Goal: Task Accomplishment & Management: Manage account settings

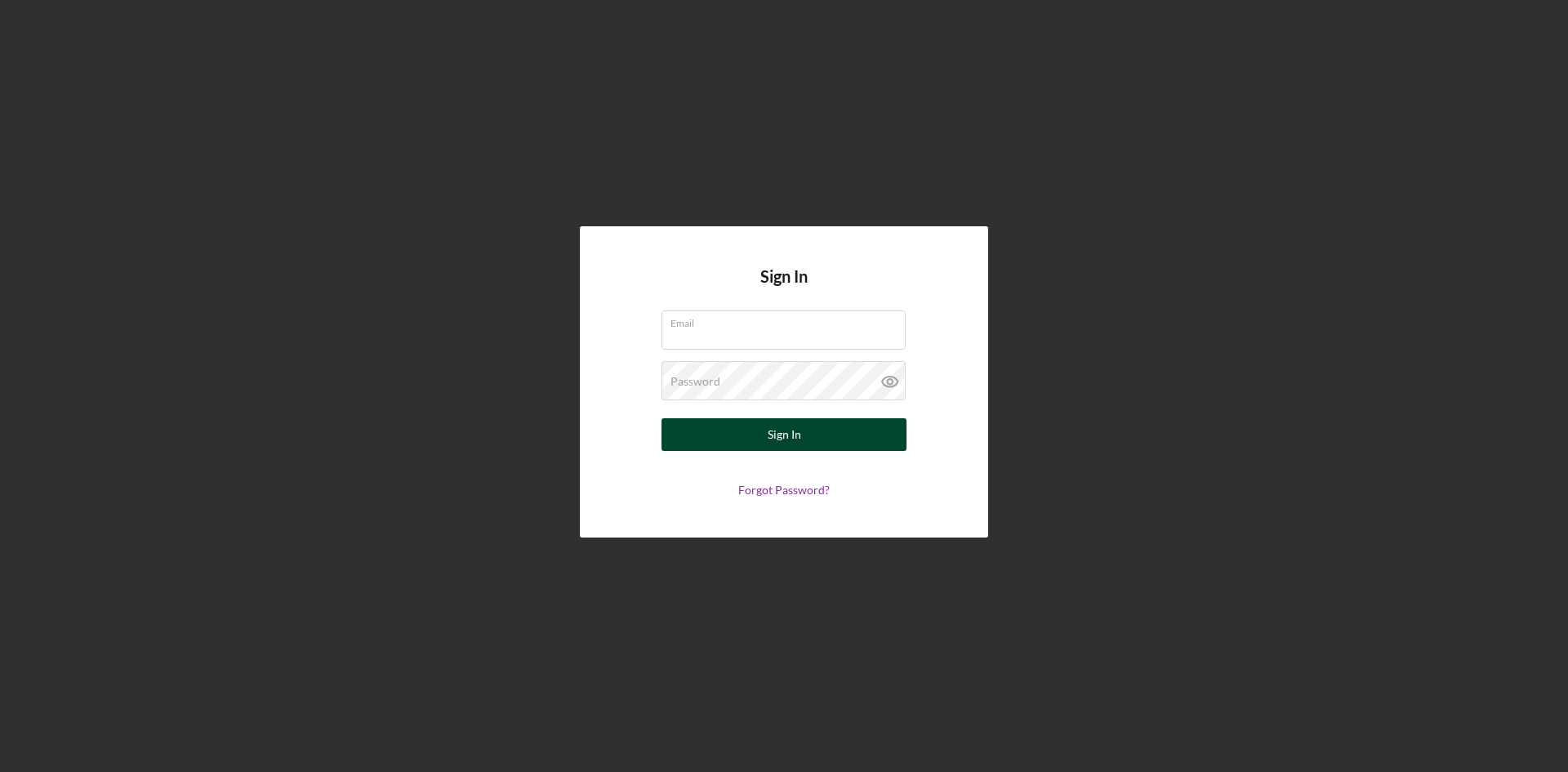
type input "[PERSON_NAME][EMAIL_ADDRESS][DOMAIN_NAME]"
click at [825, 426] on button "Sign In" at bounding box center [784, 435] width 245 height 33
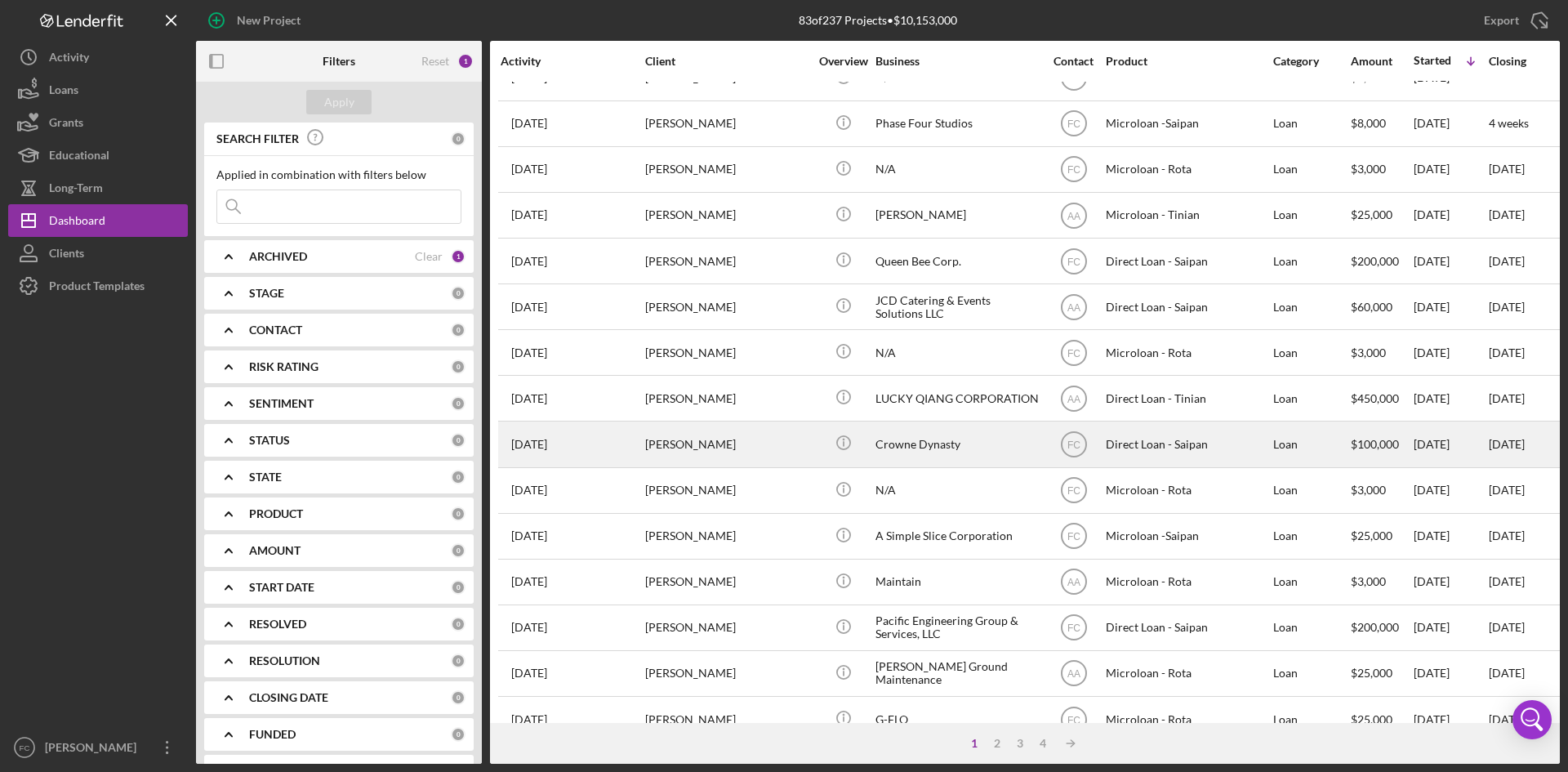
scroll to position [90, 0]
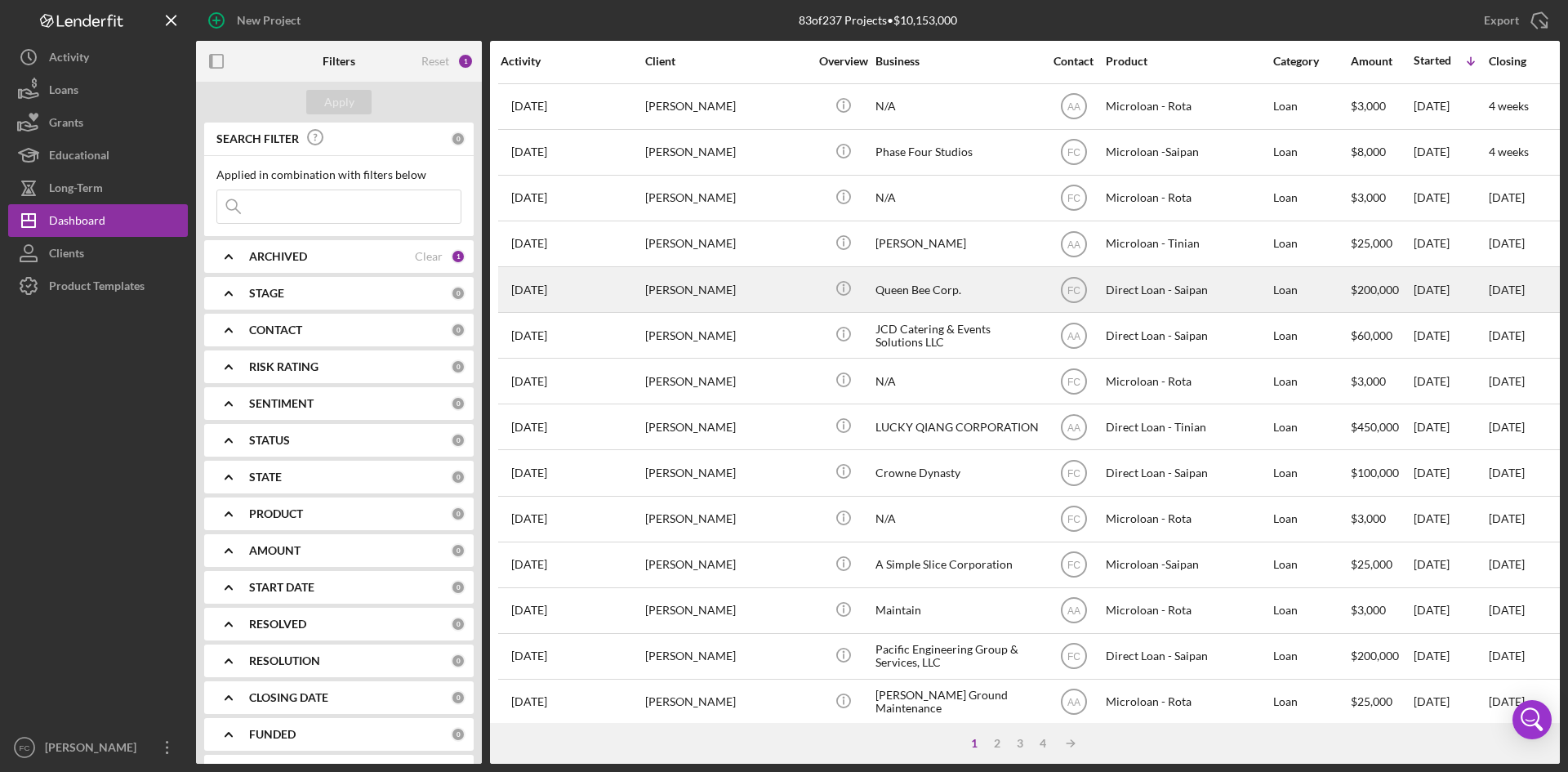
click at [661, 309] on div "[PERSON_NAME]" at bounding box center [727, 290] width 164 height 44
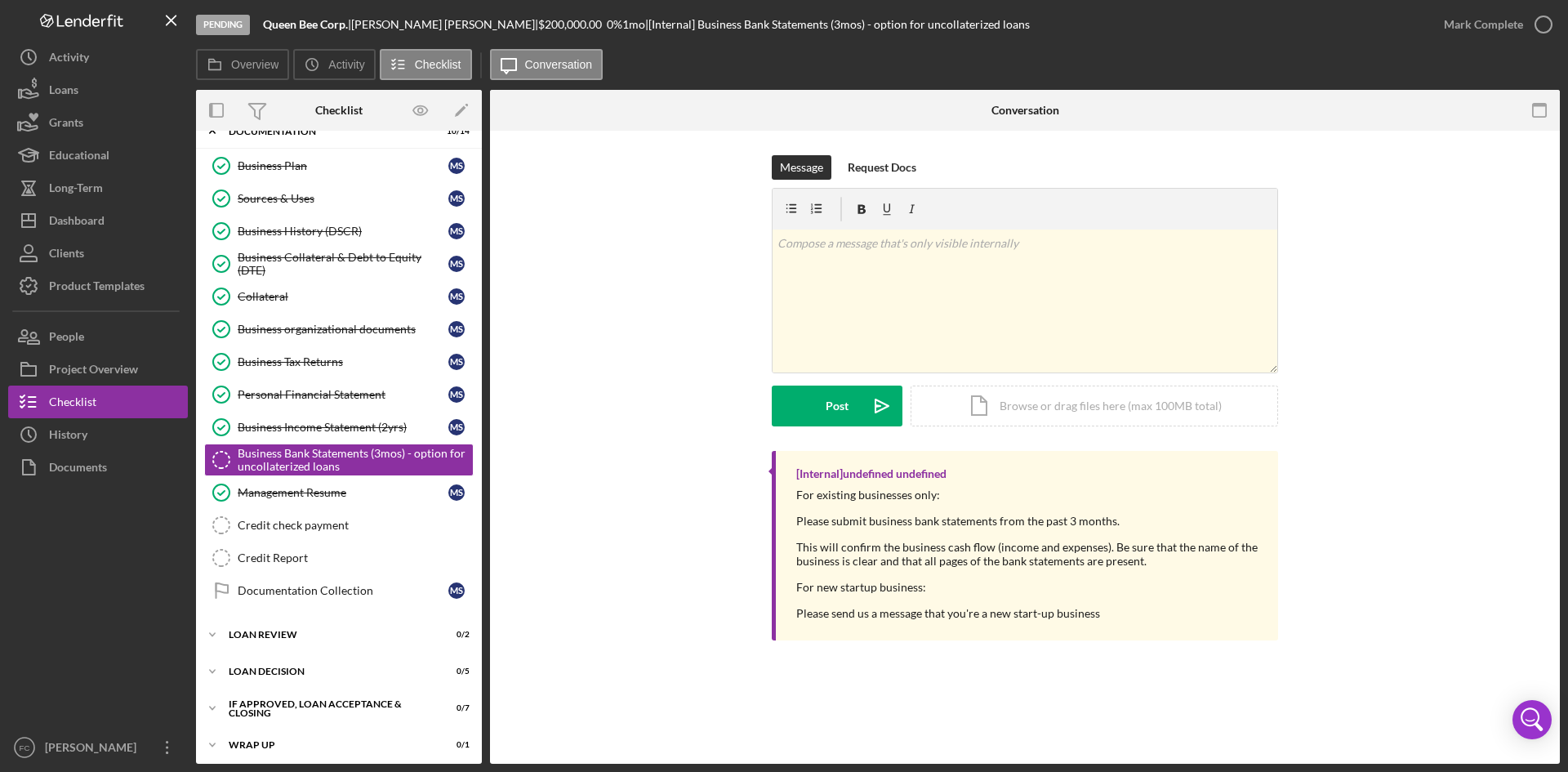
scroll to position [66, 0]
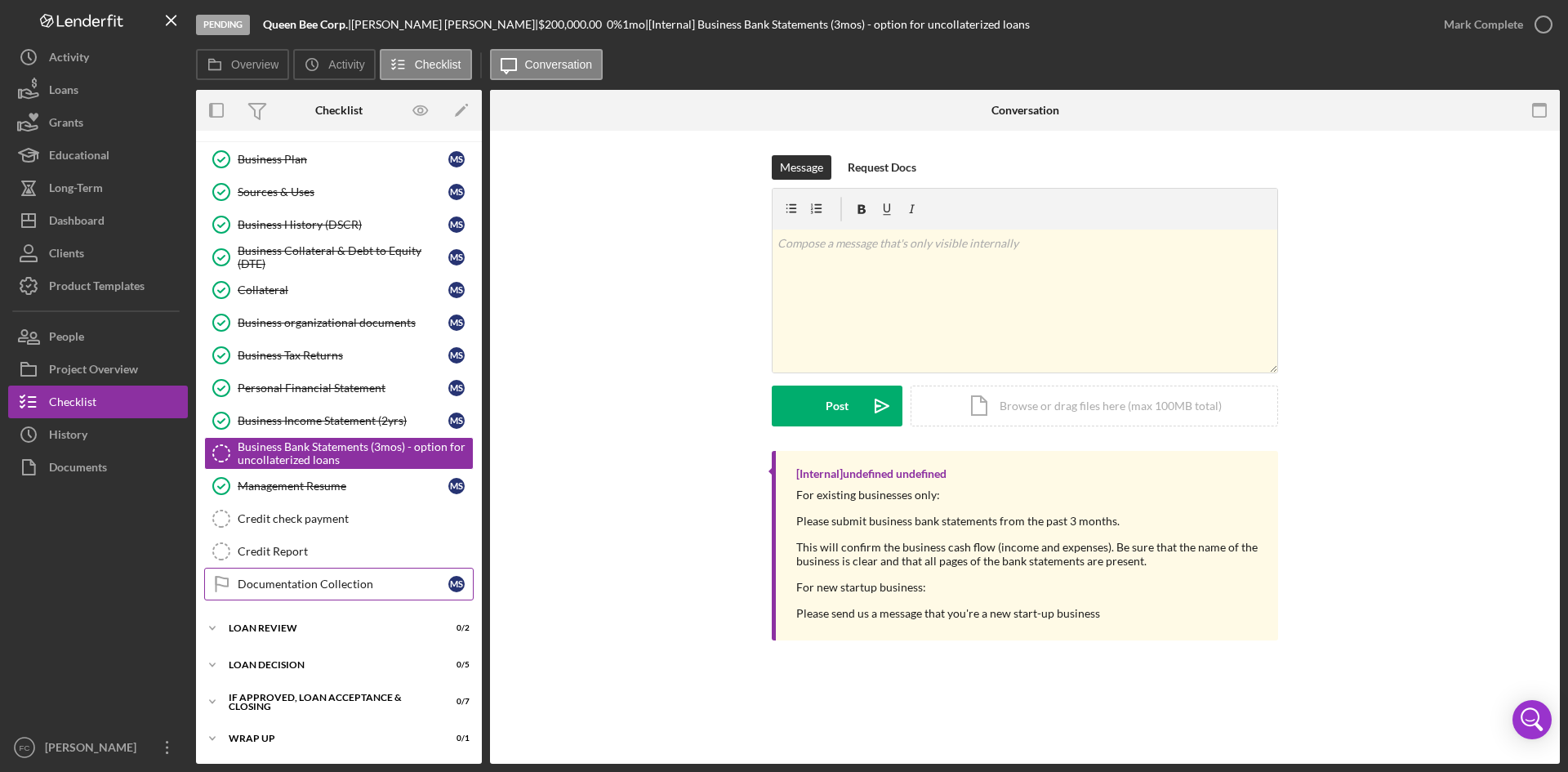
click at [369, 589] on div "Documentation Collection" at bounding box center [343, 584] width 211 height 13
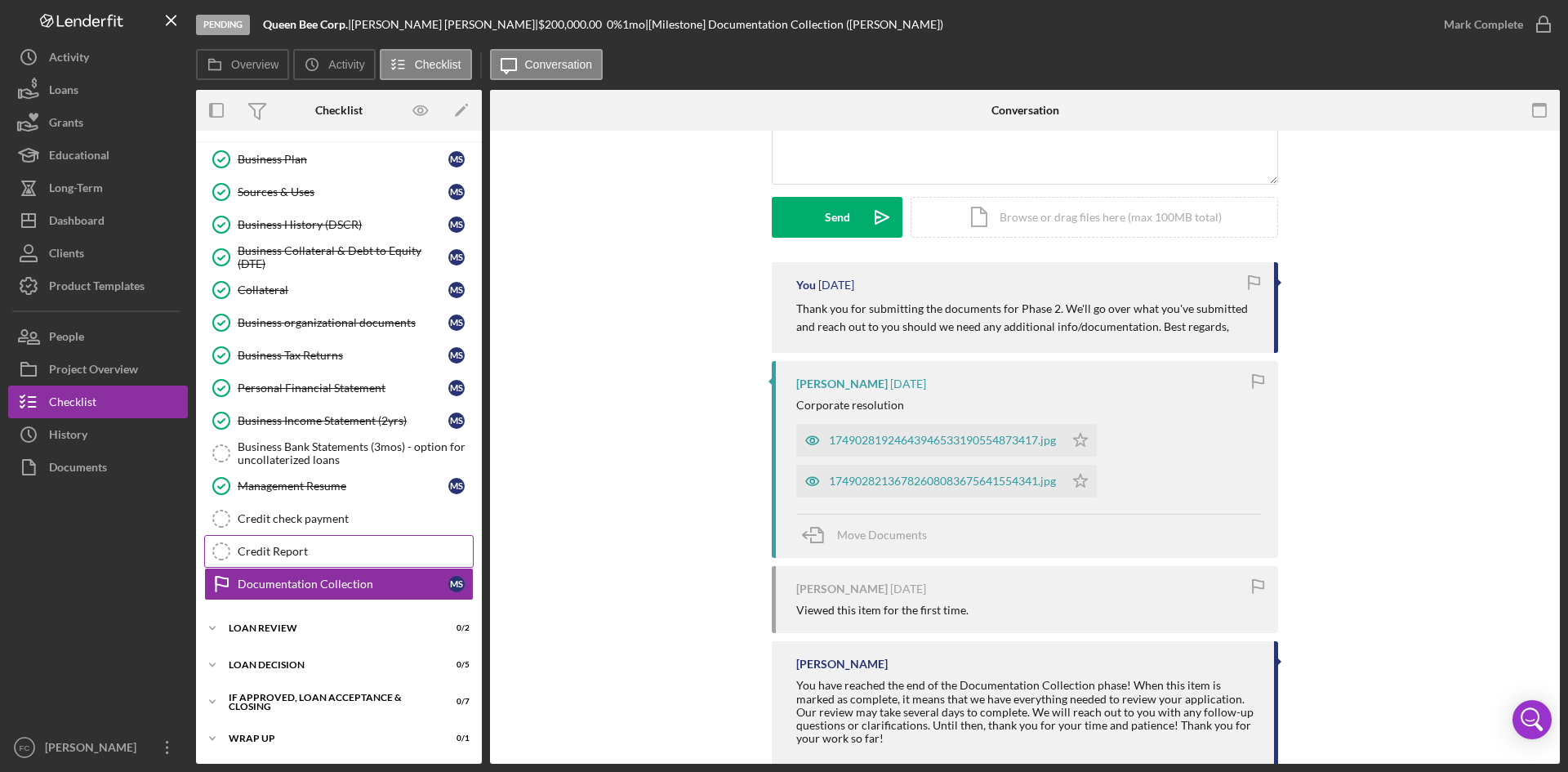
scroll to position [223, 0]
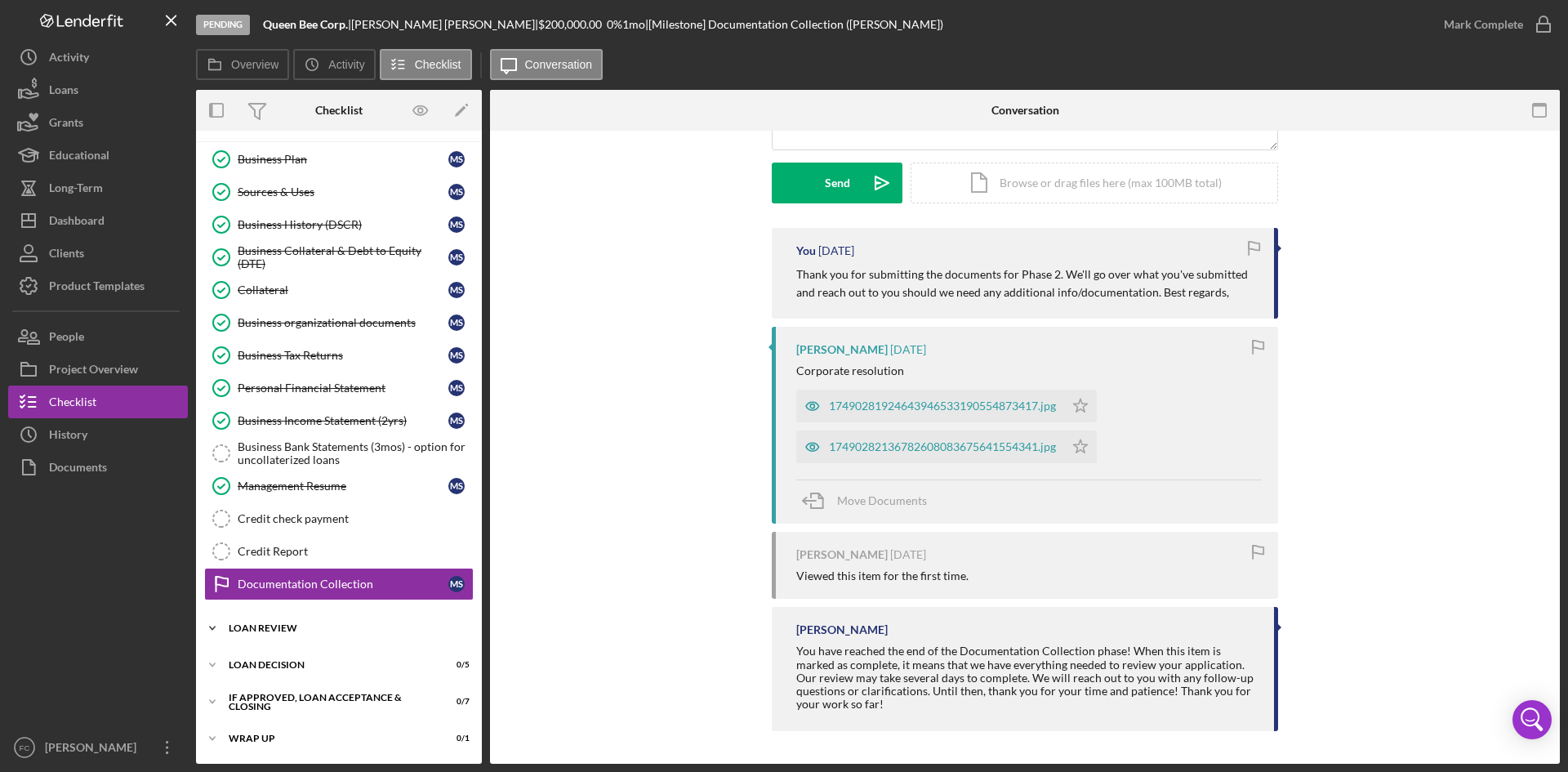
click at [313, 637] on div "Icon/Expander Loan review 0 / 2" at bounding box center [339, 628] width 285 height 33
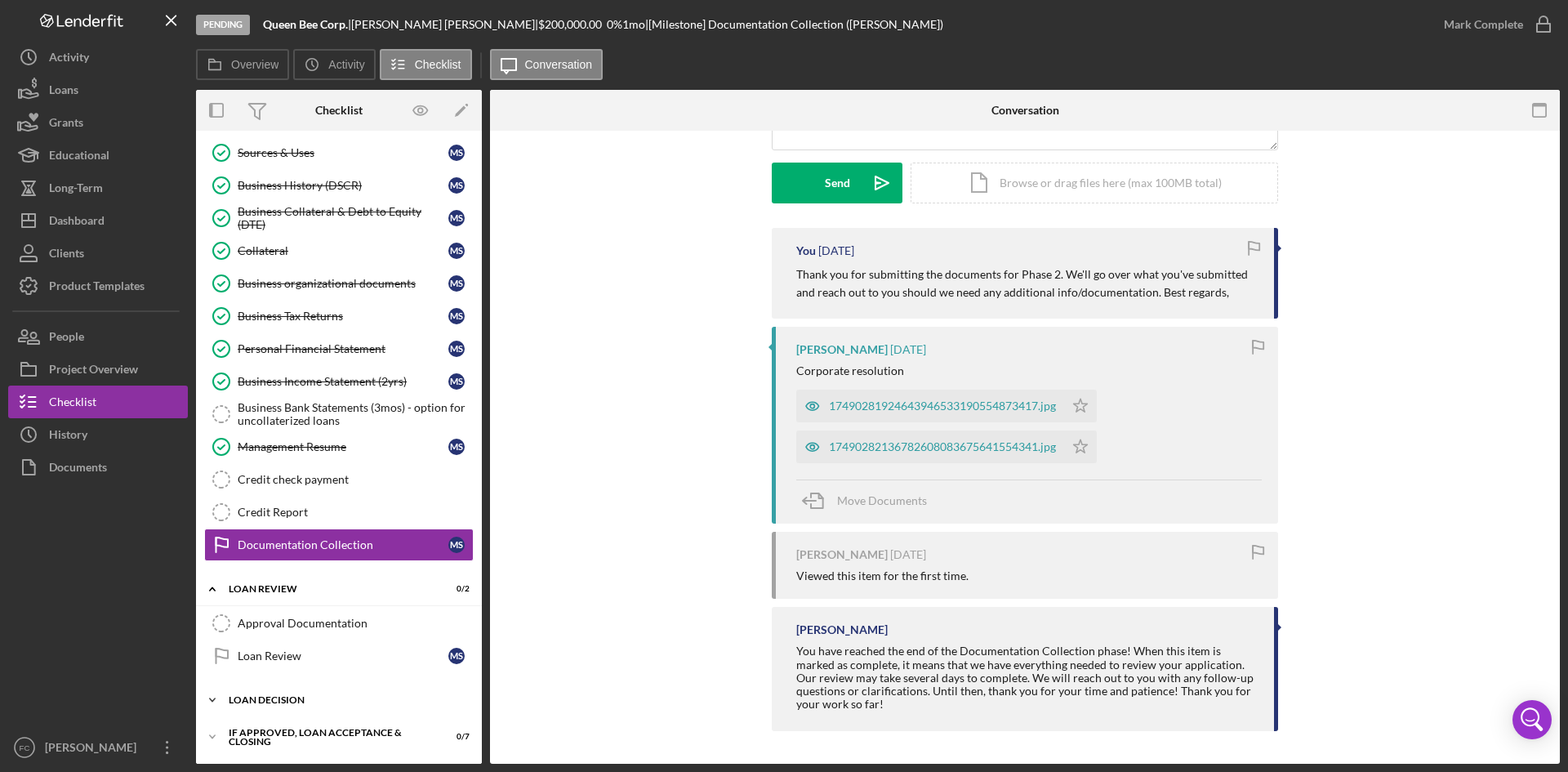
scroll to position [141, 0]
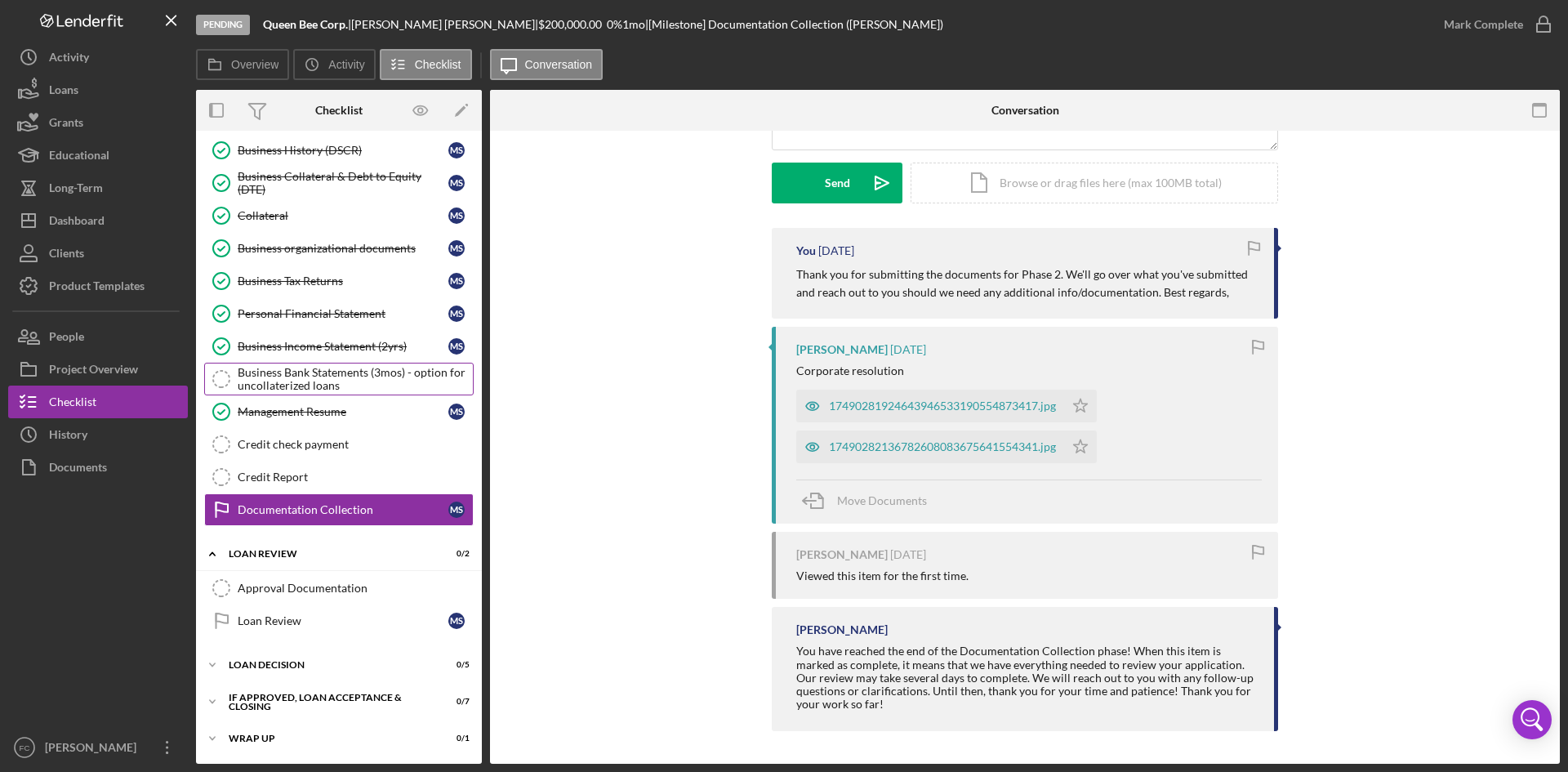
click at [365, 379] on div "Business Bank Statements (3mos) - option for uncollaterized loans" at bounding box center [355, 378] width 235 height 26
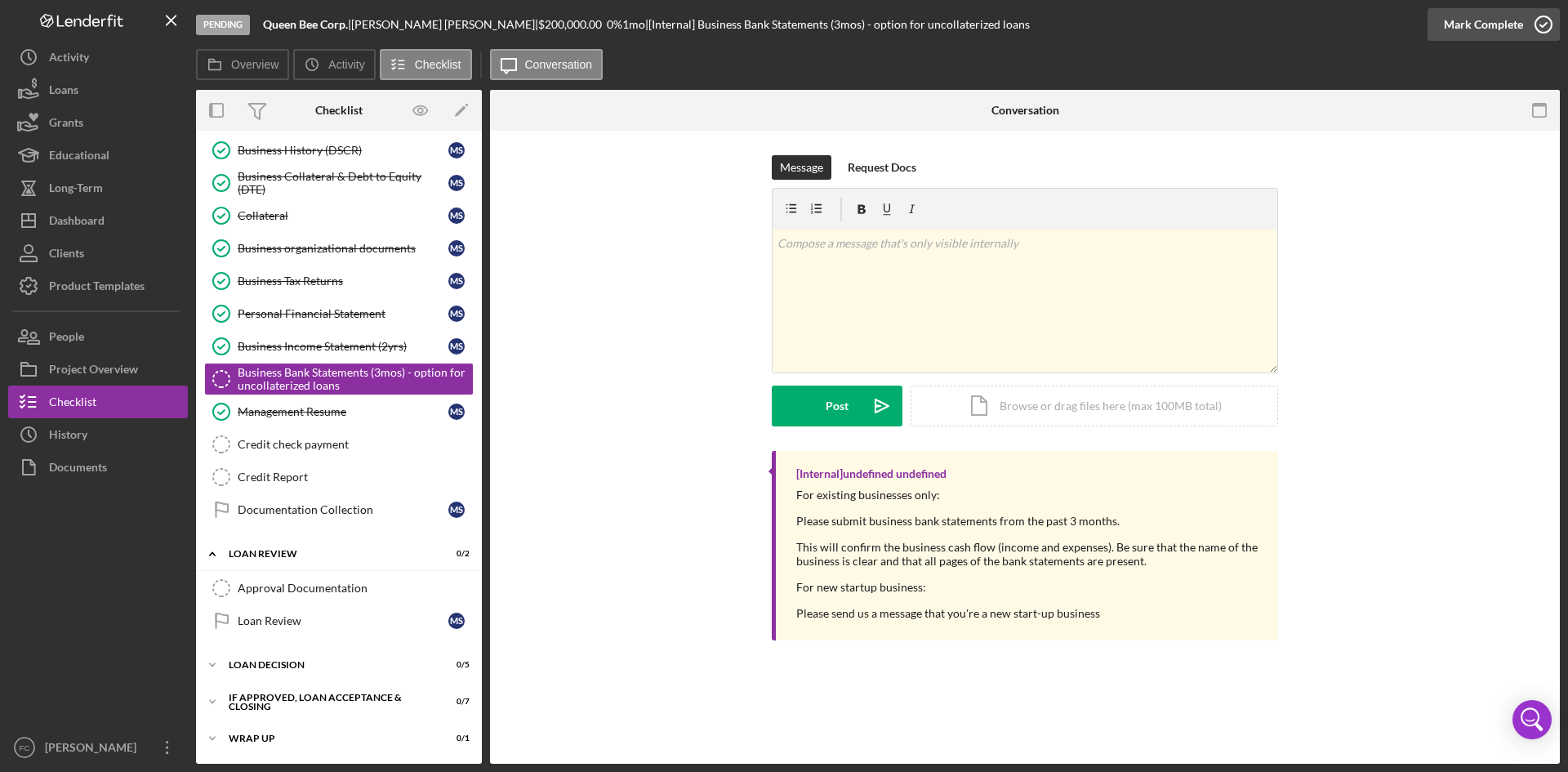
click at [1475, 12] on div "Mark Complete" at bounding box center [1483, 25] width 79 height 33
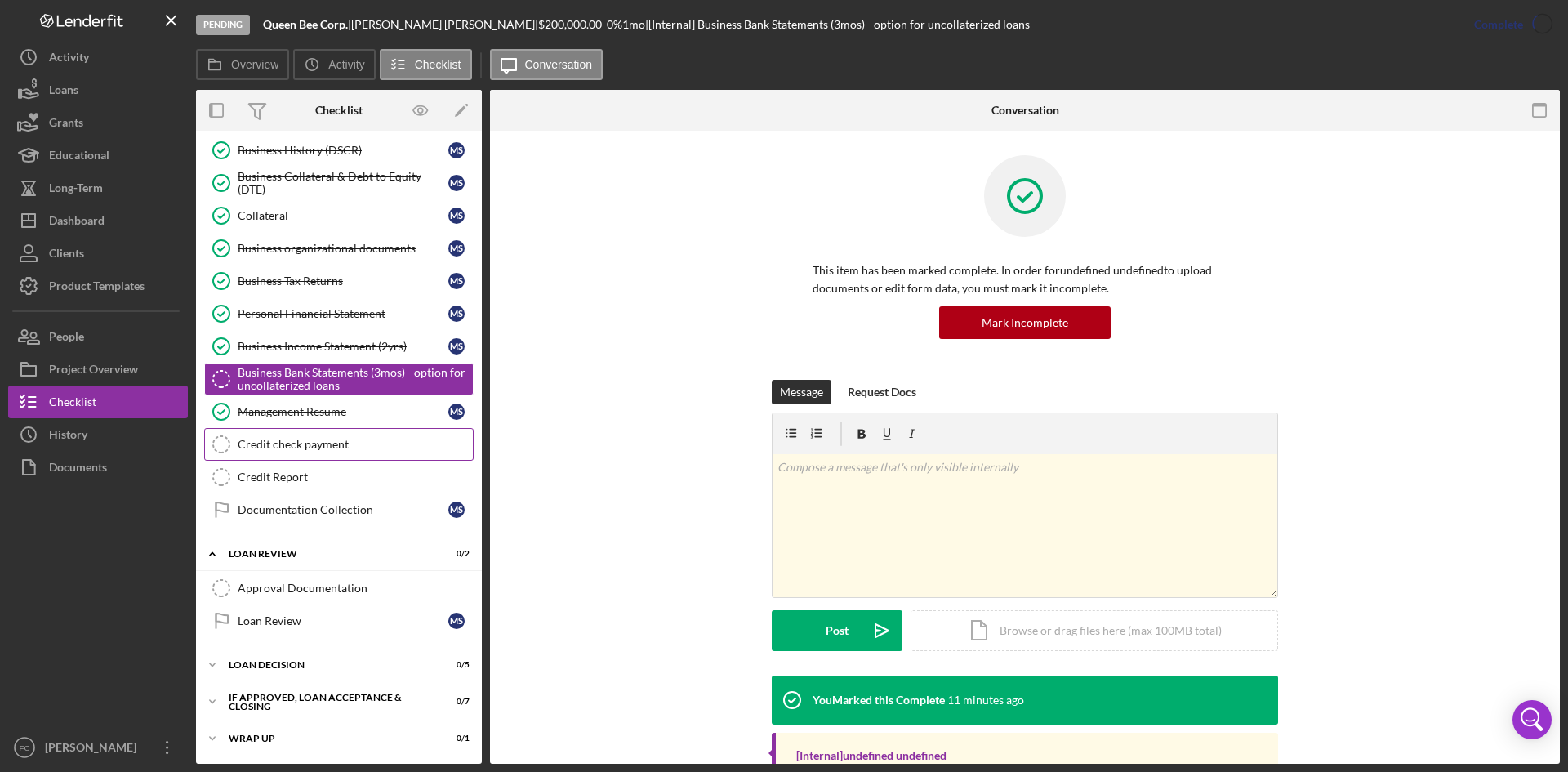
click at [280, 433] on link "Credit check payment Credit check payment" at bounding box center [339, 445] width 269 height 33
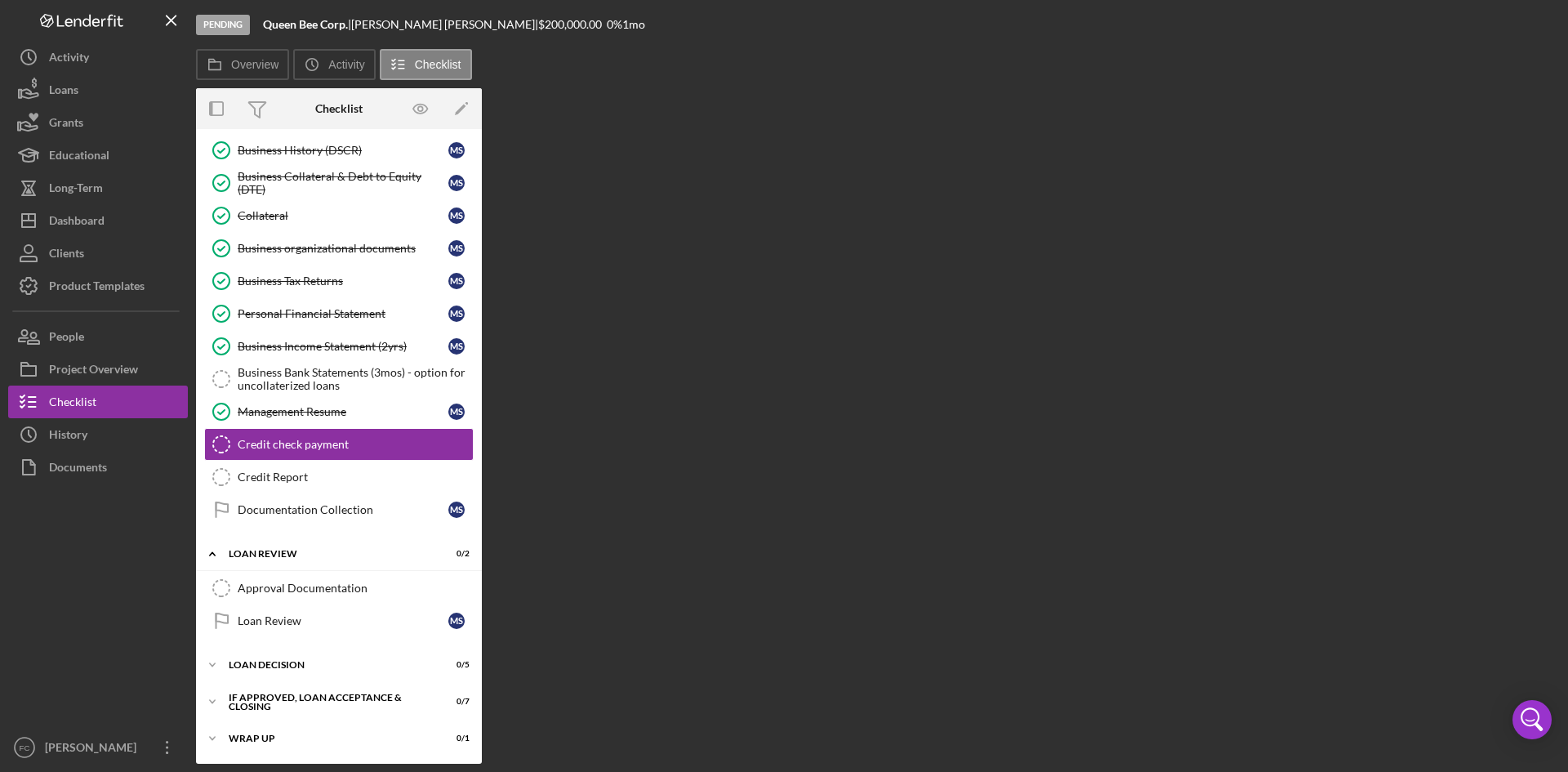
scroll to position [141, 0]
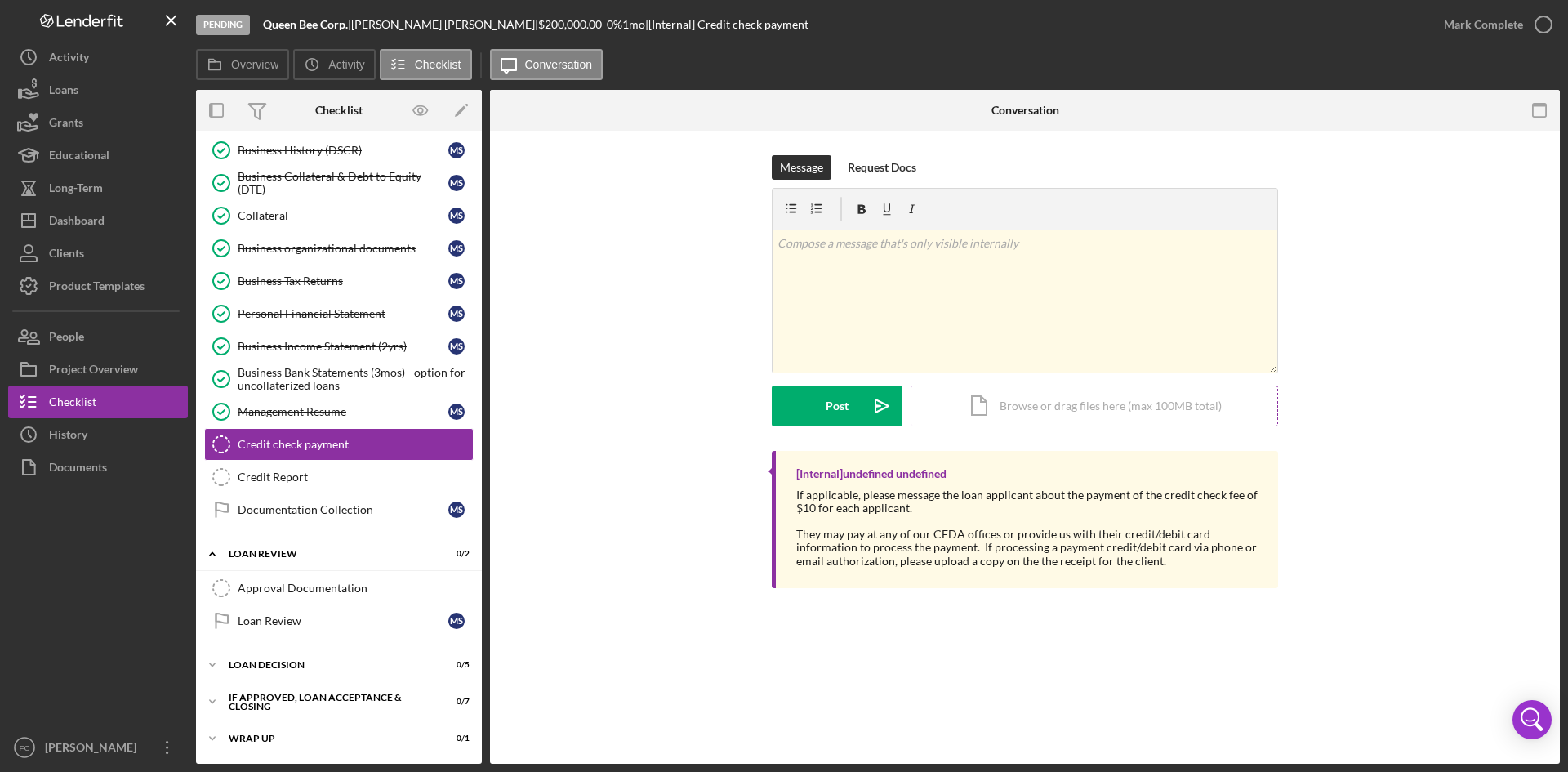
click at [1098, 405] on div "Icon/Document Browse or drag files here (max 100MB total) Tap to choose files o…" at bounding box center [1094, 406] width 367 height 41
click at [1437, 425] on div "Message Request Docs v Color teal Color pink Remove color Add row above Add row…" at bounding box center [1024, 303] width 1021 height 296
click at [1024, 402] on div "Icon/Document Browse or drag files here (max 100MB total) Tap to choose files o…" at bounding box center [1094, 406] width 367 height 41
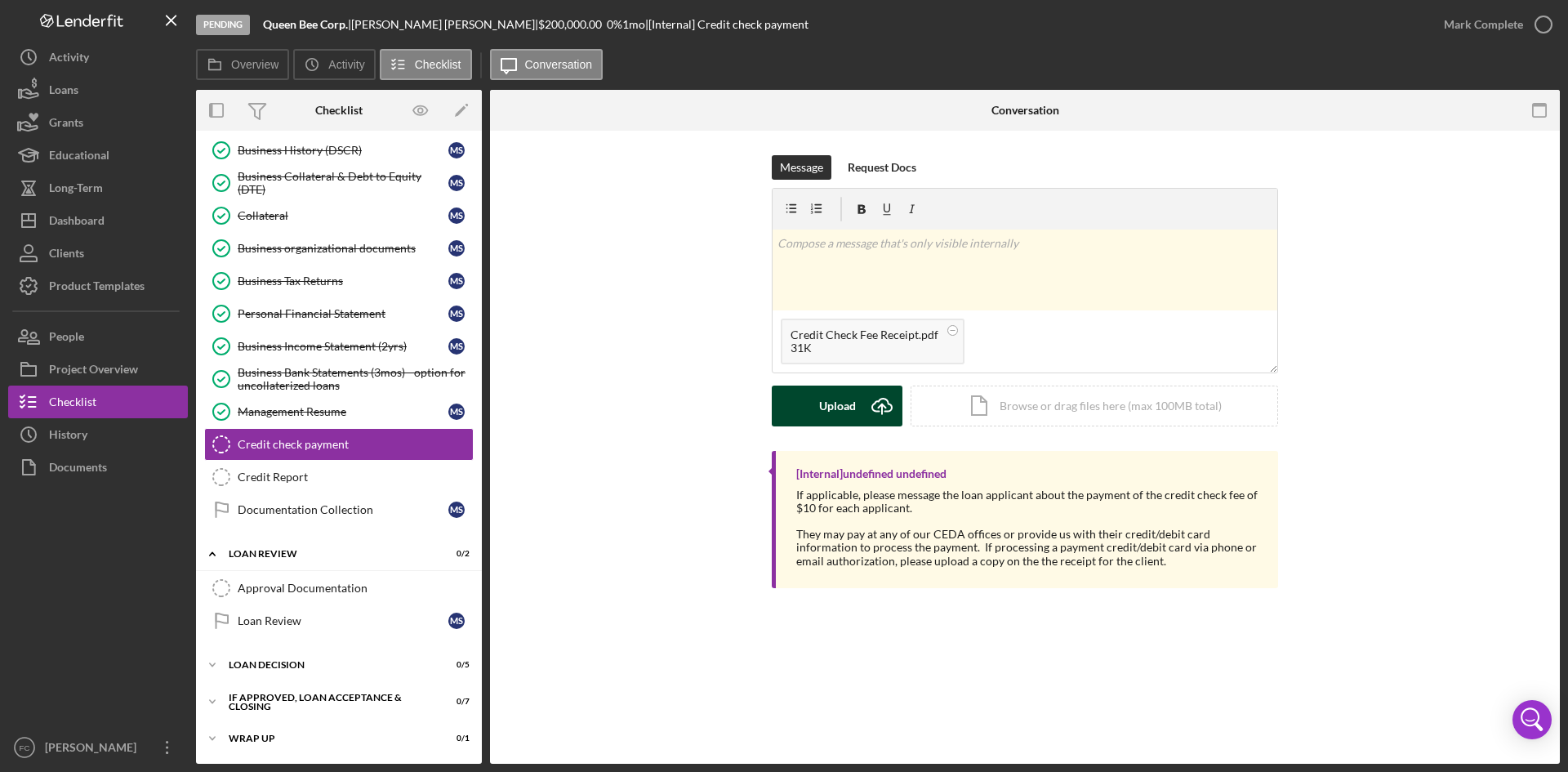
click at [853, 398] on div "Upload" at bounding box center [837, 406] width 36 height 41
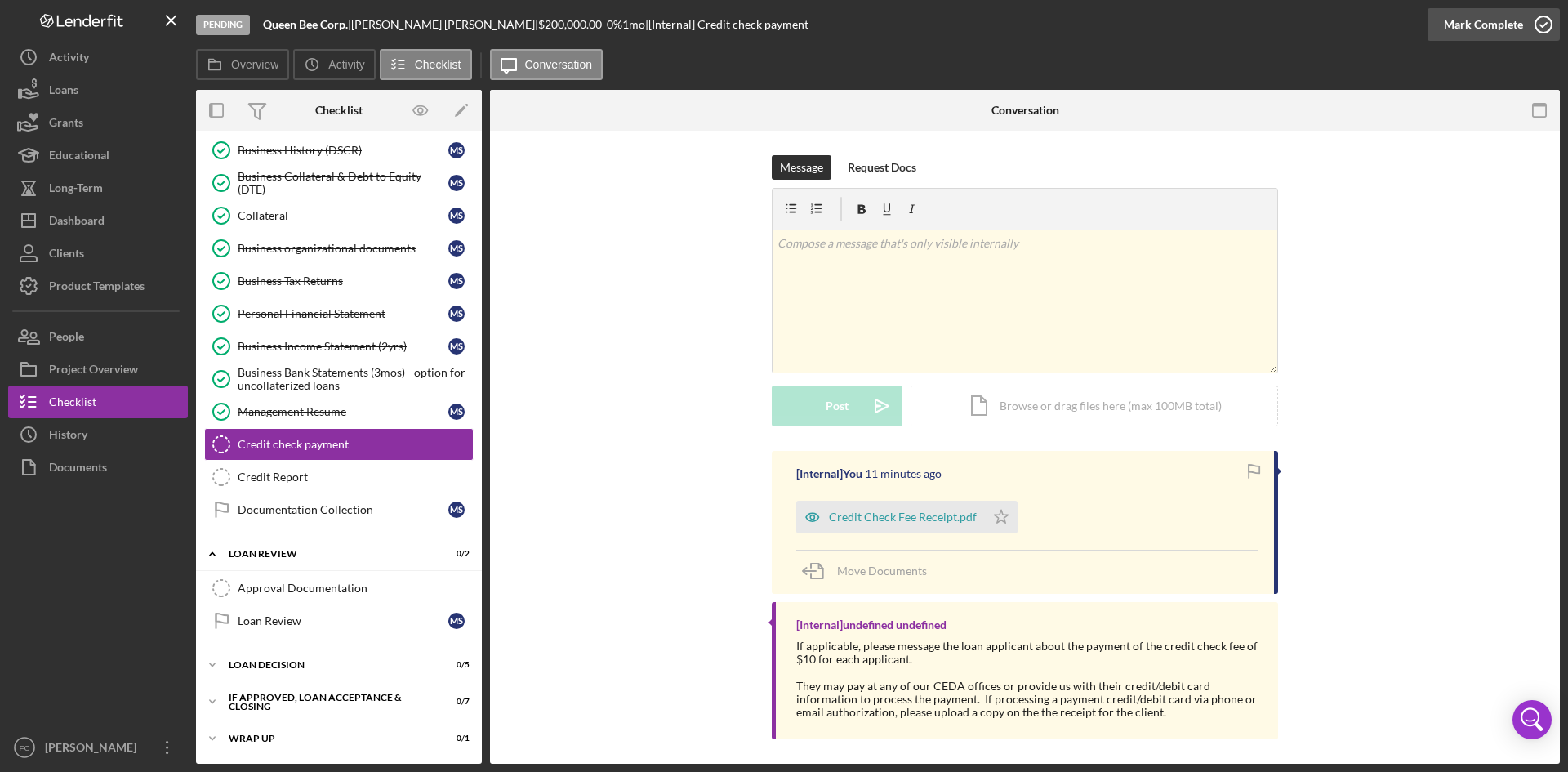
click at [1473, 21] on div "Mark Complete" at bounding box center [1483, 25] width 79 height 33
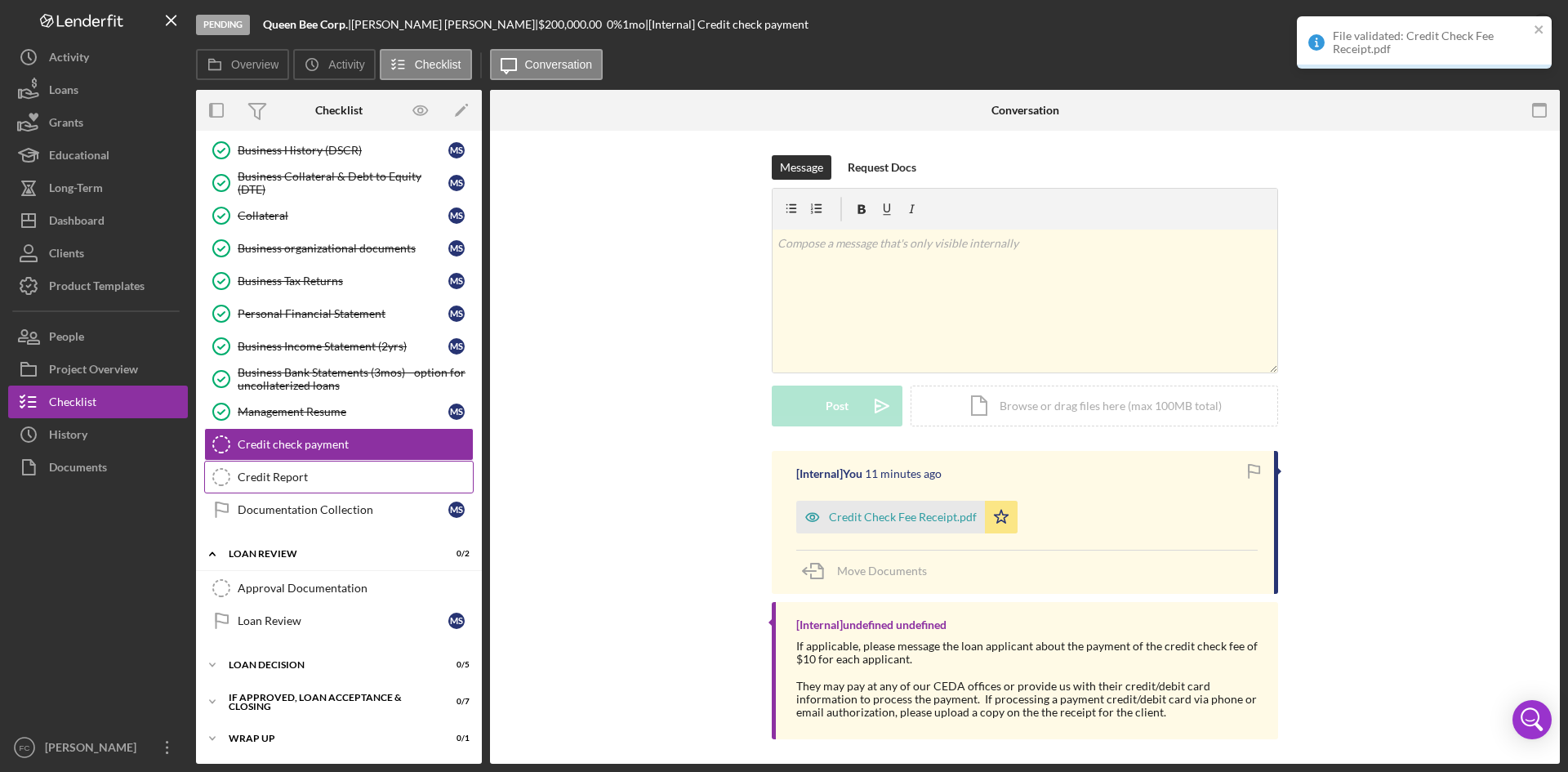
click at [290, 466] on link "Credit Report Credit Report" at bounding box center [339, 477] width 269 height 33
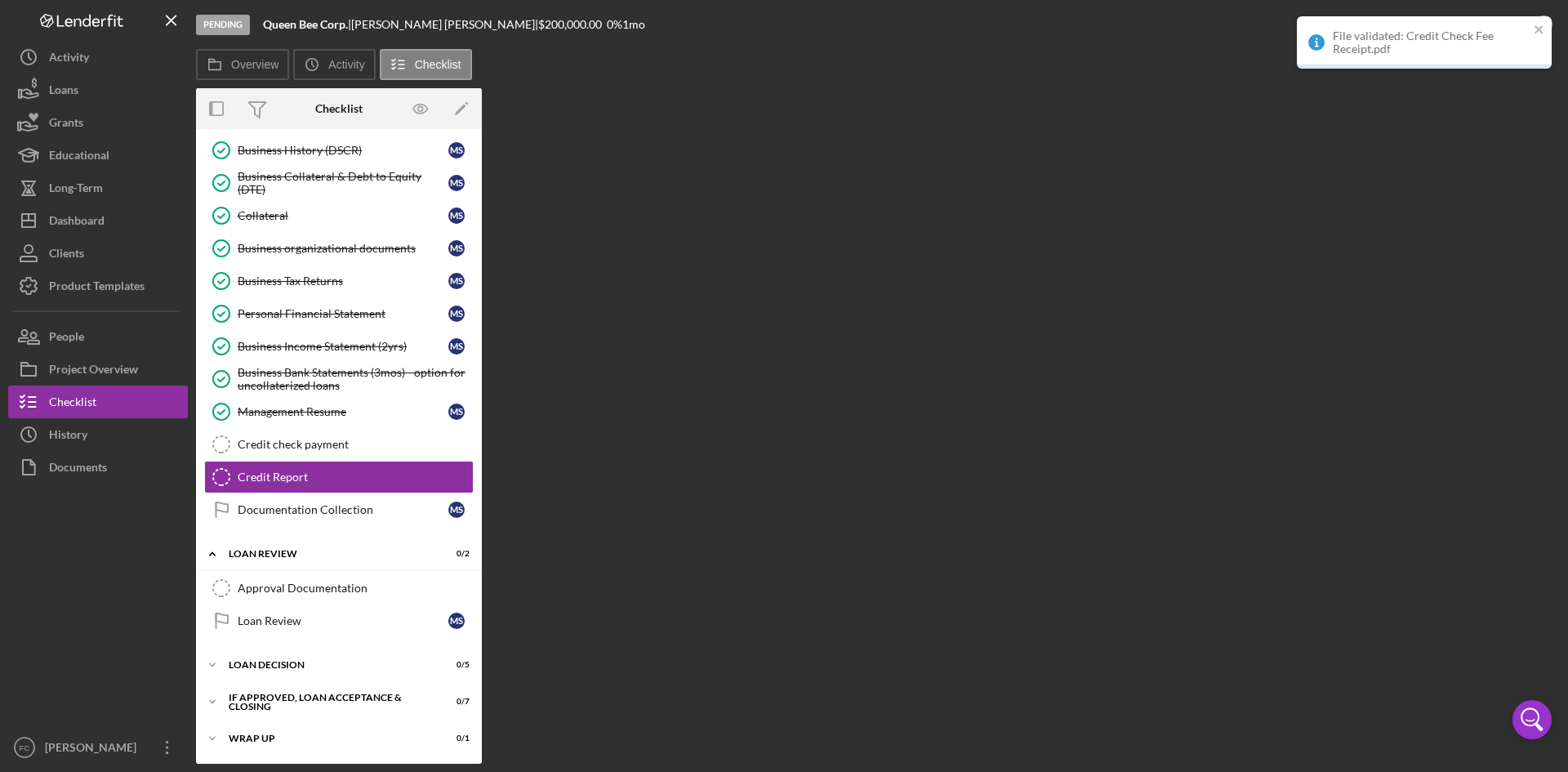
scroll to position [141, 0]
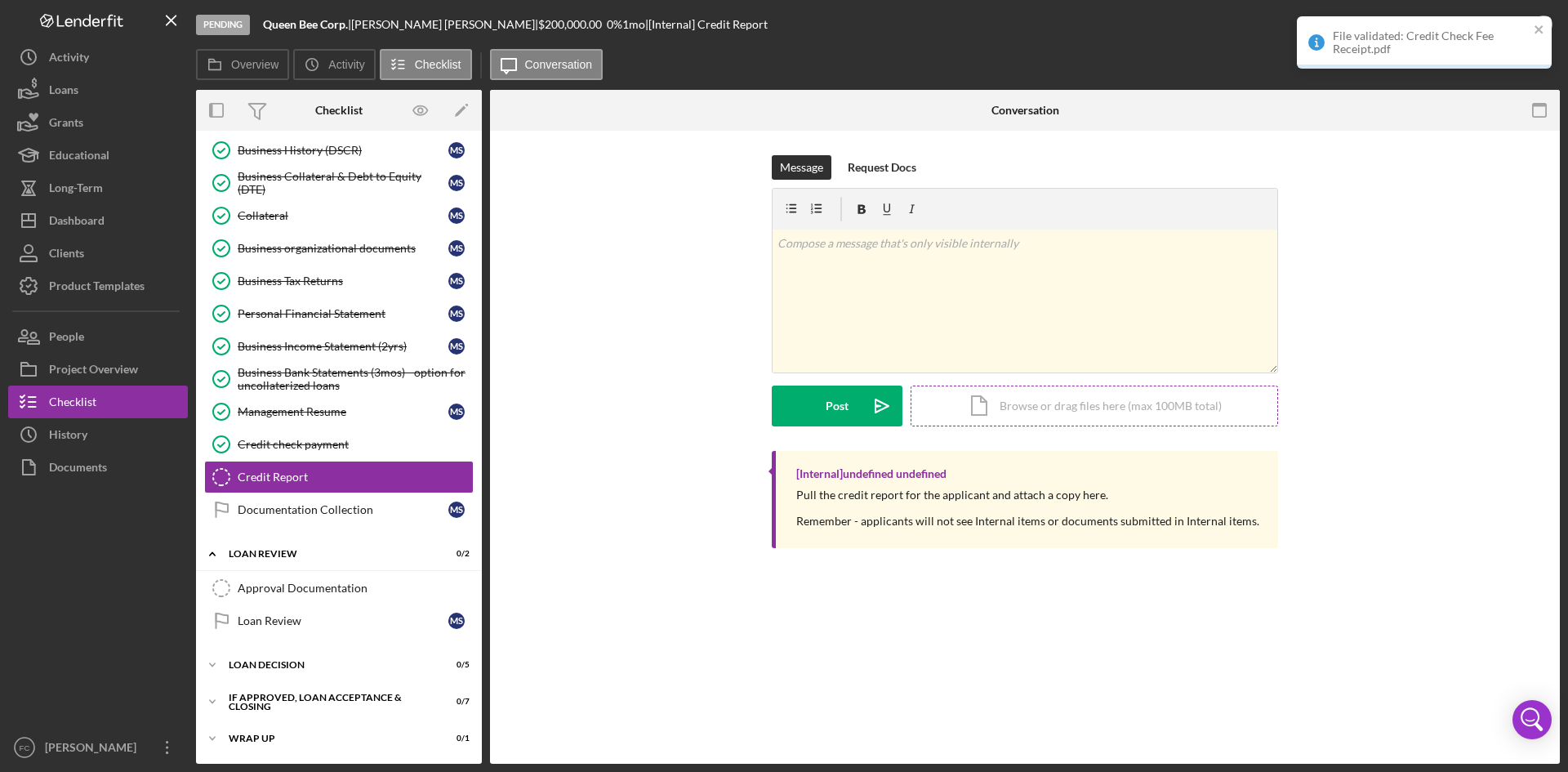
click at [1160, 397] on div "Icon/Document Browse or drag files here (max 100MB total) Tap to choose files o…" at bounding box center [1094, 406] width 367 height 41
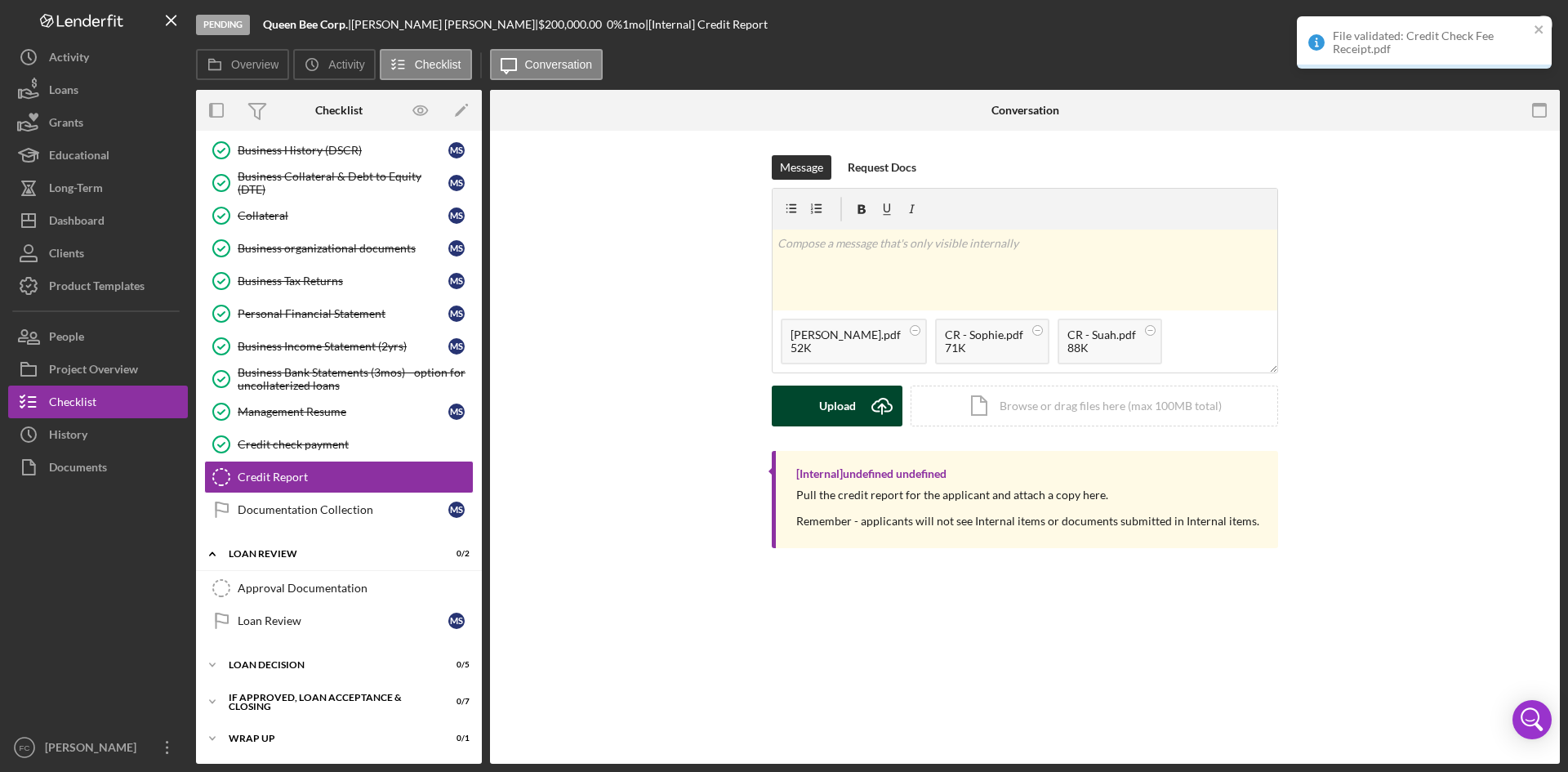
click at [870, 397] on icon "Icon/Upload" at bounding box center [882, 406] width 41 height 41
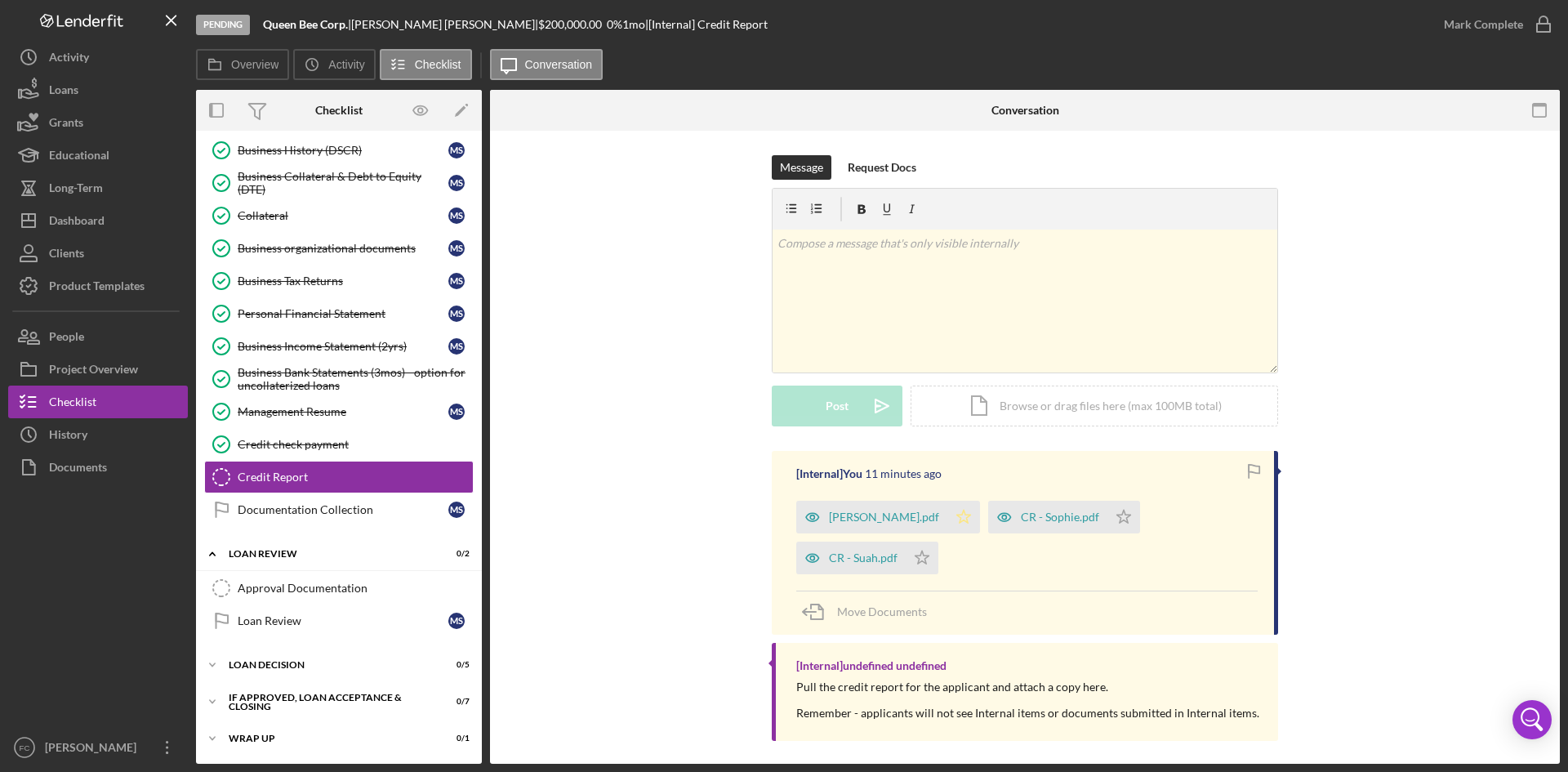
click at [947, 518] on icon "Icon/Star" at bounding box center [964, 517] width 33 height 33
drag, startPoint x: 1072, startPoint y: 518, endPoint x: 1094, endPoint y: 516, distance: 22.1
click at [1107, 518] on icon "Icon/Star" at bounding box center [1124, 517] width 33 height 33
click at [938, 542] on icon "Icon/Star" at bounding box center [922, 558] width 33 height 33
click at [1489, 33] on div "Mark Complete" at bounding box center [1483, 25] width 79 height 33
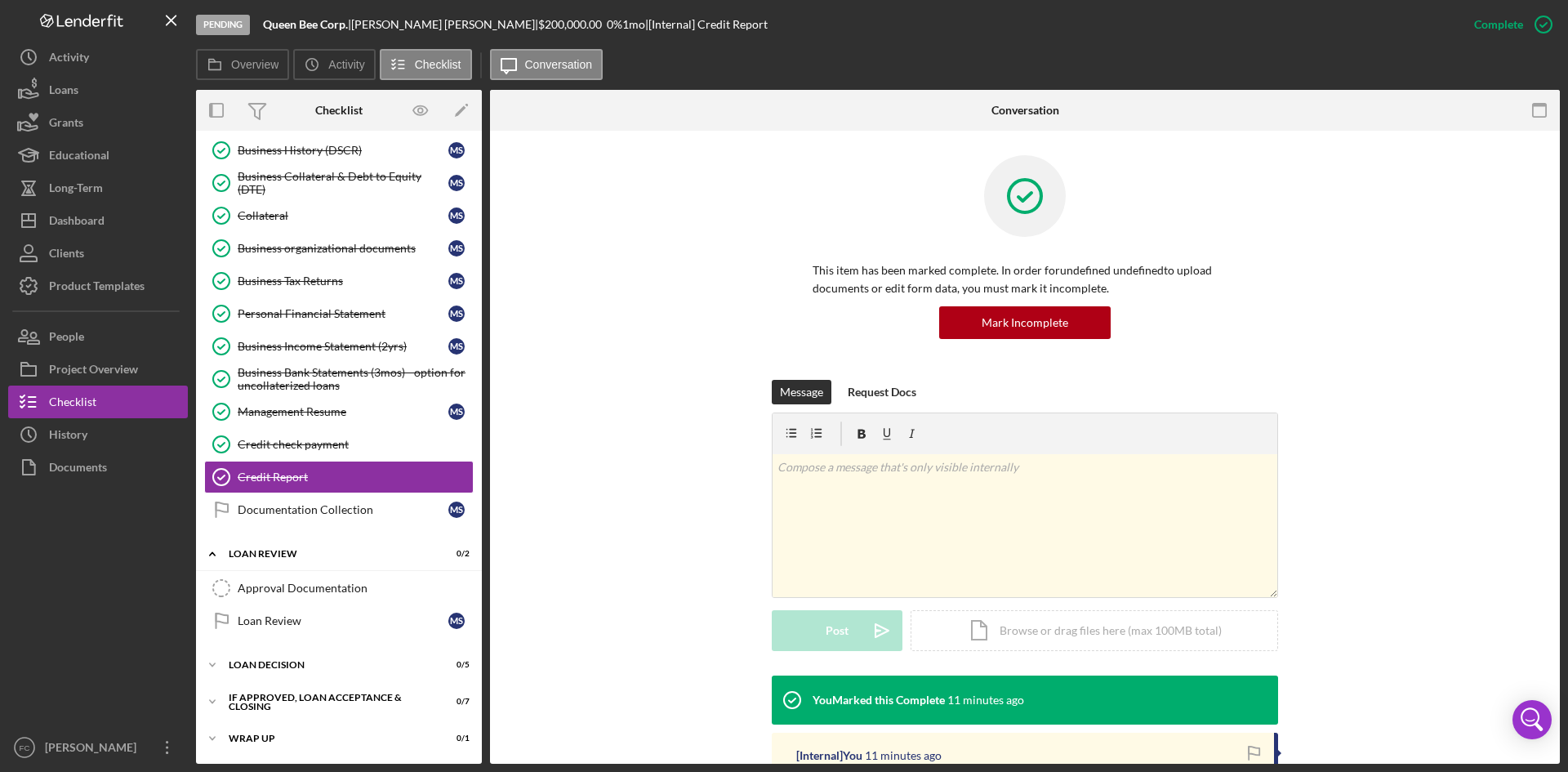
drag, startPoint x: 367, startPoint y: 499, endPoint x: 497, endPoint y: 496, distance: 130.0
click at [367, 499] on link "Documentation Collection Documentation Collection M S" at bounding box center [339, 510] width 269 height 33
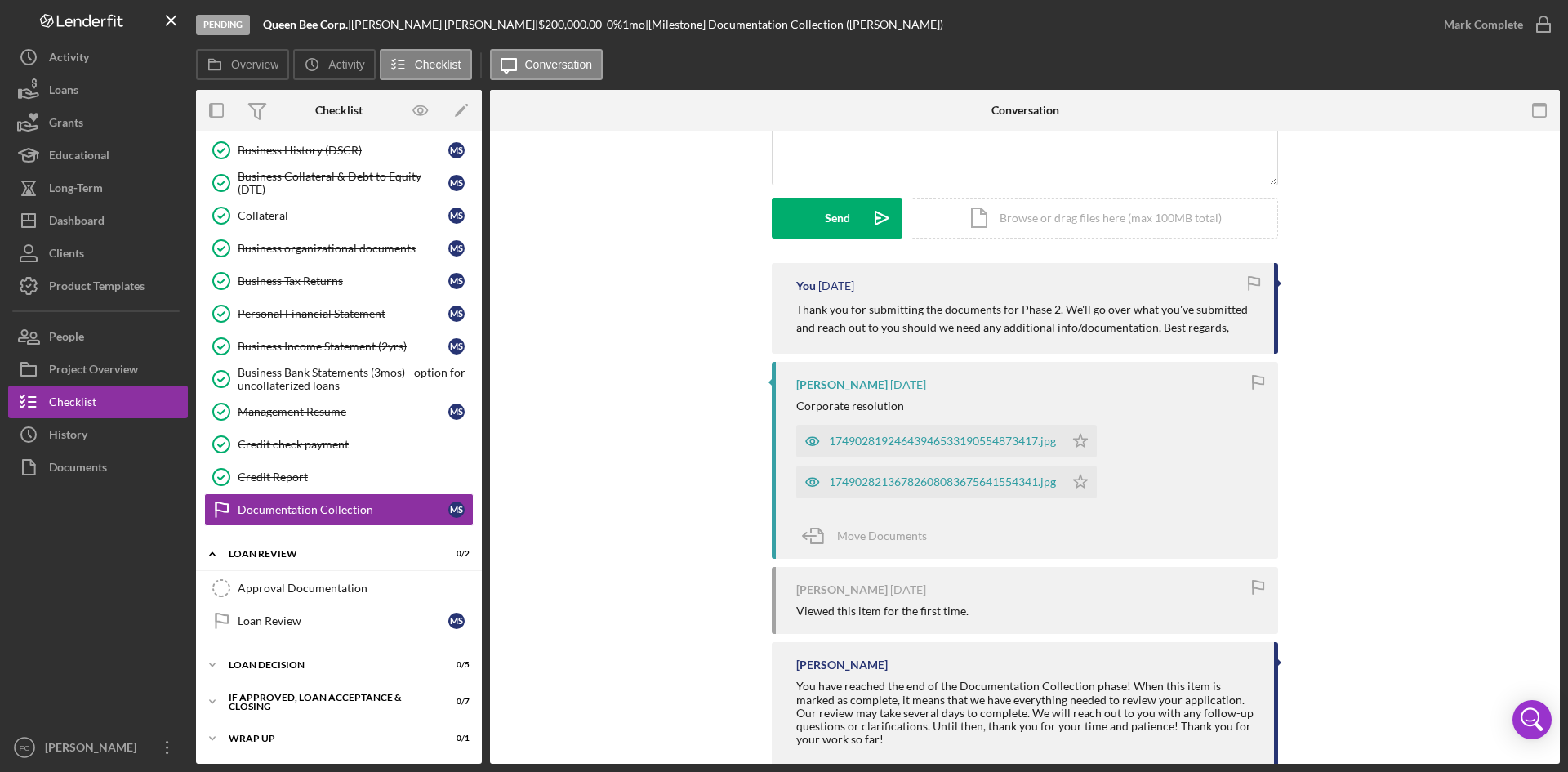
scroll to position [218, 0]
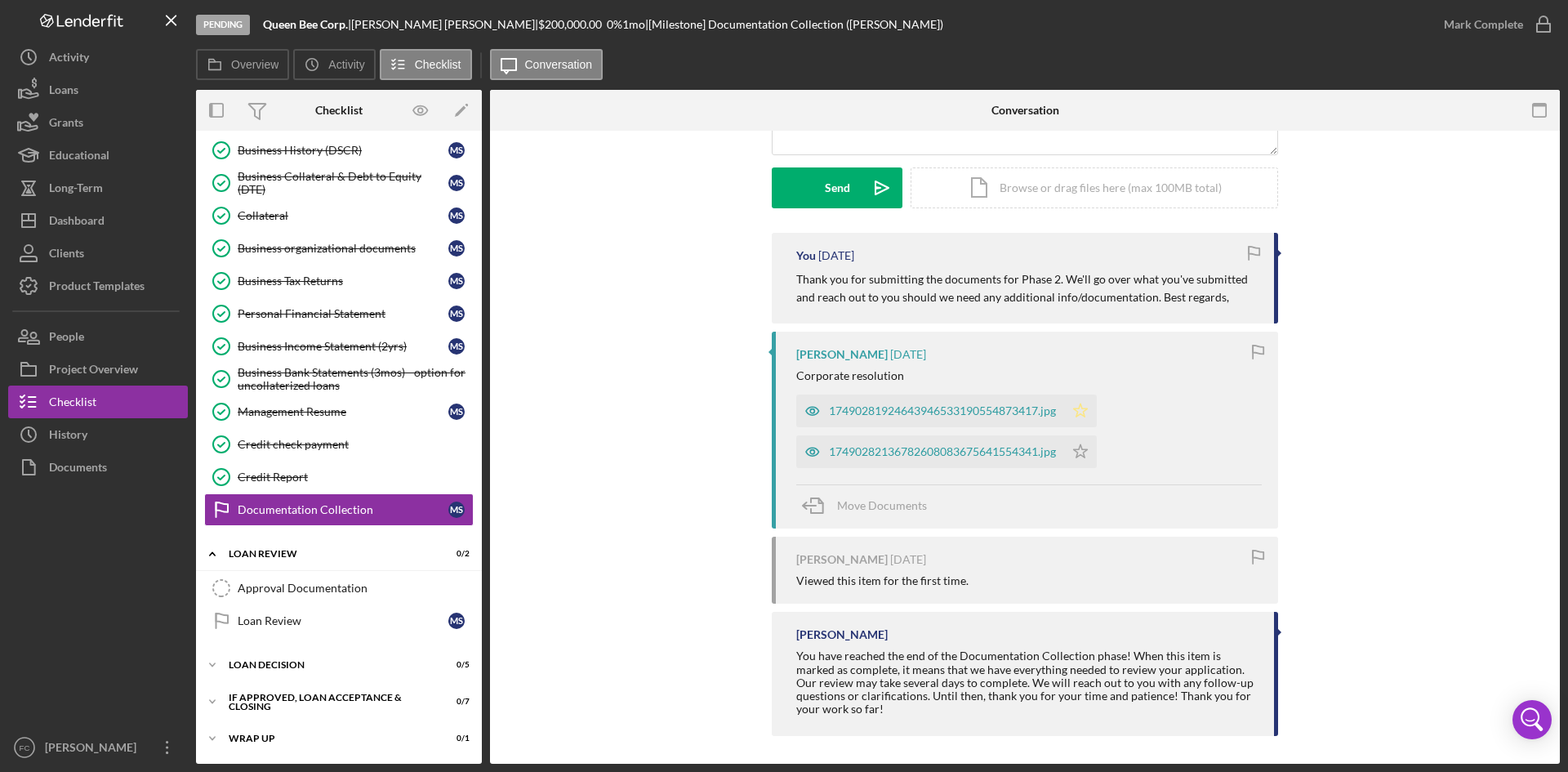
click at [1082, 405] on icon "Icon/Star" at bounding box center [1080, 411] width 33 height 33
click at [1086, 451] on polygon "button" at bounding box center [1080, 451] width 14 height 13
click at [1494, 26] on div "Mark Complete" at bounding box center [1483, 25] width 79 height 33
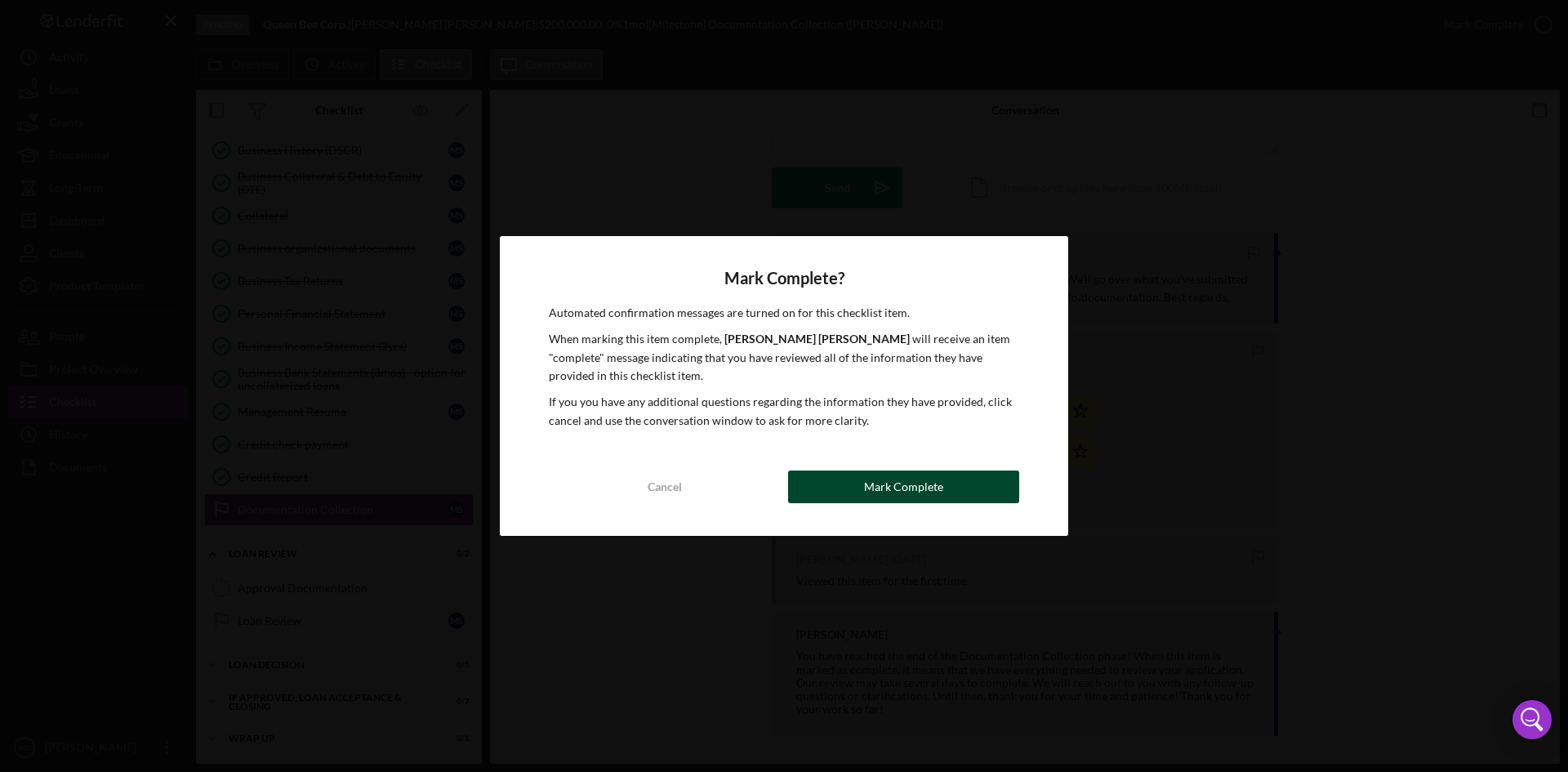
drag, startPoint x: 964, startPoint y: 467, endPoint x: 960, endPoint y: 478, distance: 11.7
click at [960, 472] on div "Mark Complete? Automated confirmation messages are turned on for this checklist…" at bounding box center [784, 386] width 568 height 300
click at [960, 478] on button "Mark Complete" at bounding box center [904, 486] width 231 height 33
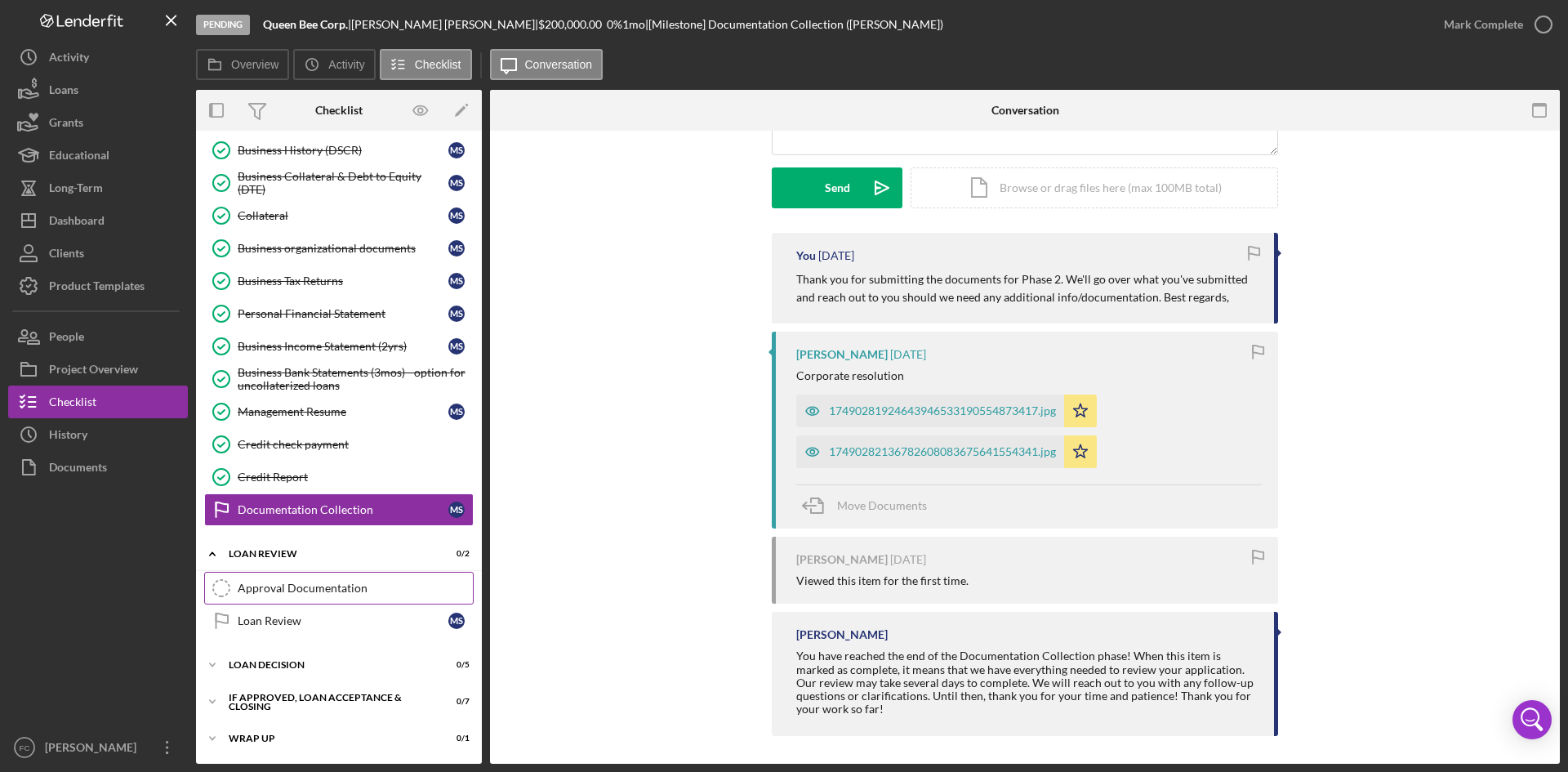
scroll to position [443, 0]
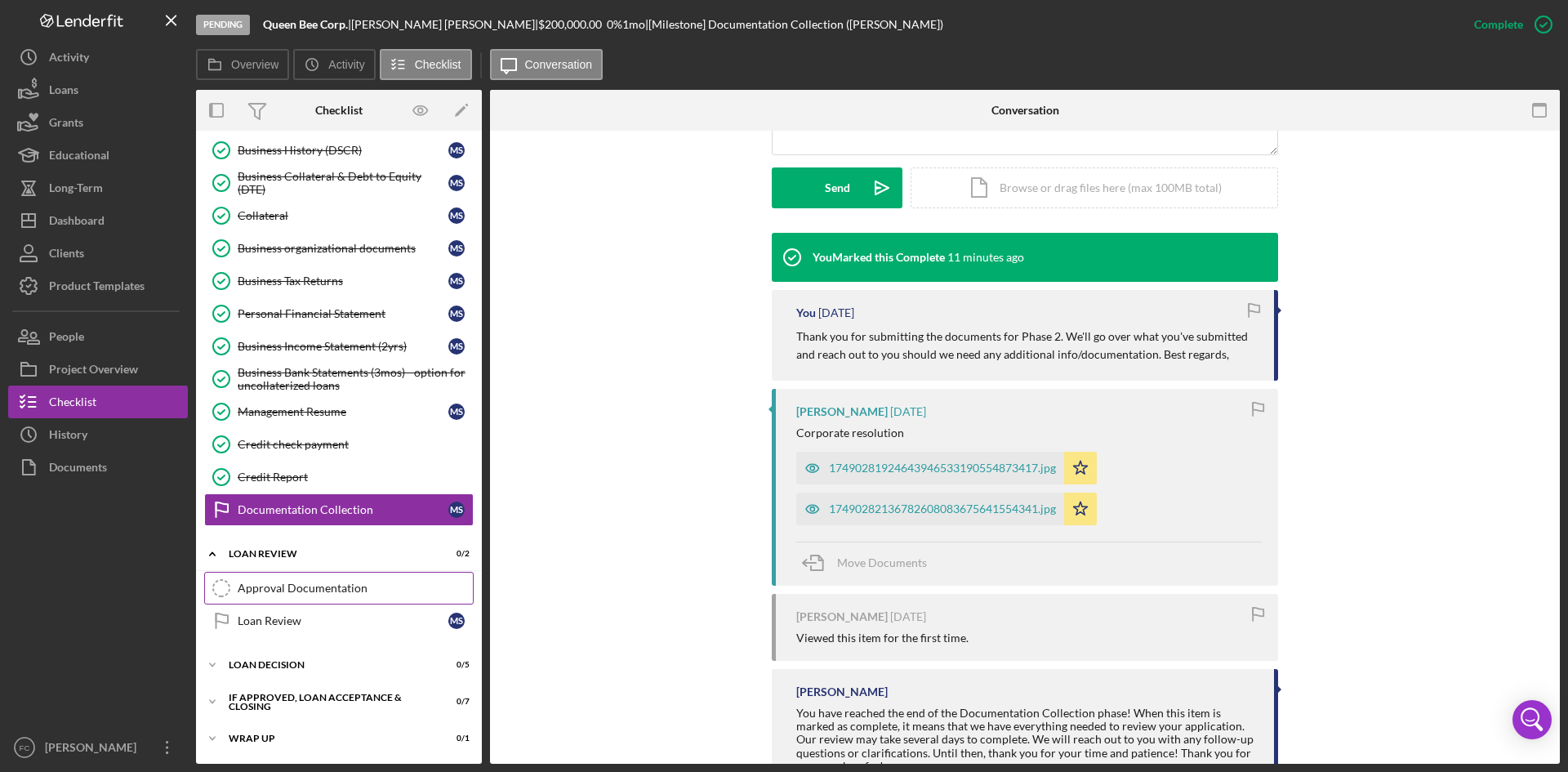
click at [321, 592] on div "Approval Documentation" at bounding box center [355, 588] width 235 height 13
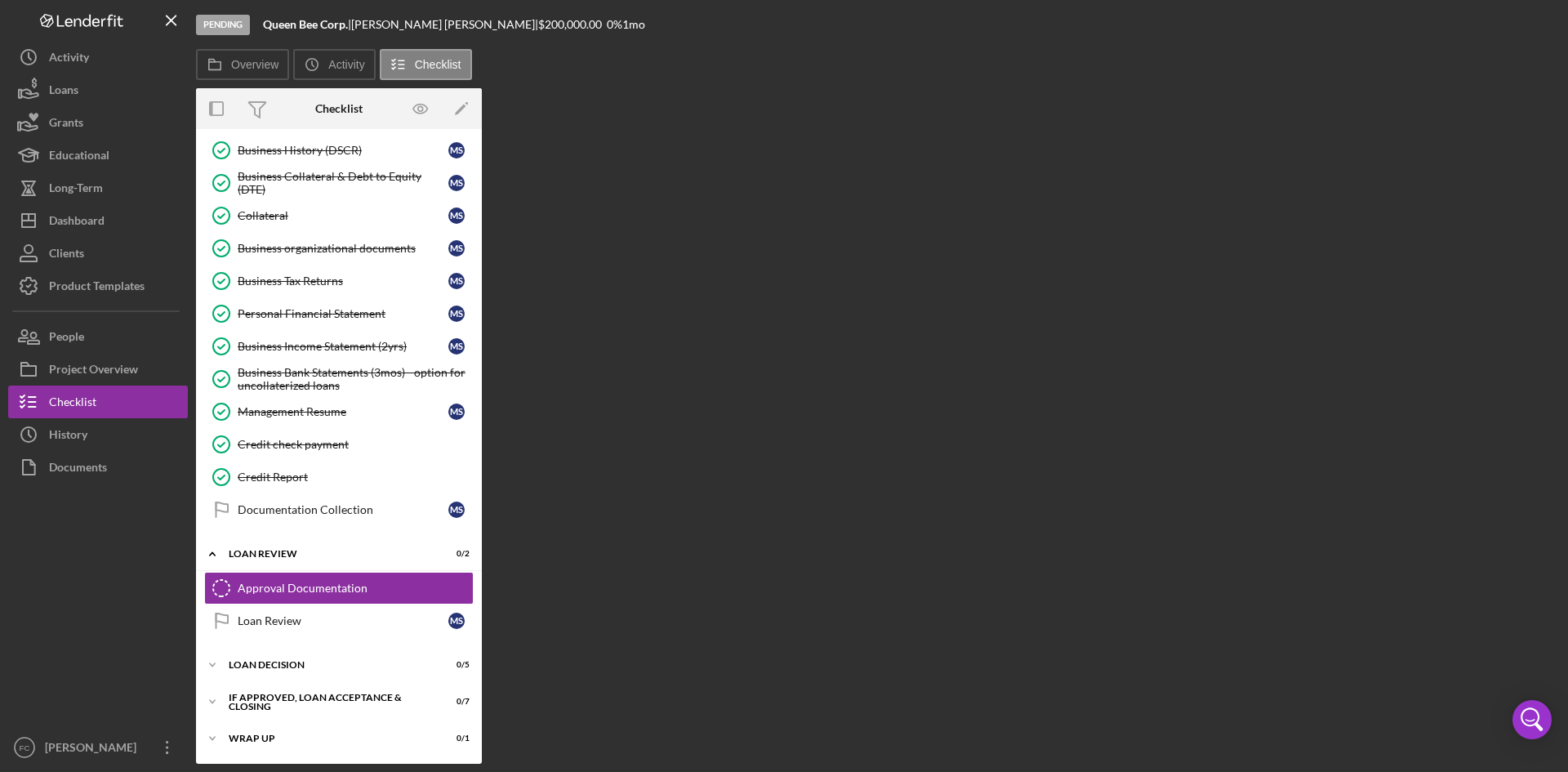
scroll to position [141, 0]
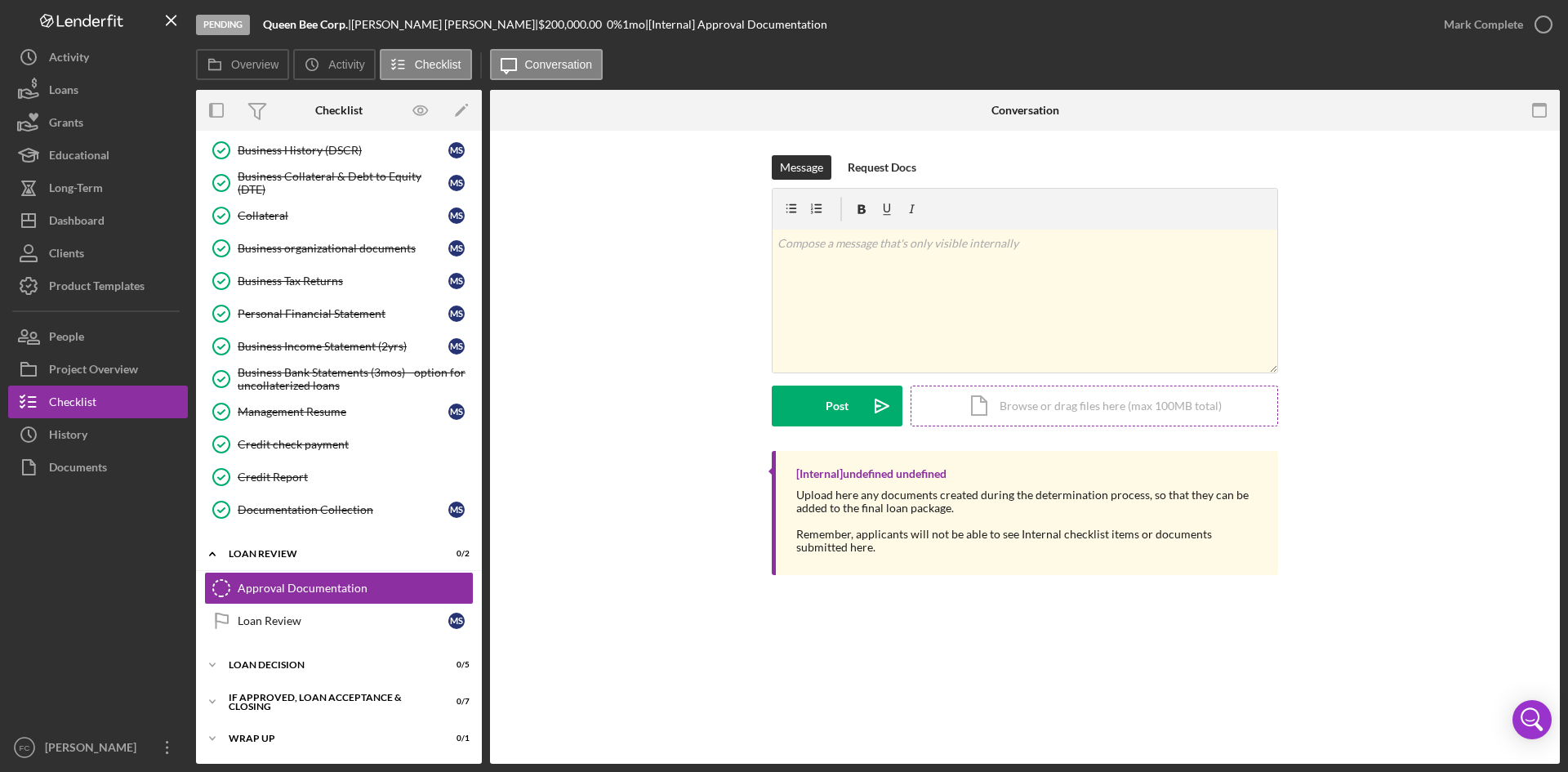
click at [1082, 407] on div "Icon/Document Browse or drag files here (max 100MB total) Tap to choose files o…" at bounding box center [1094, 406] width 367 height 41
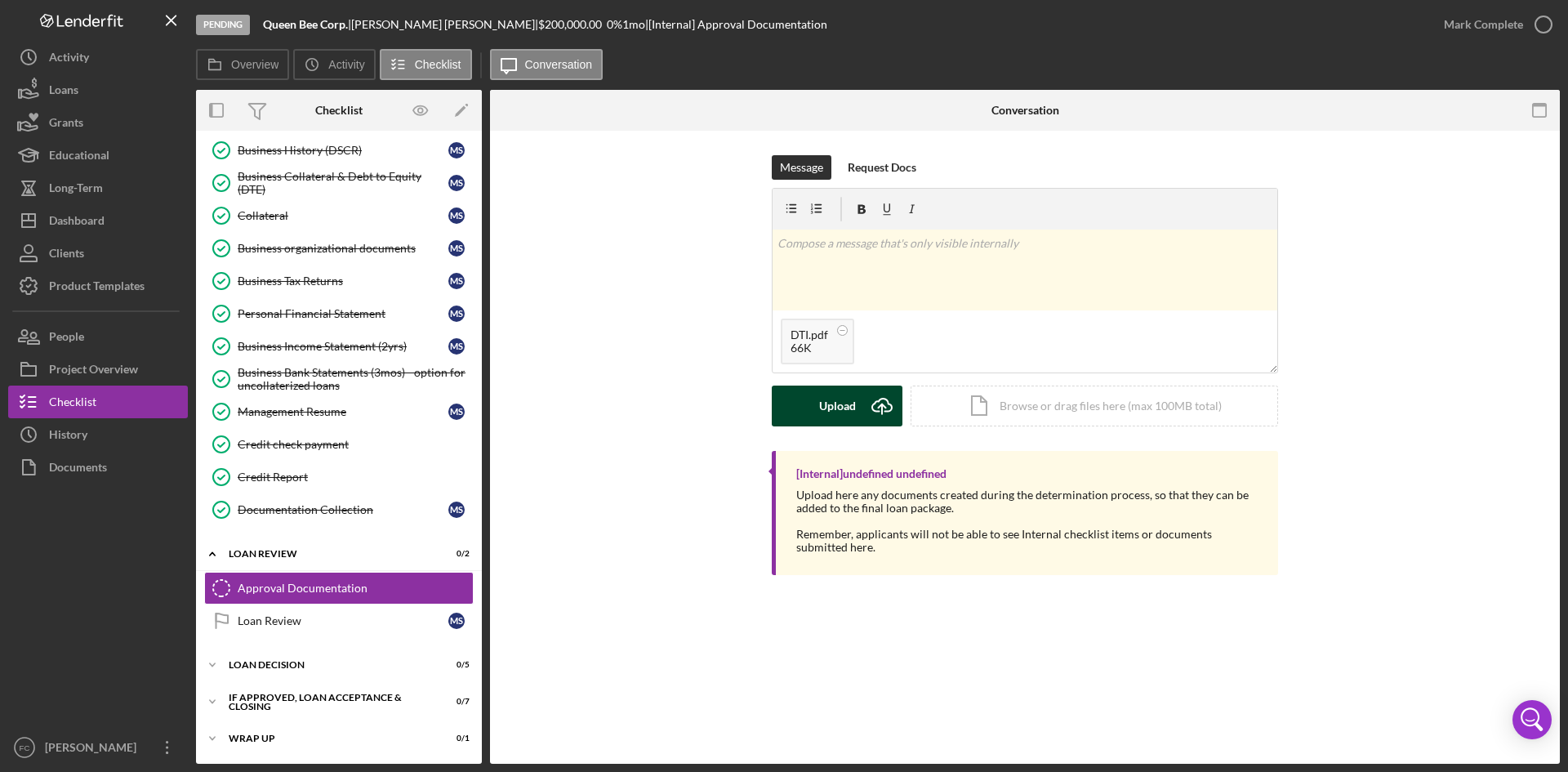
click at [857, 411] on button "Upload Icon/Upload" at bounding box center [837, 406] width 131 height 41
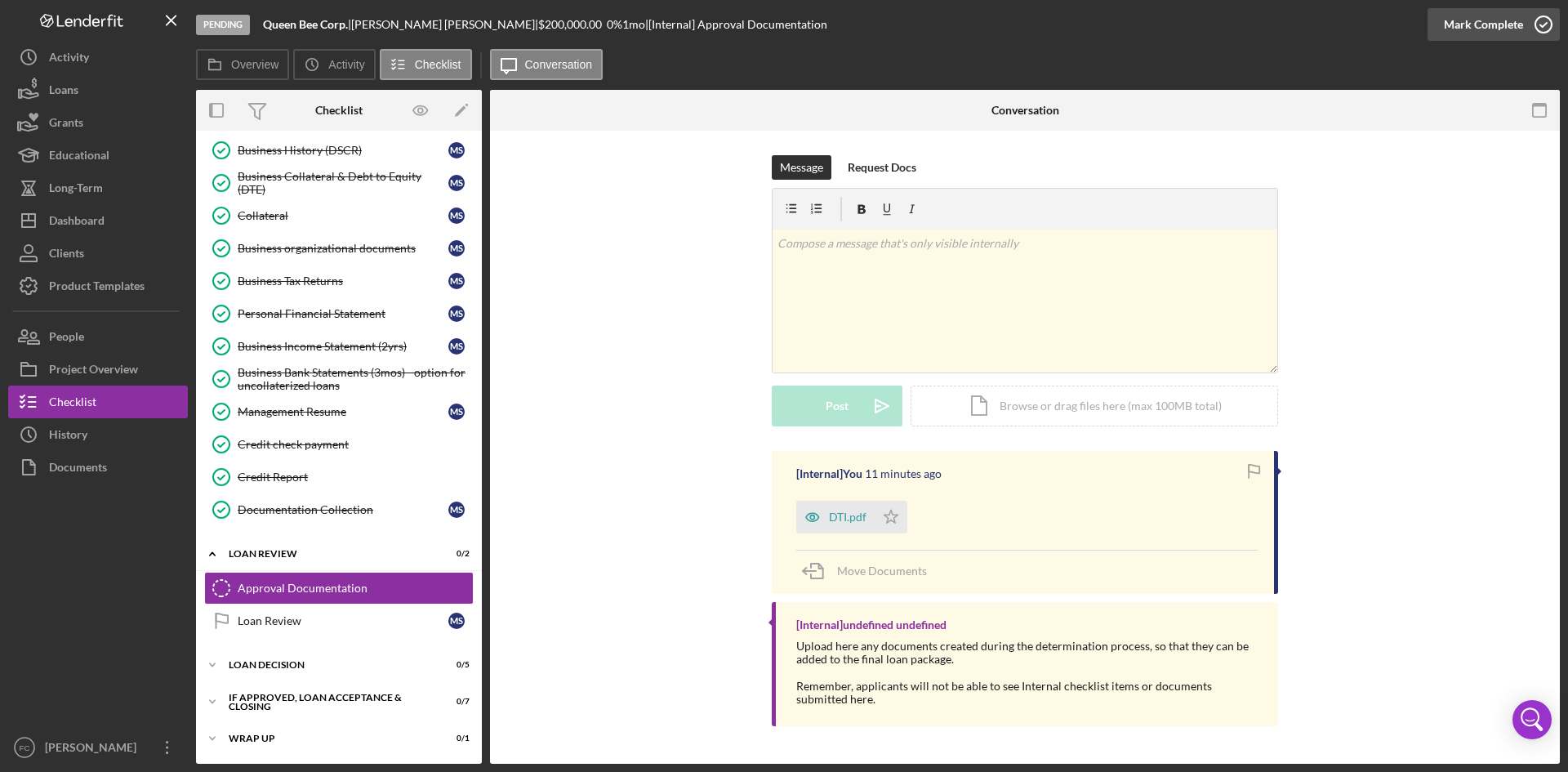
click at [1473, 20] on div "Mark Complete" at bounding box center [1483, 25] width 79 height 33
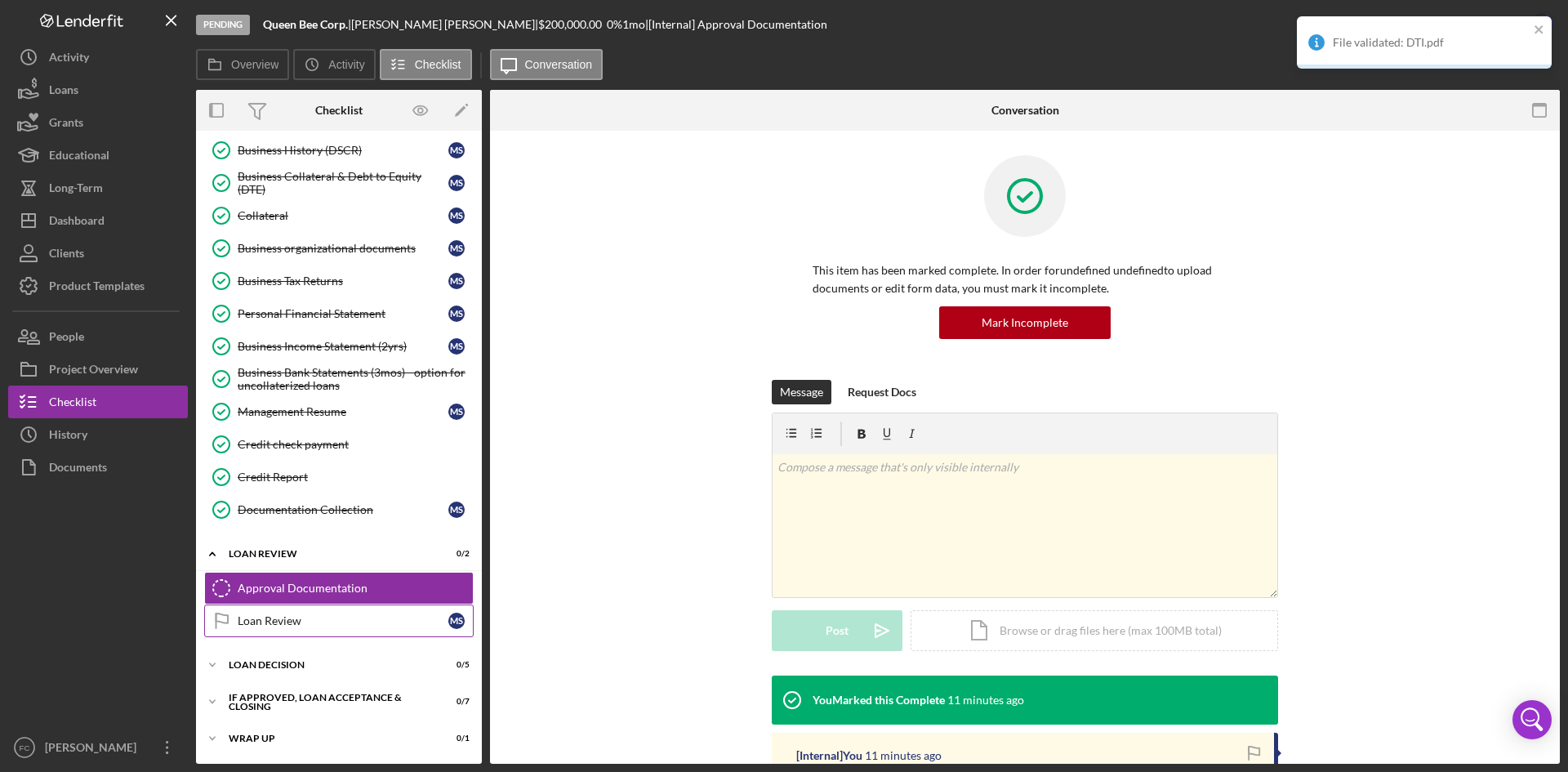
click at [349, 618] on div "Loan Review" at bounding box center [343, 621] width 211 height 13
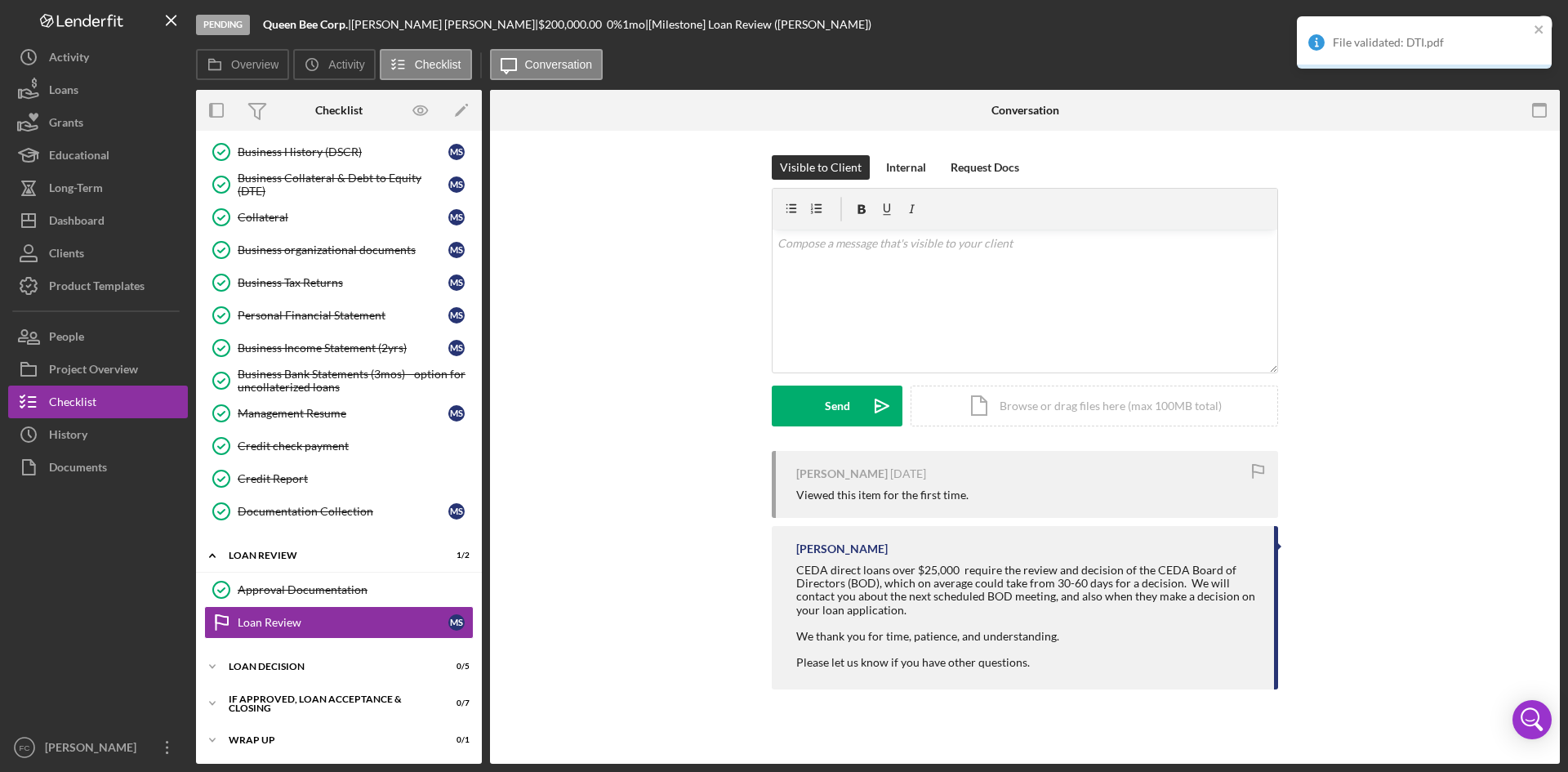
scroll to position [141, 0]
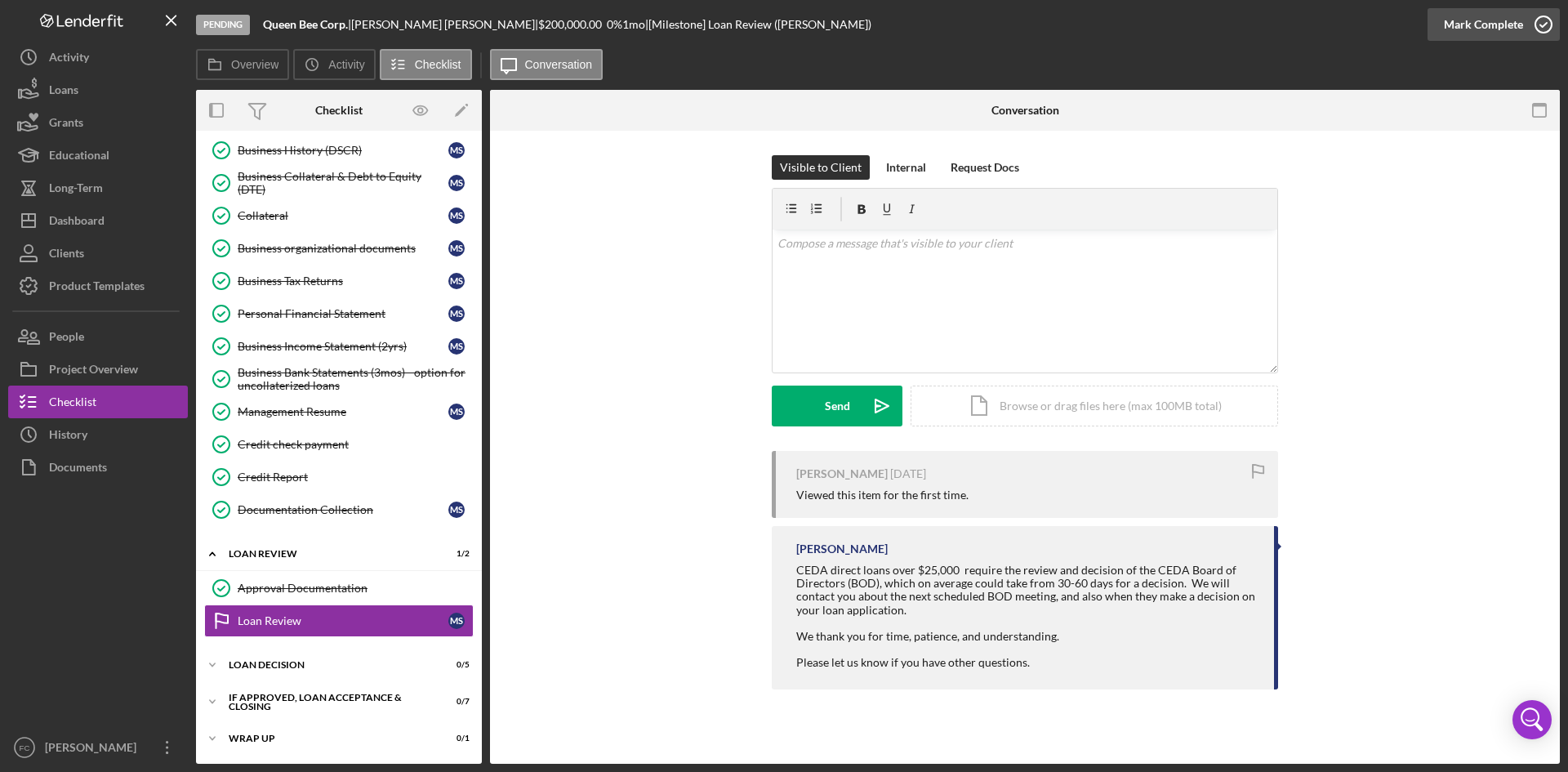
click at [1501, 31] on div "Mark Complete" at bounding box center [1483, 25] width 79 height 33
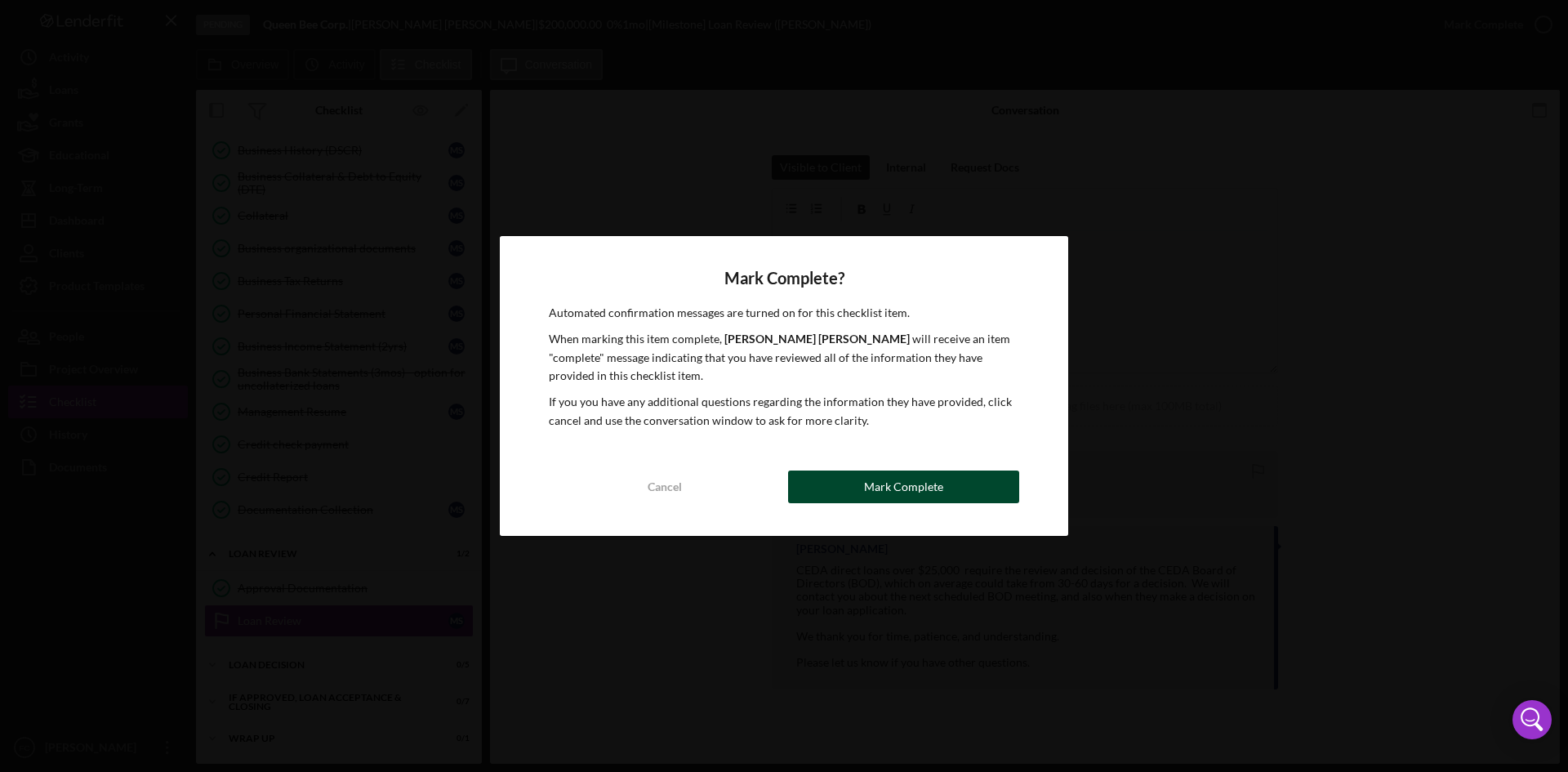
click at [900, 478] on div "Mark Complete" at bounding box center [903, 486] width 79 height 33
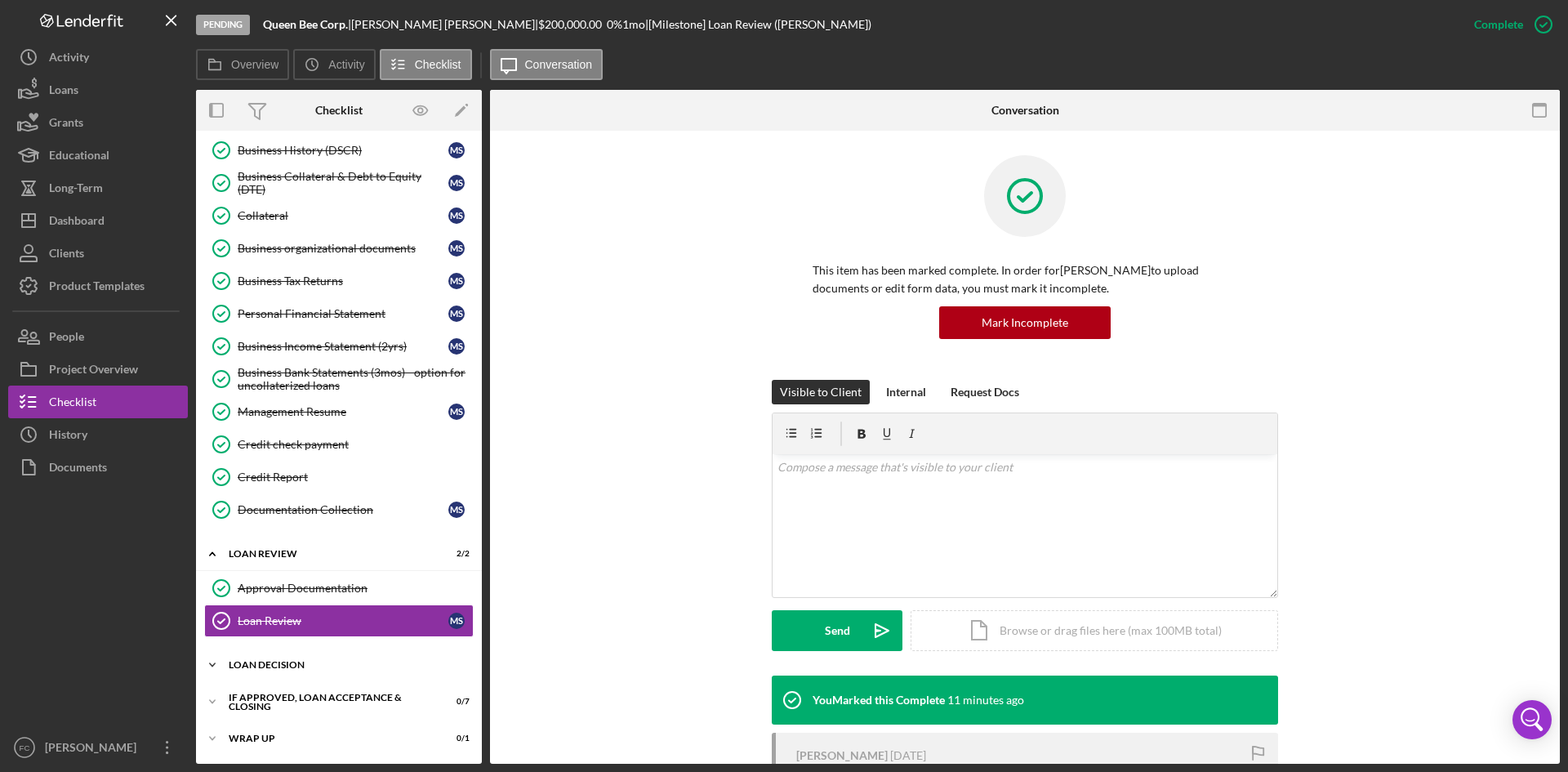
click at [367, 653] on div "Icon/Expander Loan Decision 0 / 5" at bounding box center [339, 665] width 285 height 33
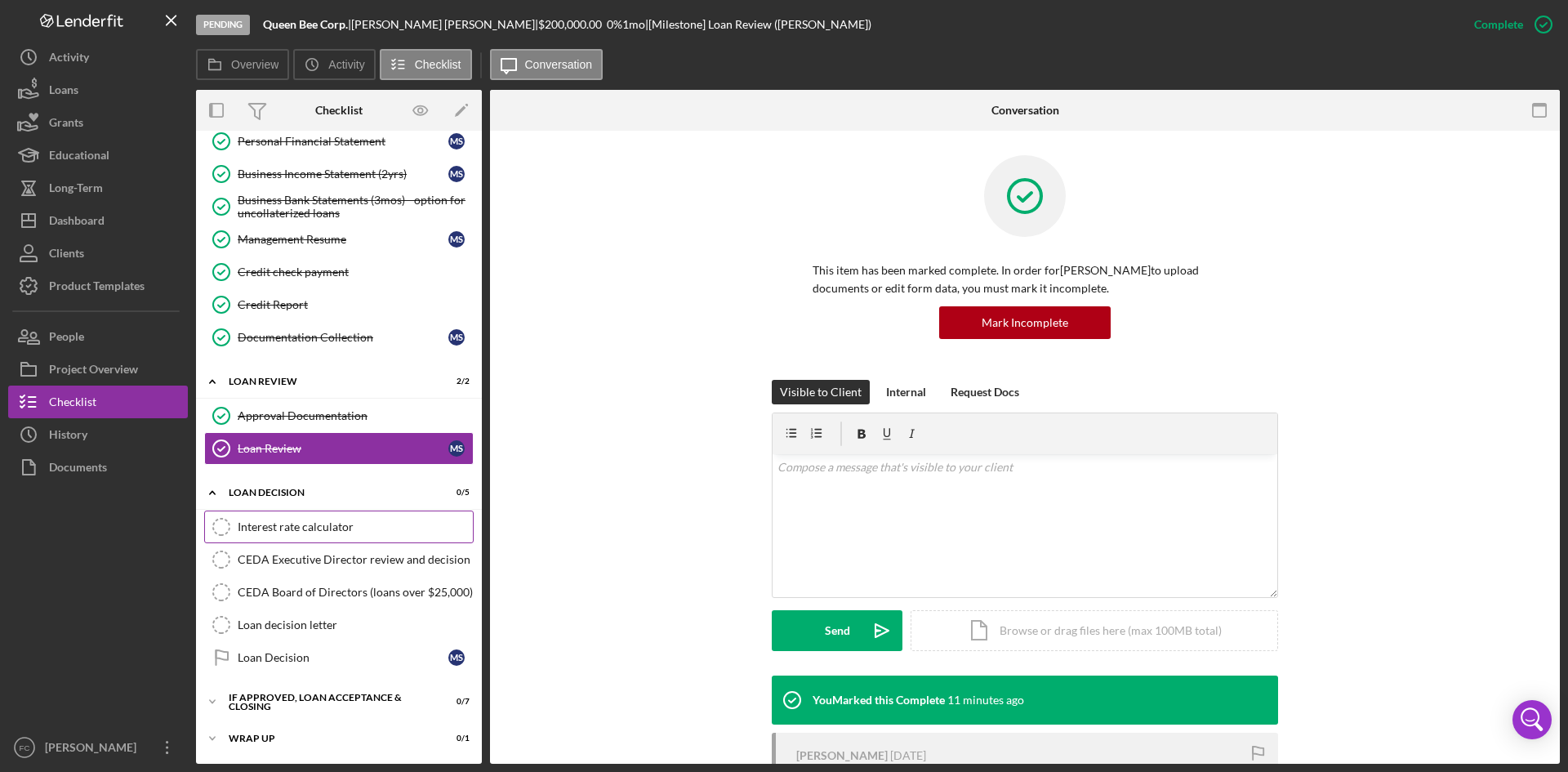
click at [344, 524] on div "Interest rate calculator" at bounding box center [355, 526] width 235 height 13
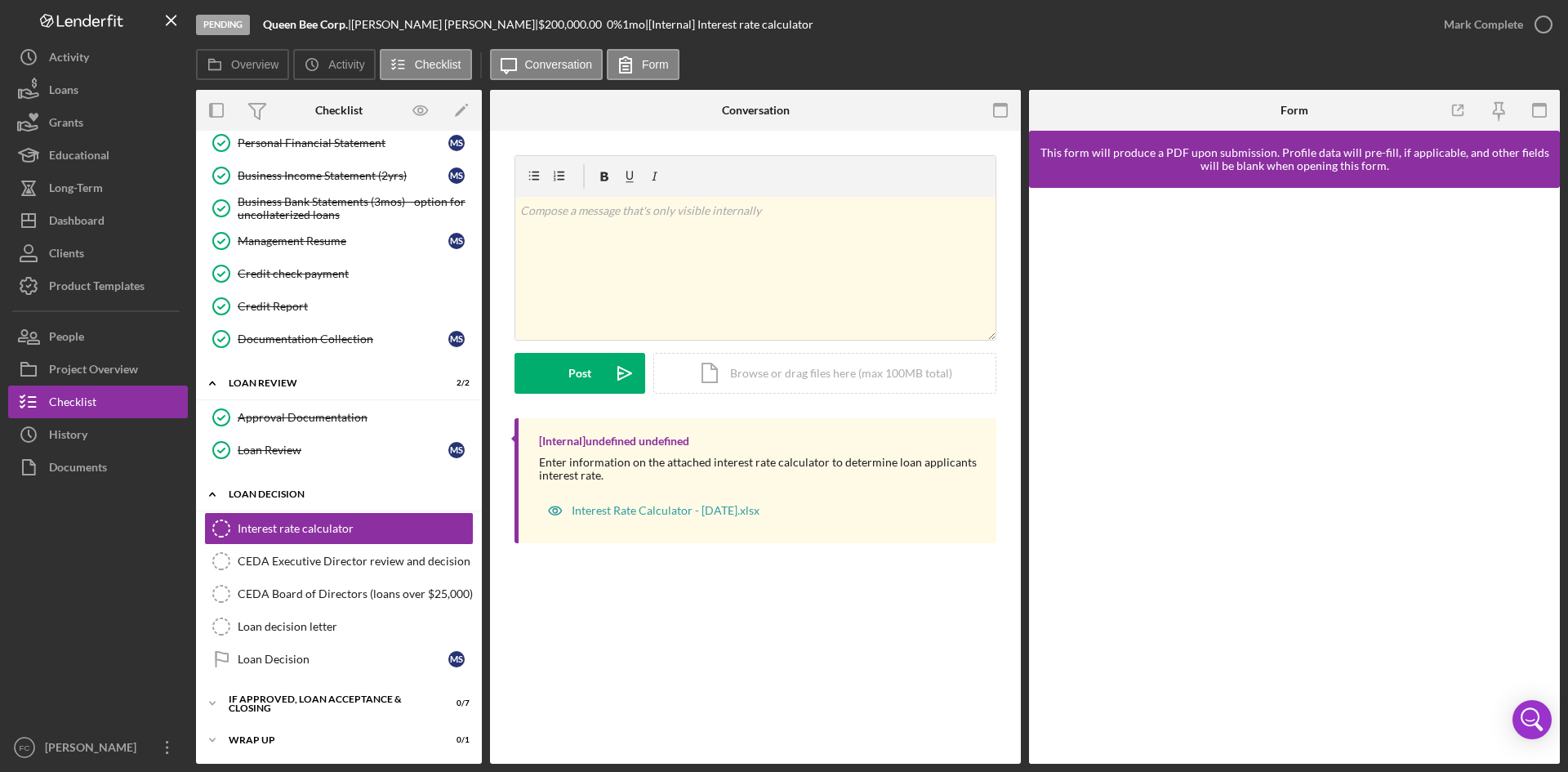
scroll to position [313, 0]
click at [855, 379] on div "Icon/Document Browse or drag files here (max 100MB total) Tap to choose files o…" at bounding box center [824, 373] width 343 height 41
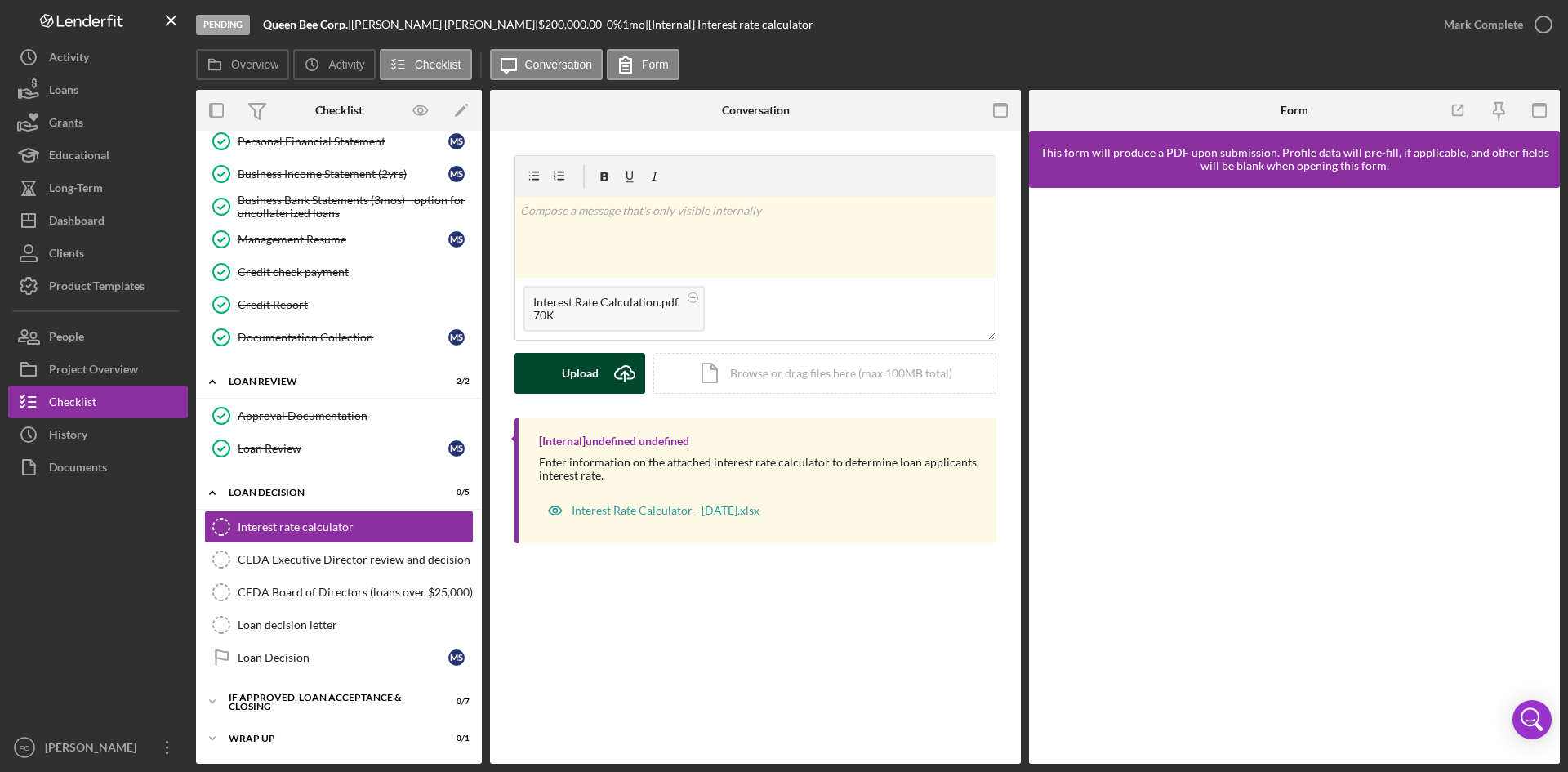
click at [569, 369] on div "Upload" at bounding box center [580, 373] width 36 height 41
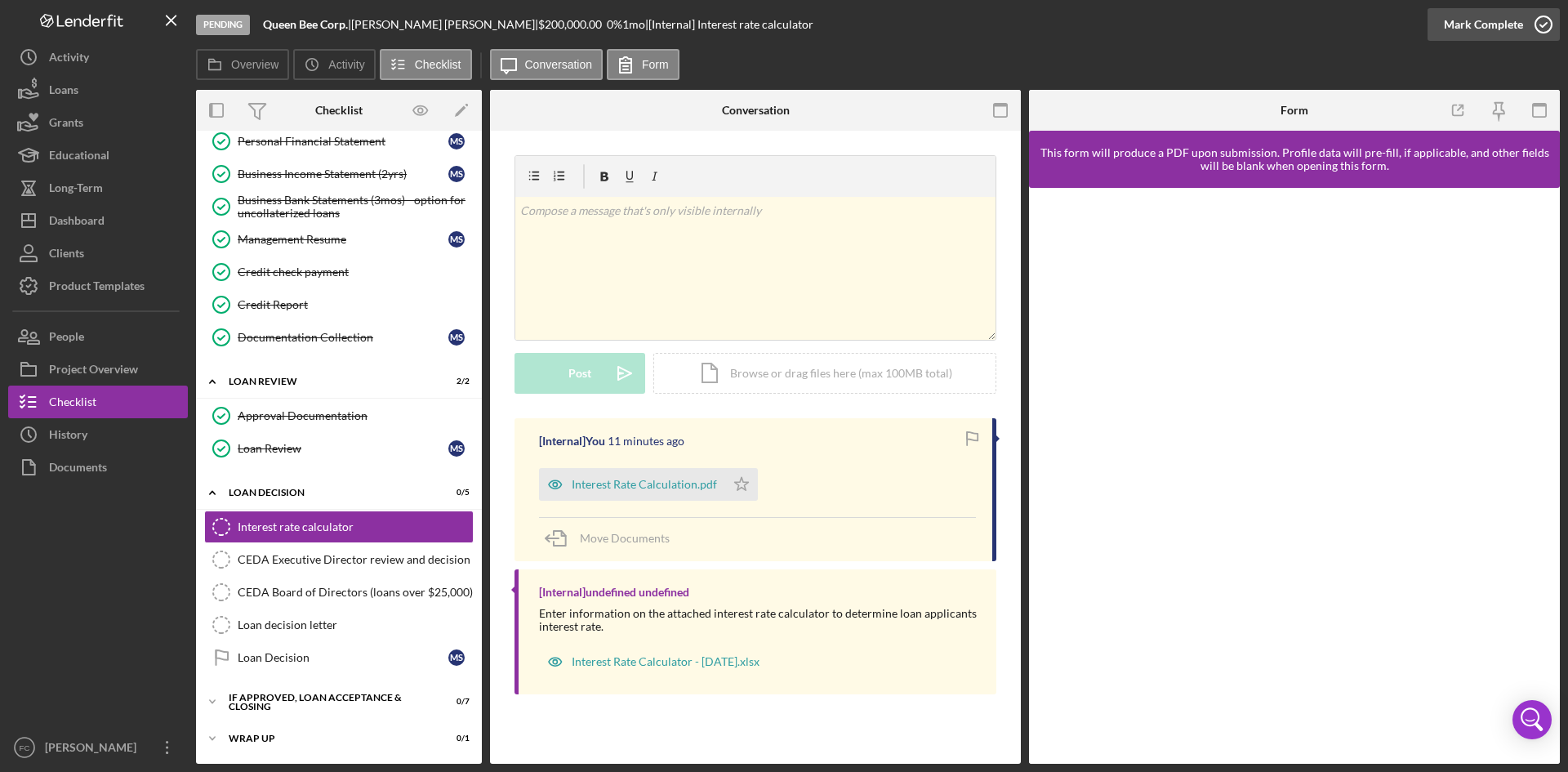
click at [1463, 31] on div "Mark Complete" at bounding box center [1483, 25] width 79 height 33
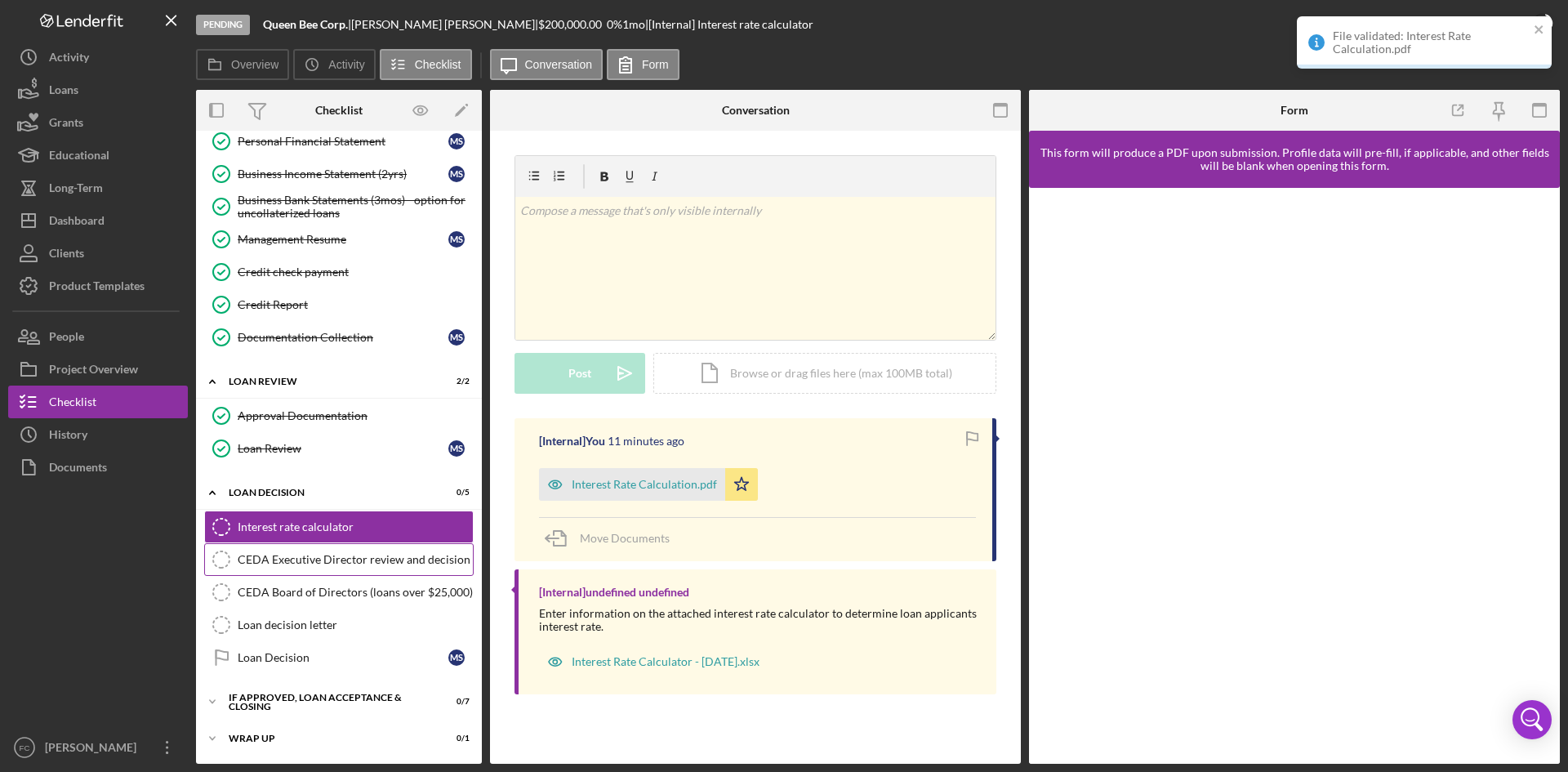
click at [387, 564] on div "CEDA Executive Director review and decision" at bounding box center [355, 559] width 235 height 13
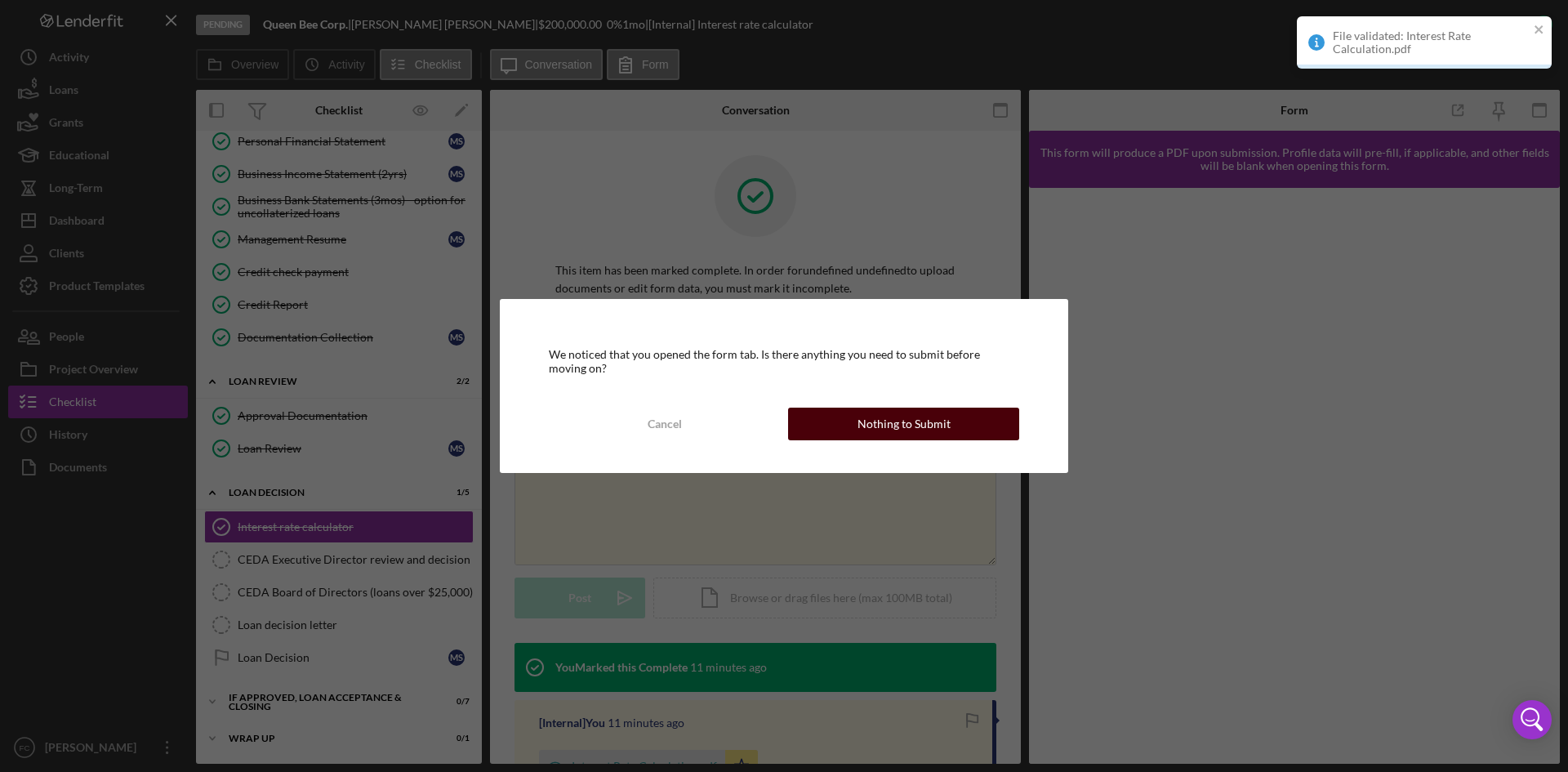
click at [877, 436] on div "Nothing to Submit" at bounding box center [904, 424] width 93 height 33
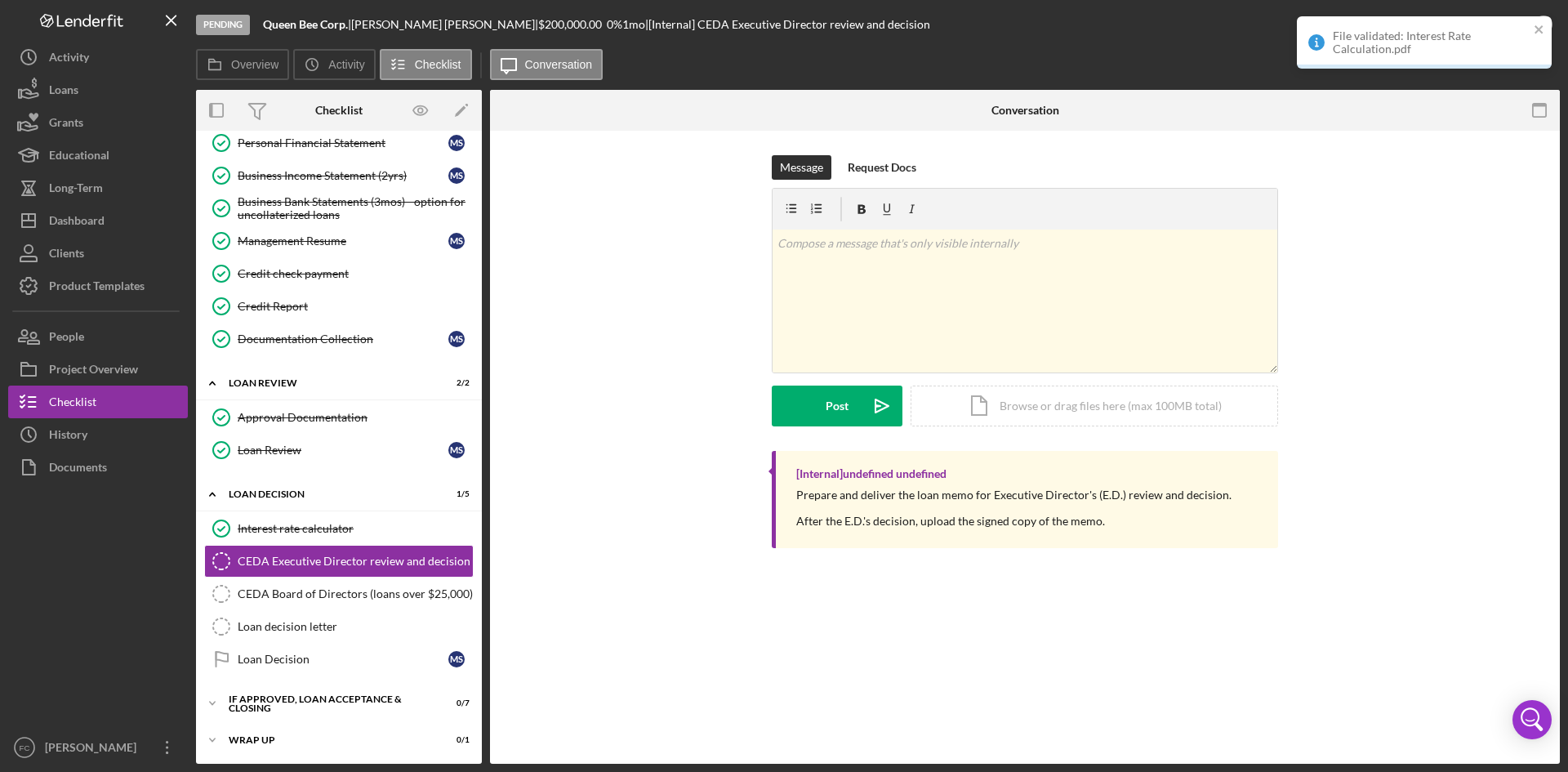
scroll to position [313, 0]
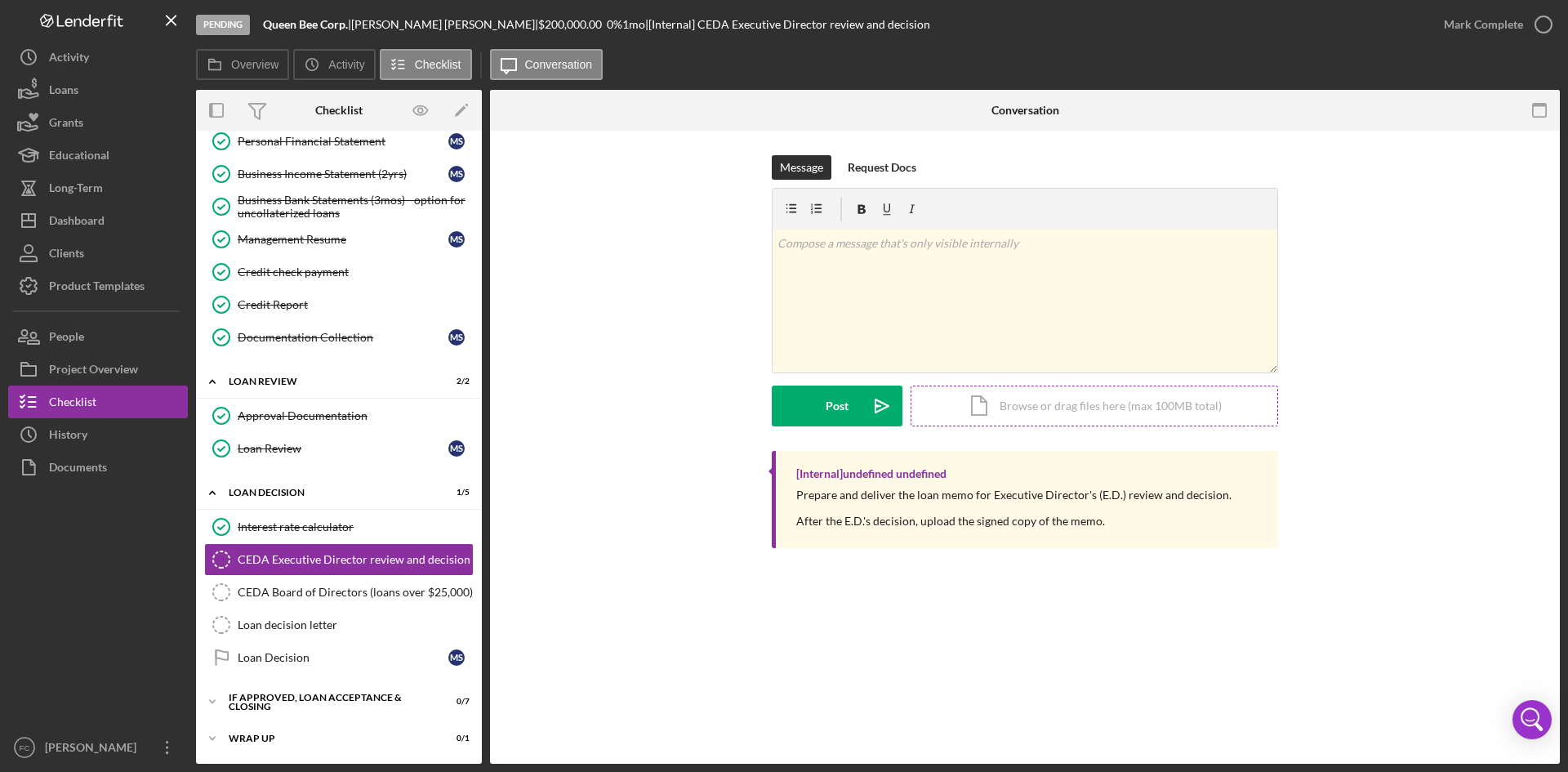
click at [1094, 411] on div "Icon/Document Browse or drag files here (max 100MB total) Tap to choose files o…" at bounding box center [1094, 406] width 367 height 41
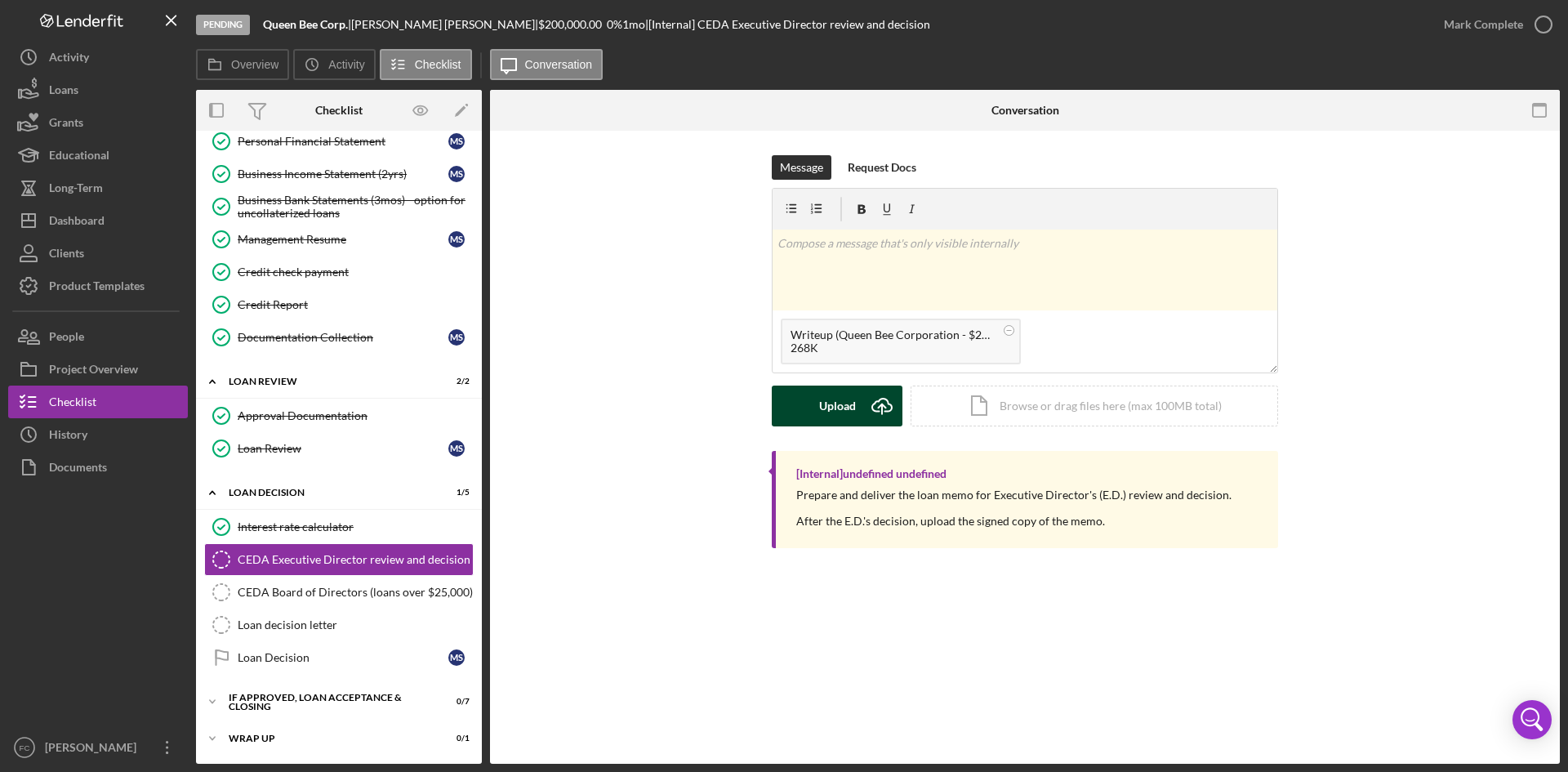
click at [842, 403] on div "Upload" at bounding box center [837, 406] width 36 height 41
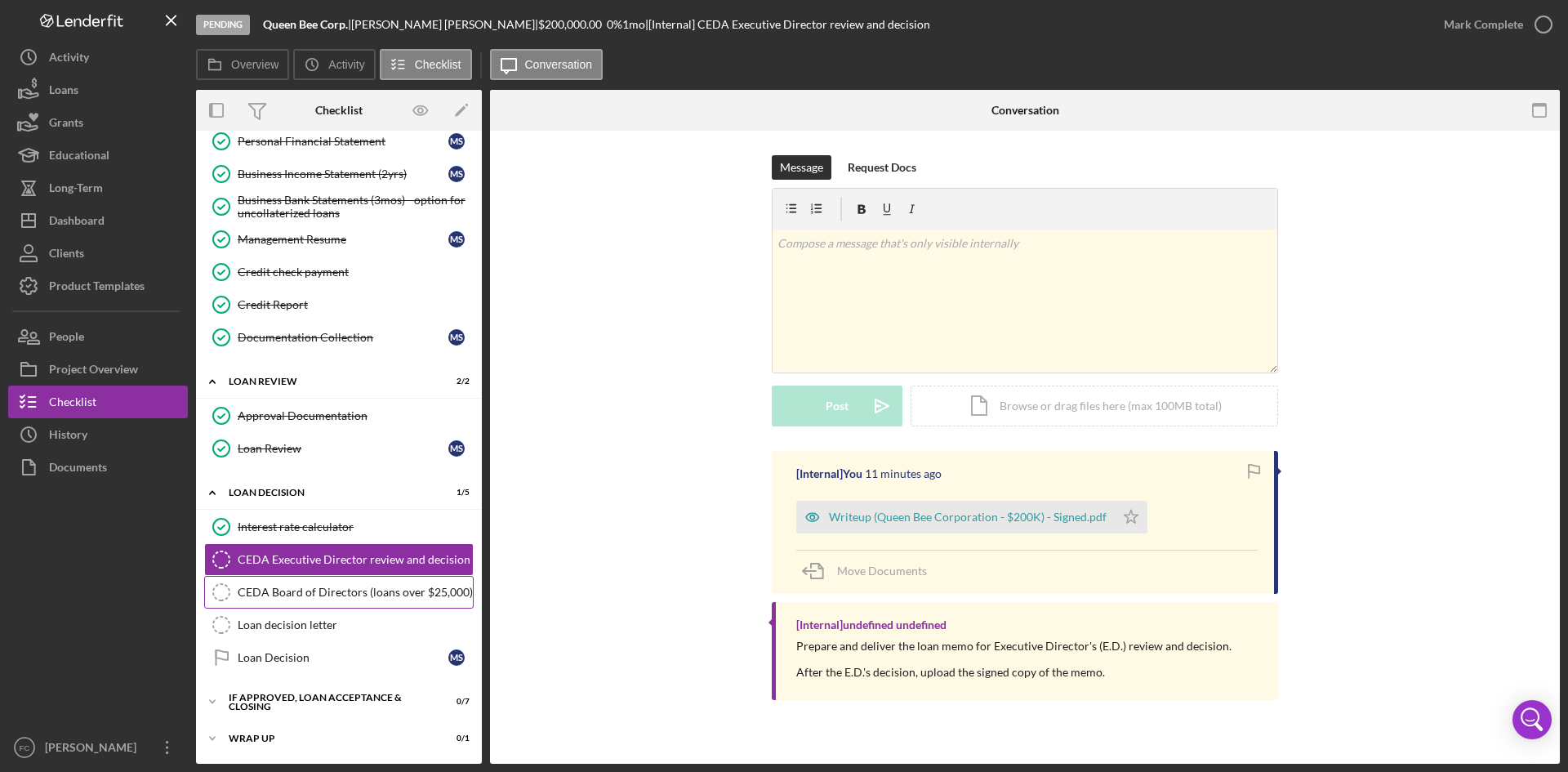
click at [397, 598] on div "CEDA Board of Directors (loans over $25,000)" at bounding box center [355, 592] width 235 height 13
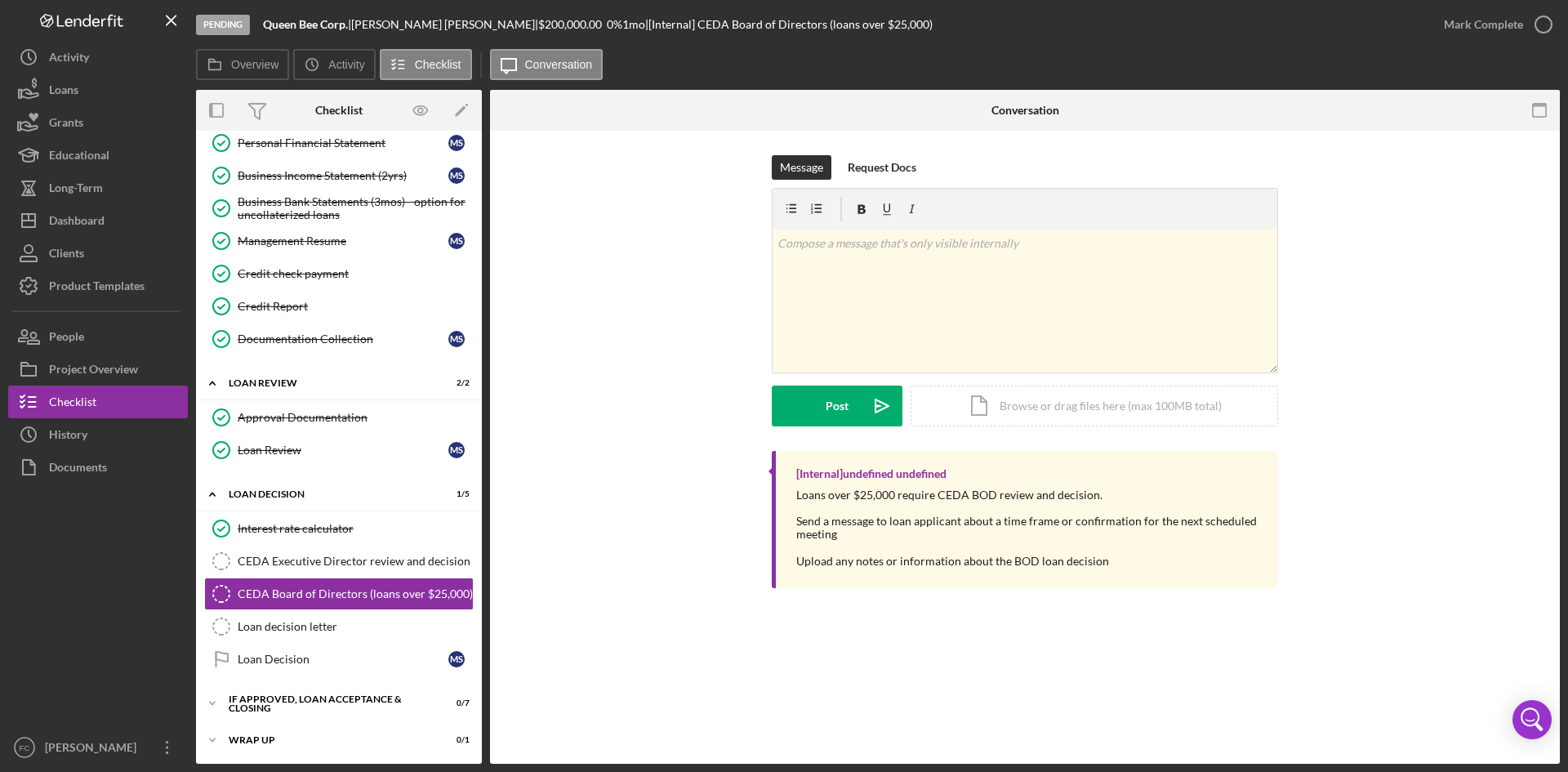
scroll to position [313, 0]
click at [960, 267] on div "v Color teal Color pink Remove color Add row above Add row below Add column bef…" at bounding box center [1024, 300] width 504 height 143
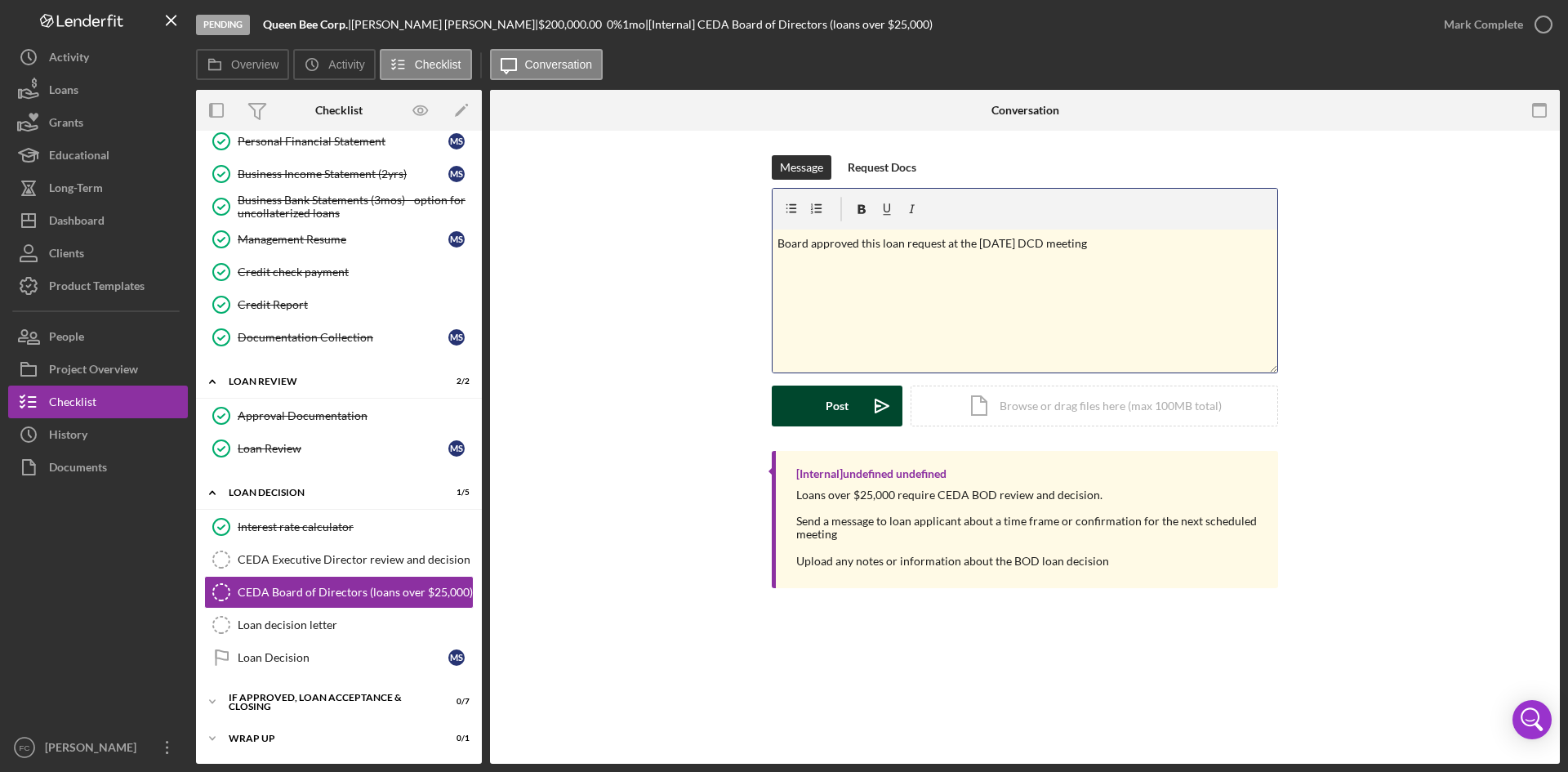
click at [815, 414] on button "Post Icon/icon-invite-send" at bounding box center [837, 406] width 131 height 41
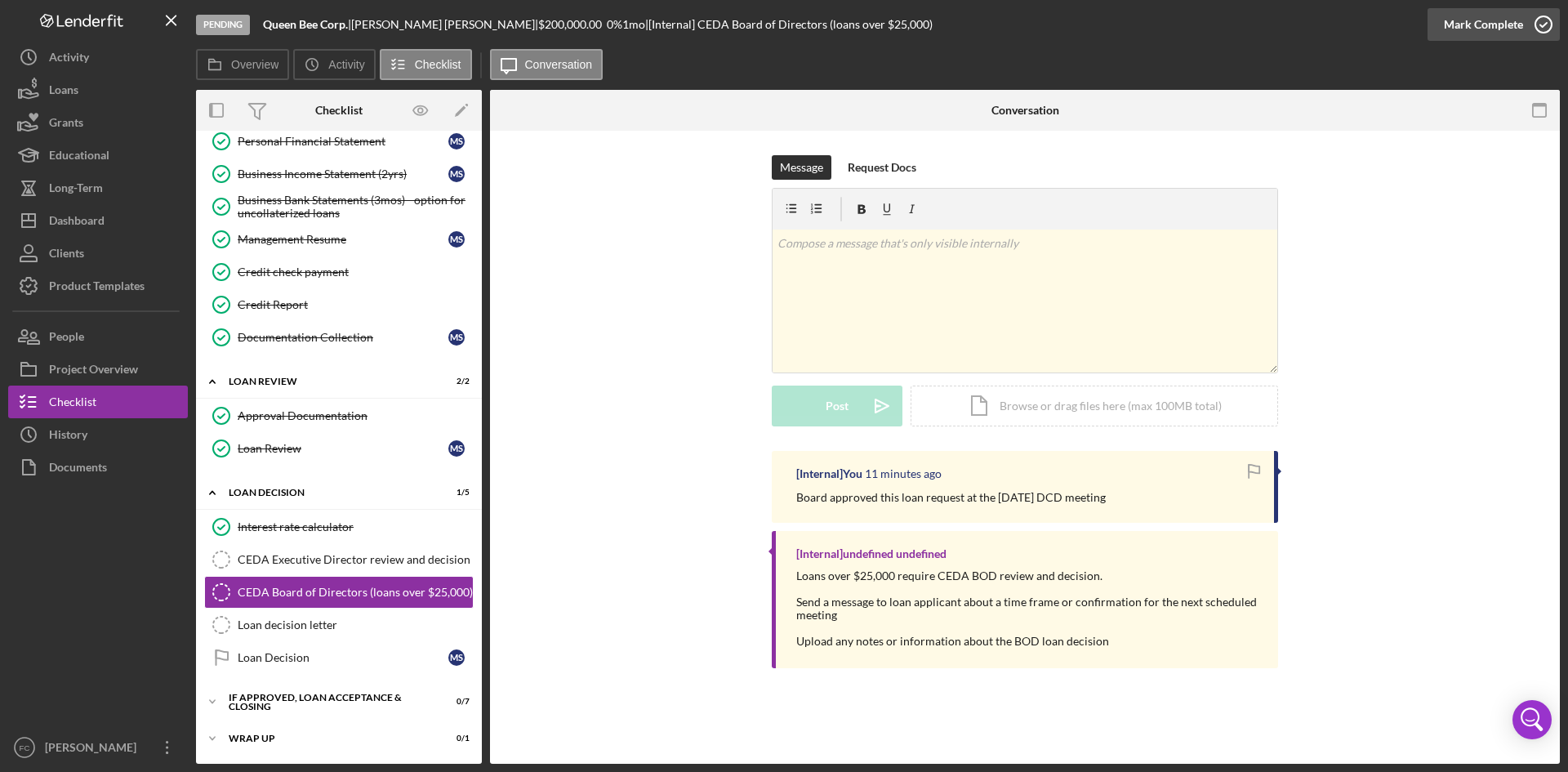
click at [1480, 25] on div "Mark Complete" at bounding box center [1483, 25] width 79 height 33
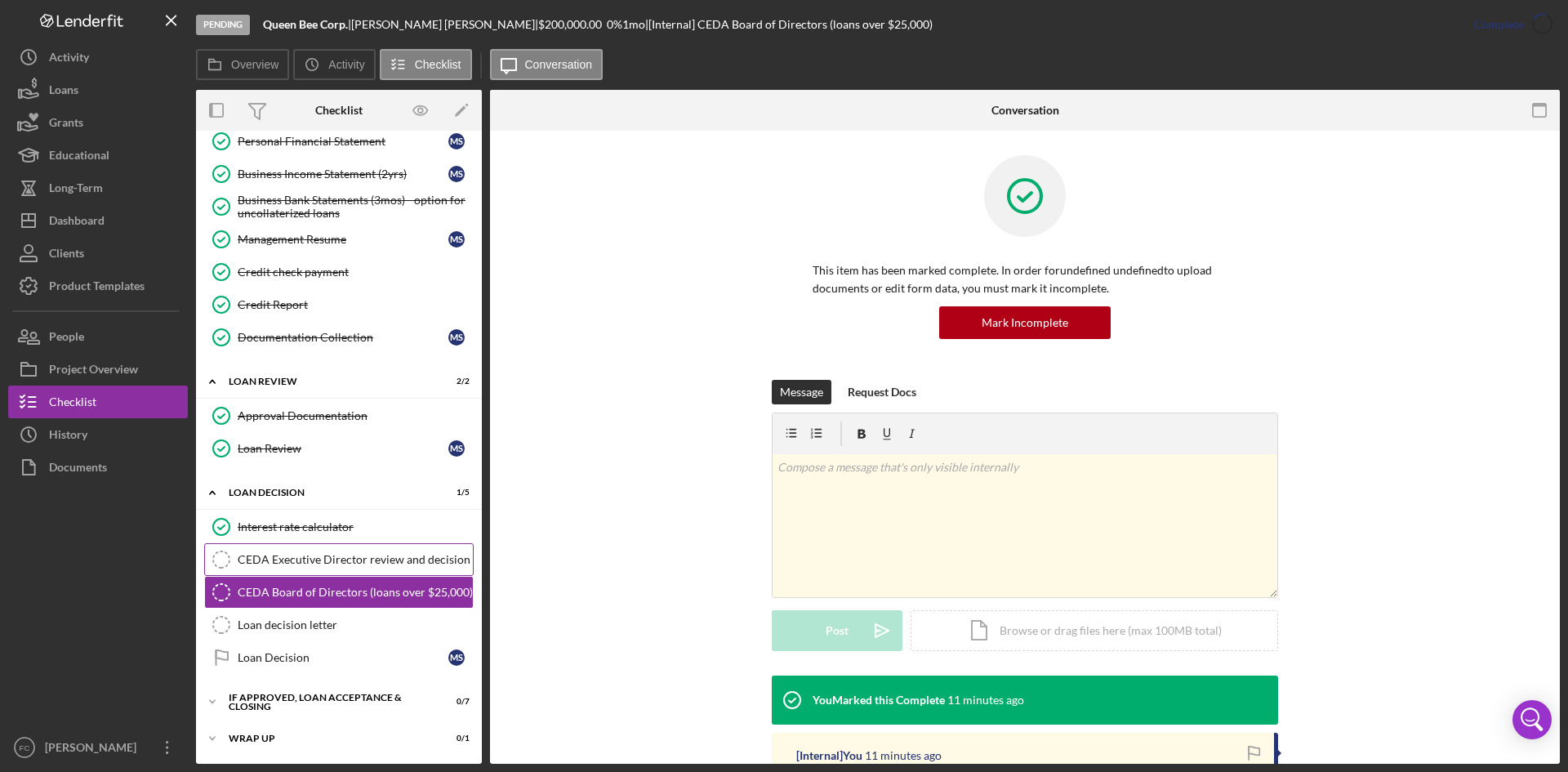
click at [342, 556] on div "CEDA Executive Director review and decision" at bounding box center [355, 559] width 235 height 13
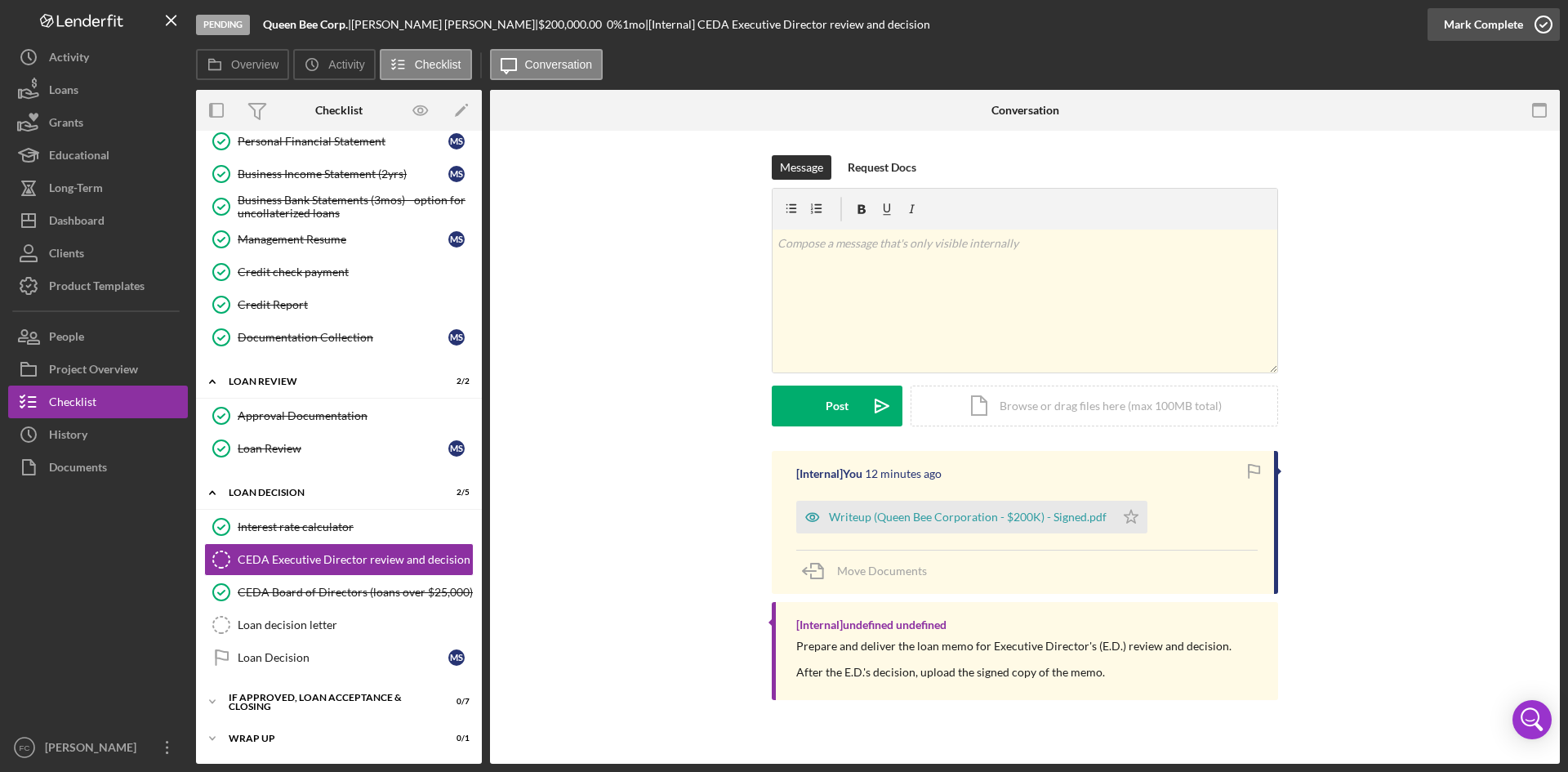
click at [1495, 32] on div "Mark Complete" at bounding box center [1483, 25] width 79 height 33
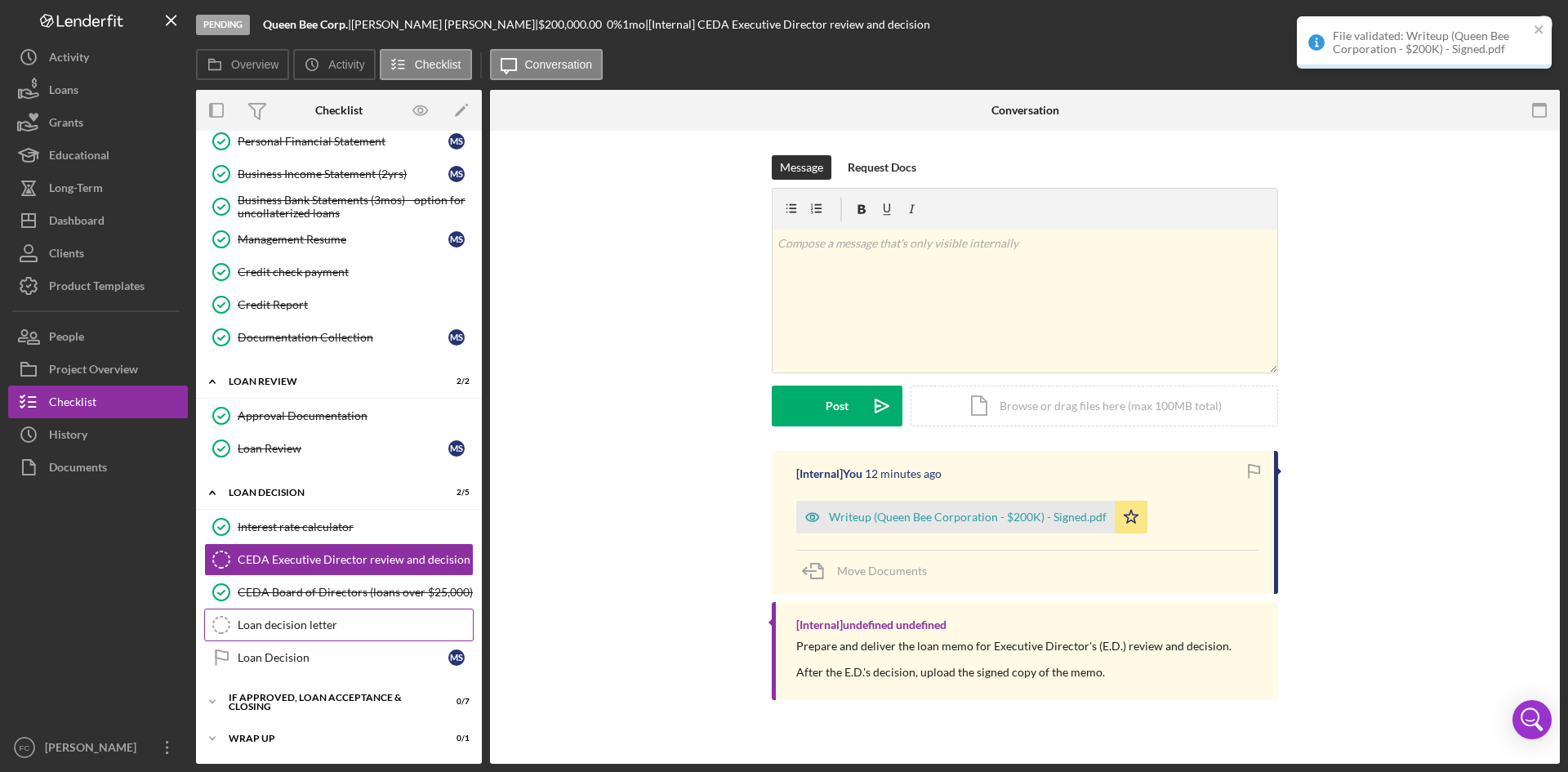
click at [340, 631] on div "Loan decision letter" at bounding box center [355, 625] width 235 height 13
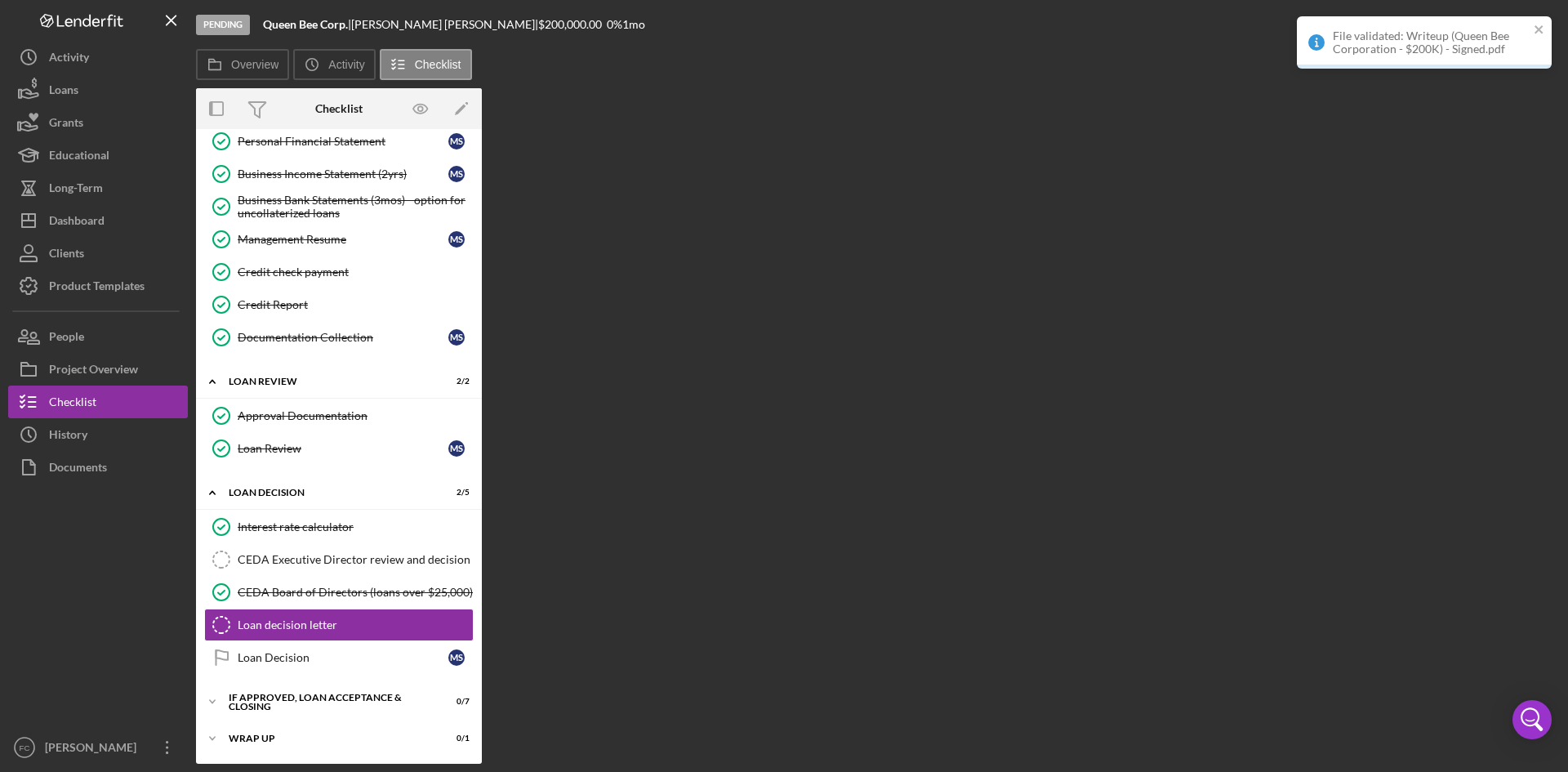
scroll to position [313, 0]
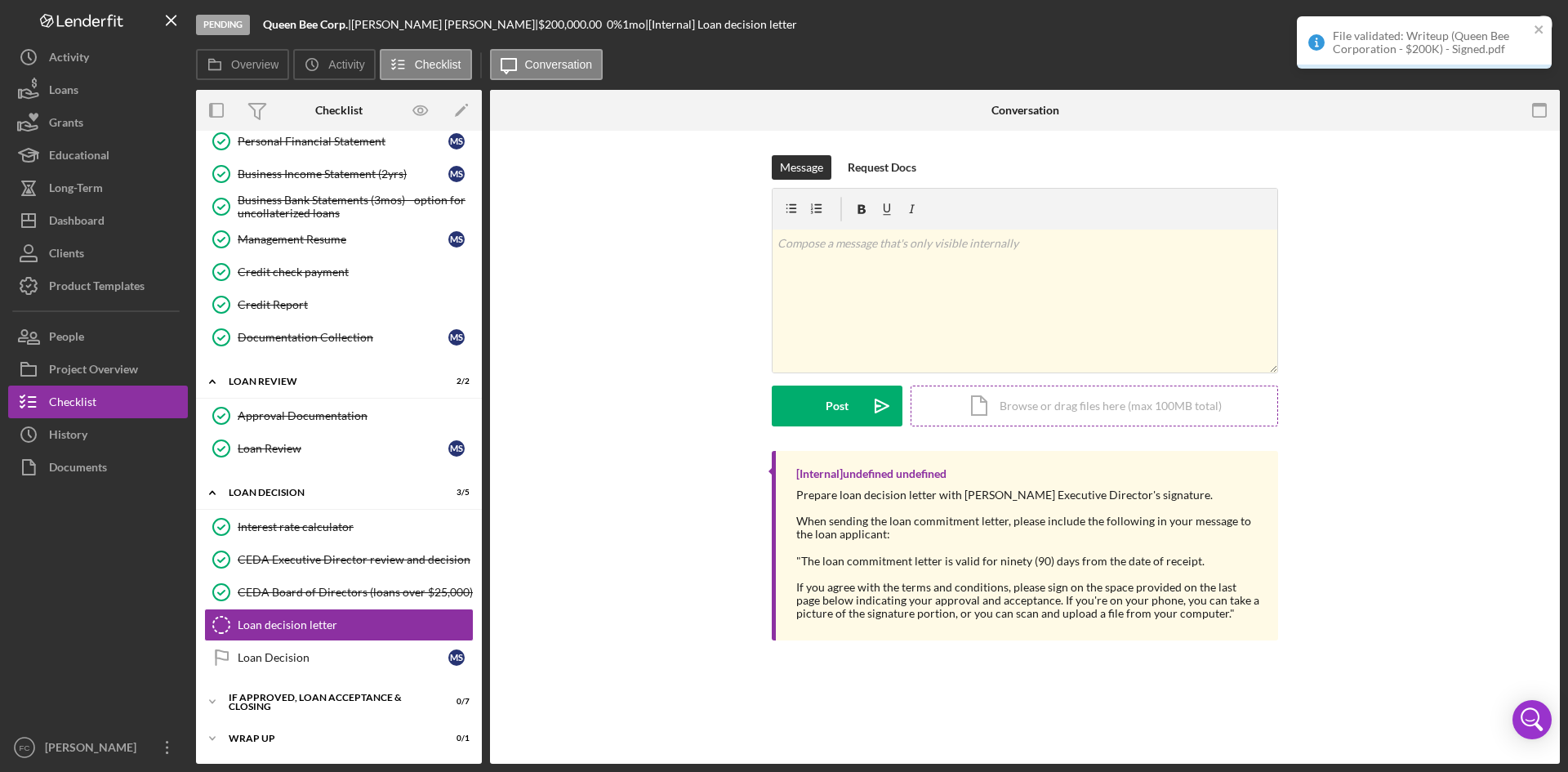
click at [1048, 406] on div "Icon/Document Browse or drag files here (max 100MB total) Tap to choose files o…" at bounding box center [1094, 406] width 367 height 41
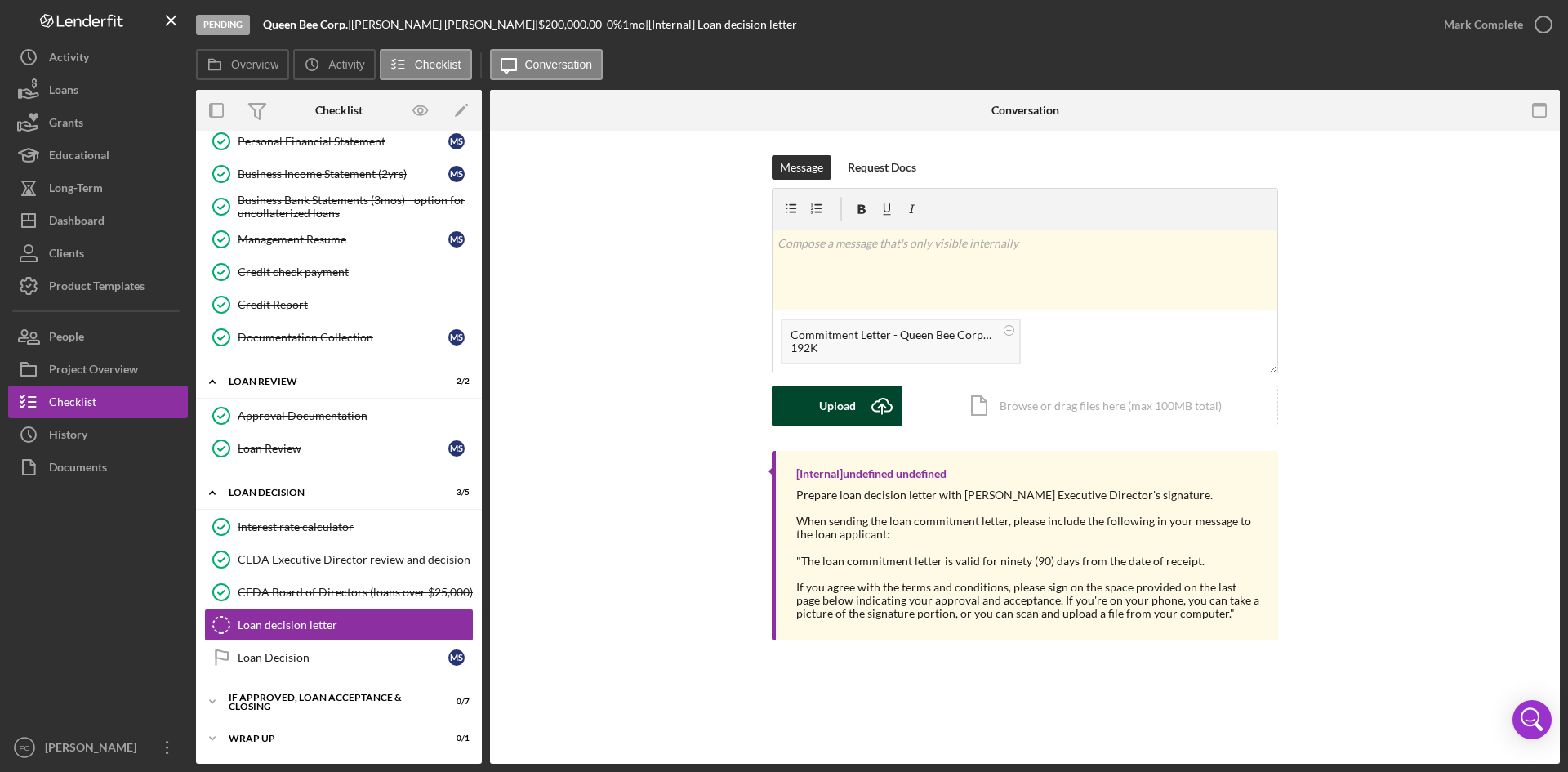
click at [840, 389] on div "Upload" at bounding box center [837, 406] width 36 height 41
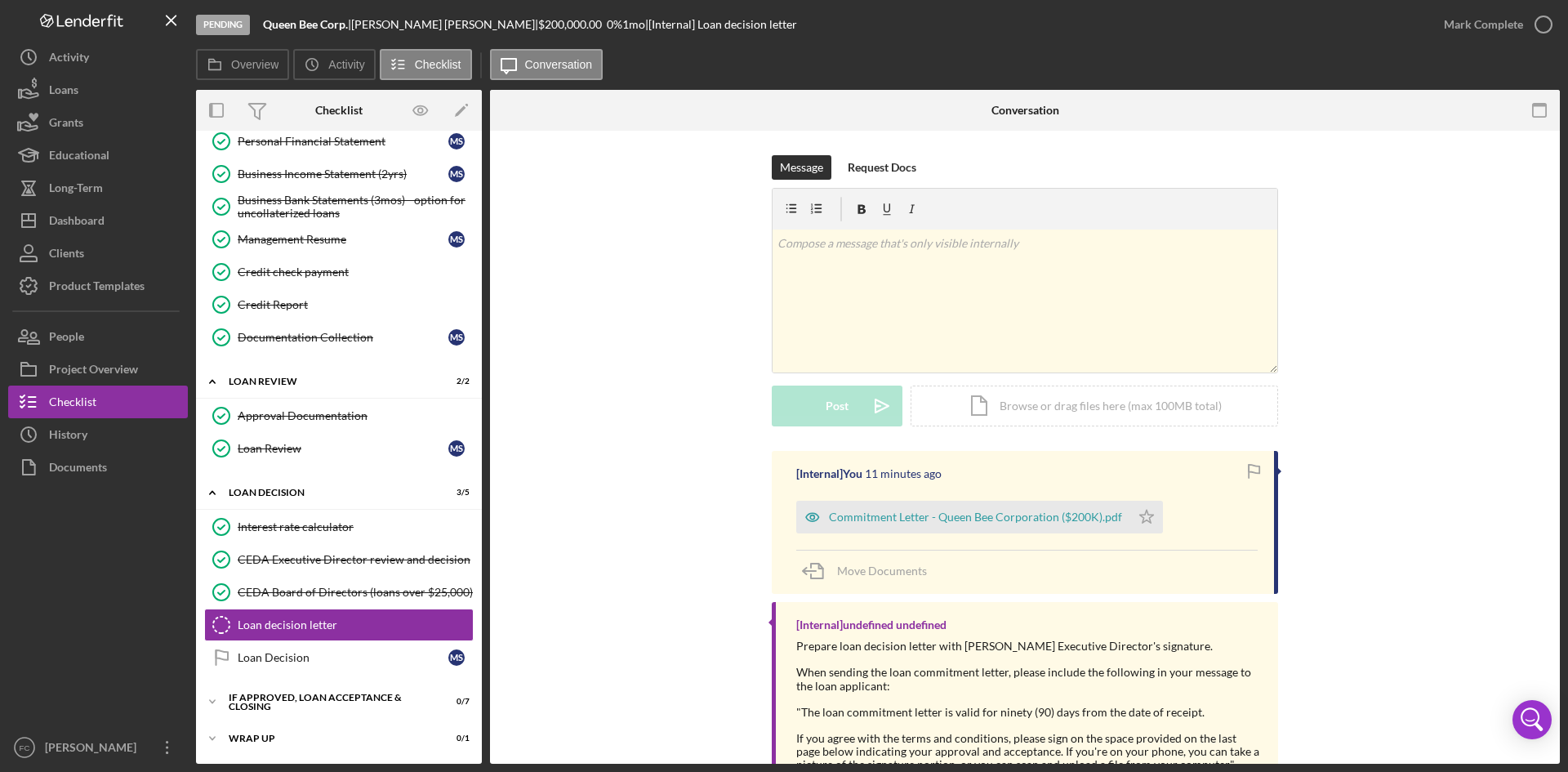
click at [972, 500] on div "Commitment Letter - Queen Bee Corporation ($200K).pdf Icon/Star" at bounding box center [984, 513] width 375 height 41
click at [979, 522] on div "Commitment Letter - Queen Bee Corporation ($200K).pdf" at bounding box center [975, 516] width 293 height 13
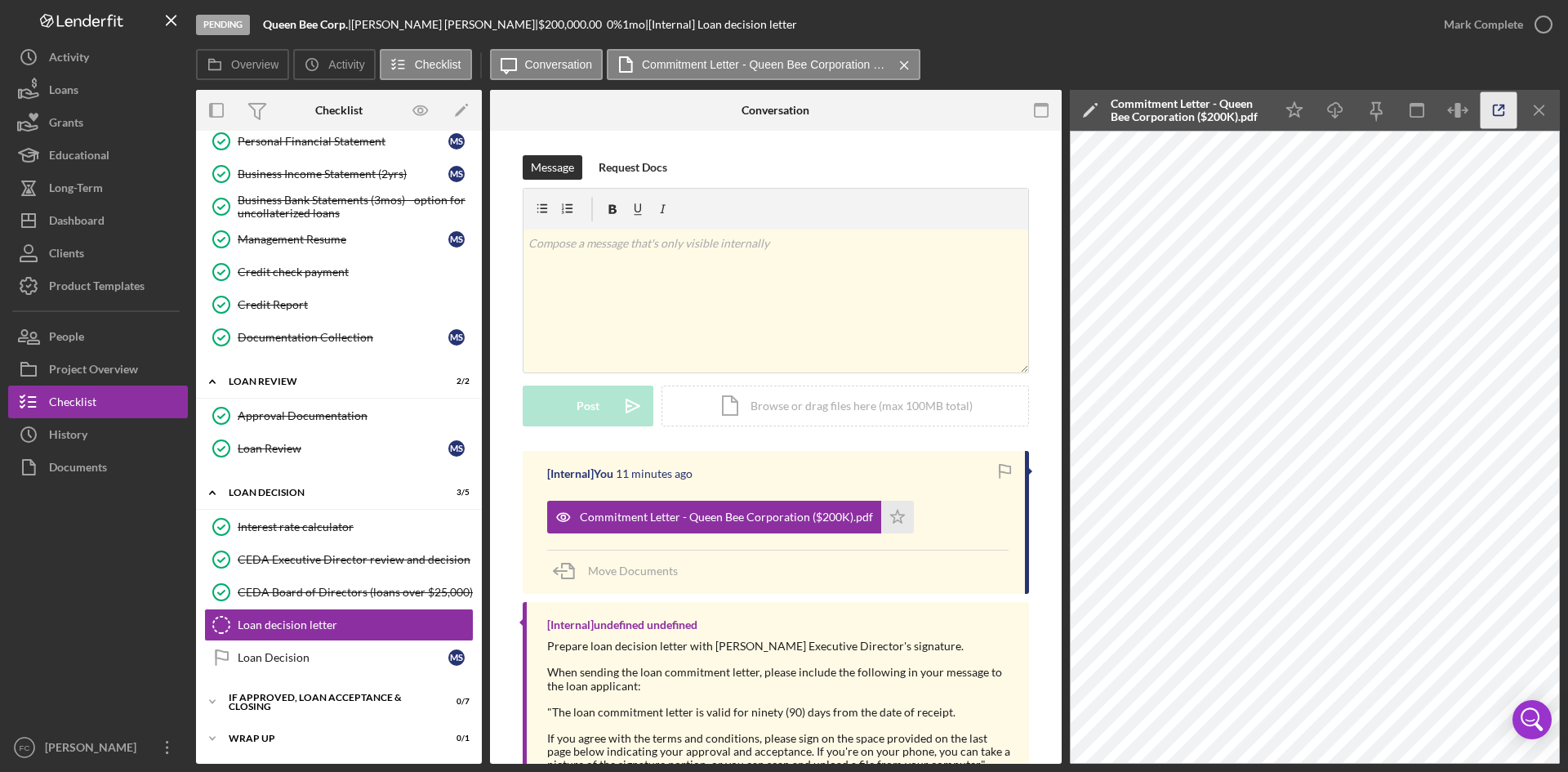
click at [1501, 115] on icon "button" at bounding box center [1499, 111] width 11 height 11
click at [1497, 32] on div "Mark Complete" at bounding box center [1483, 25] width 79 height 33
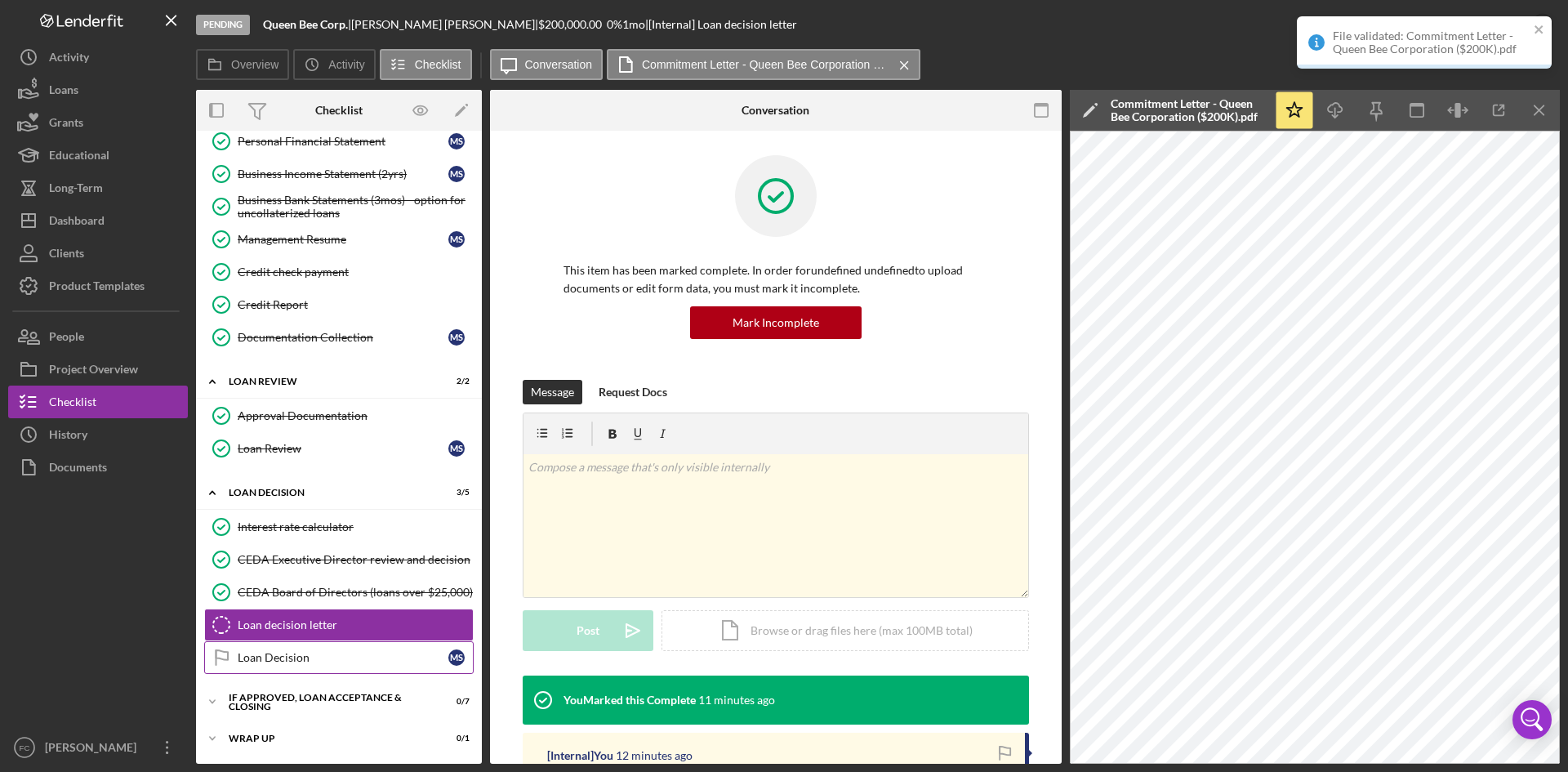
click at [371, 670] on link "Loan Decision Loan Decision M S" at bounding box center [339, 657] width 269 height 33
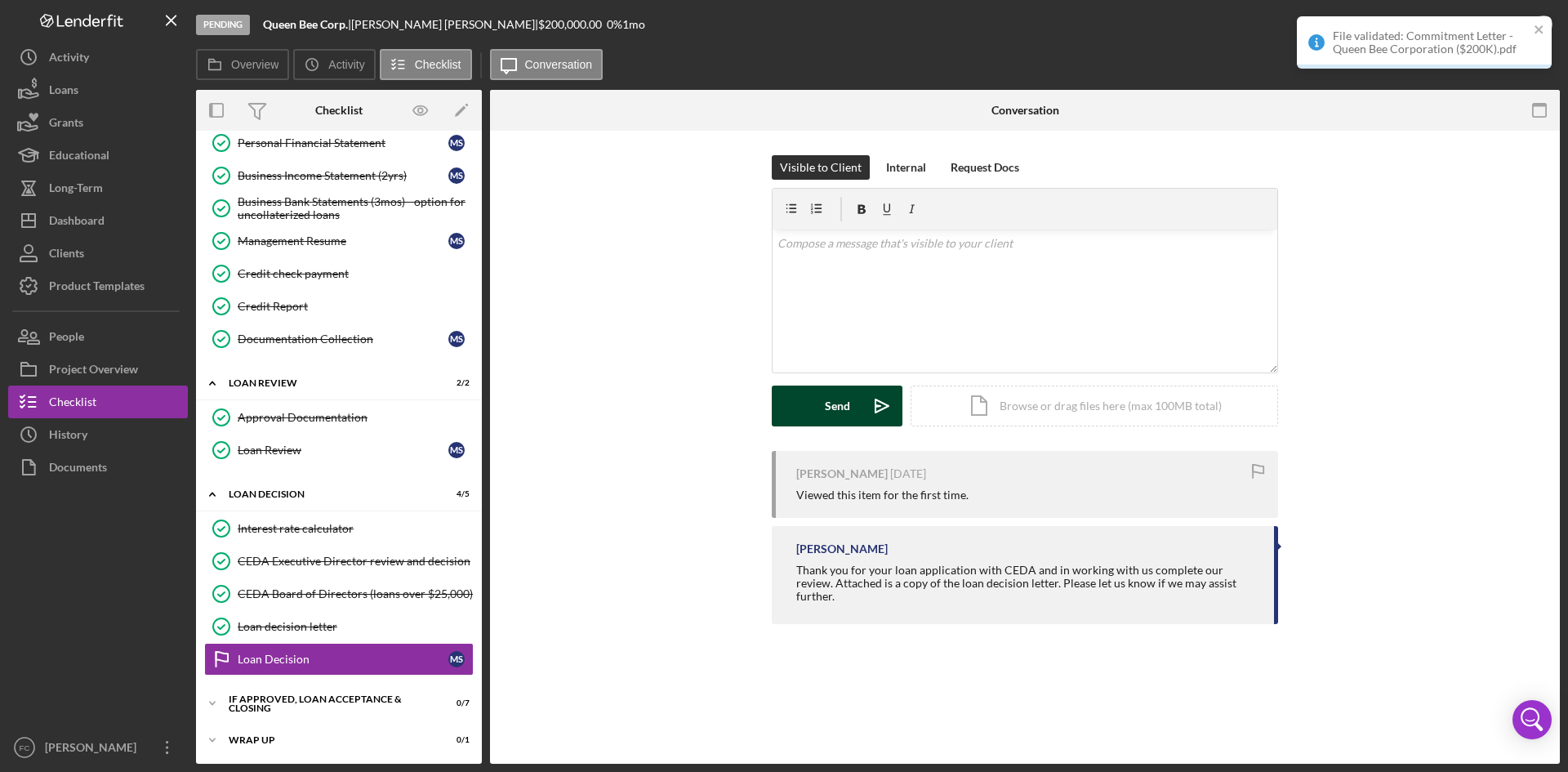
scroll to position [313, 0]
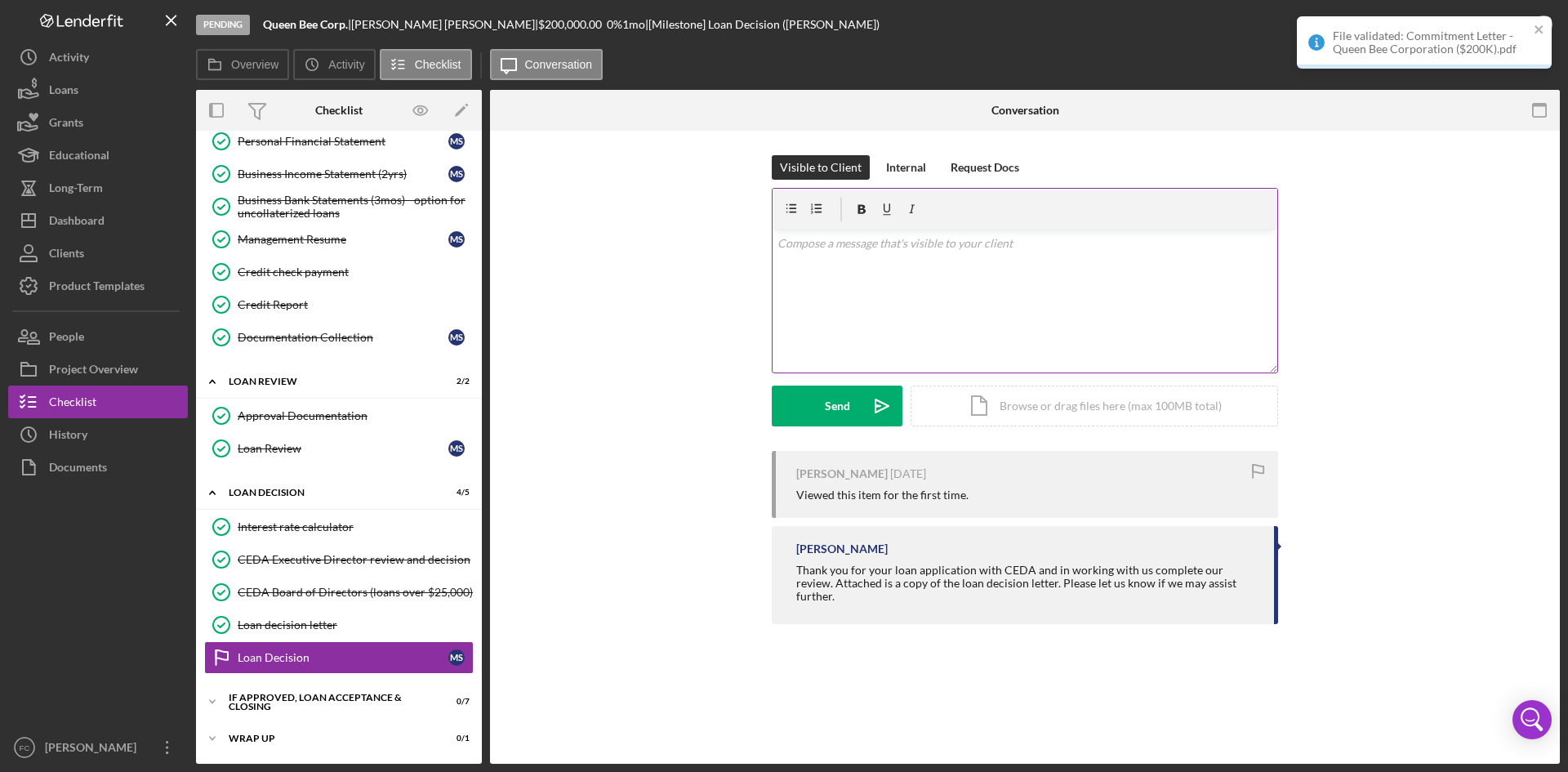
click at [871, 243] on p at bounding box center [1024, 244] width 495 height 18
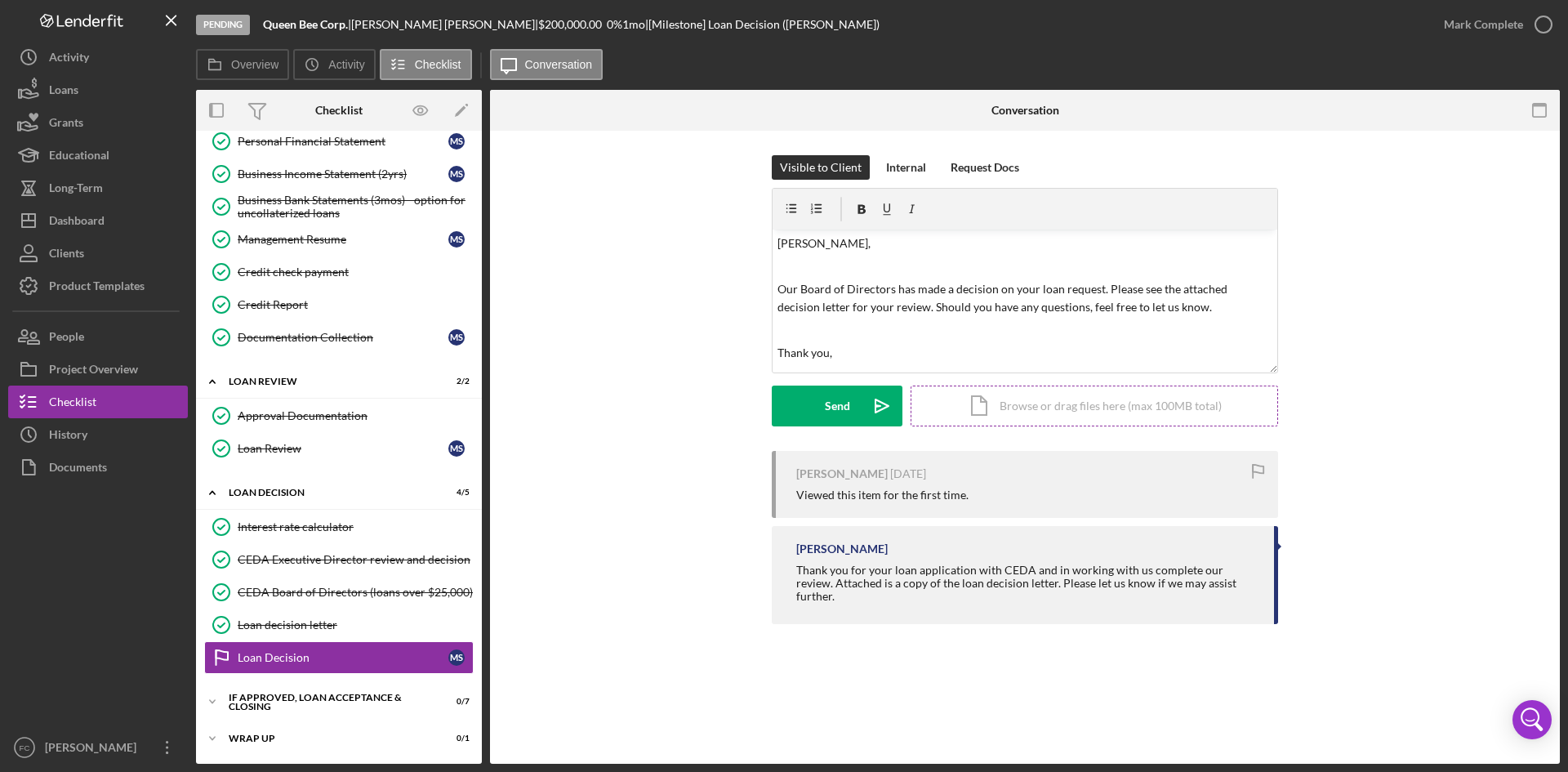
click at [1129, 397] on div "Icon/Document Browse or drag files here (max 100MB total) Tap to choose files o…" at bounding box center [1094, 406] width 367 height 41
click at [822, 404] on button "Send Icon/icon-invite-send" at bounding box center [837, 406] width 131 height 41
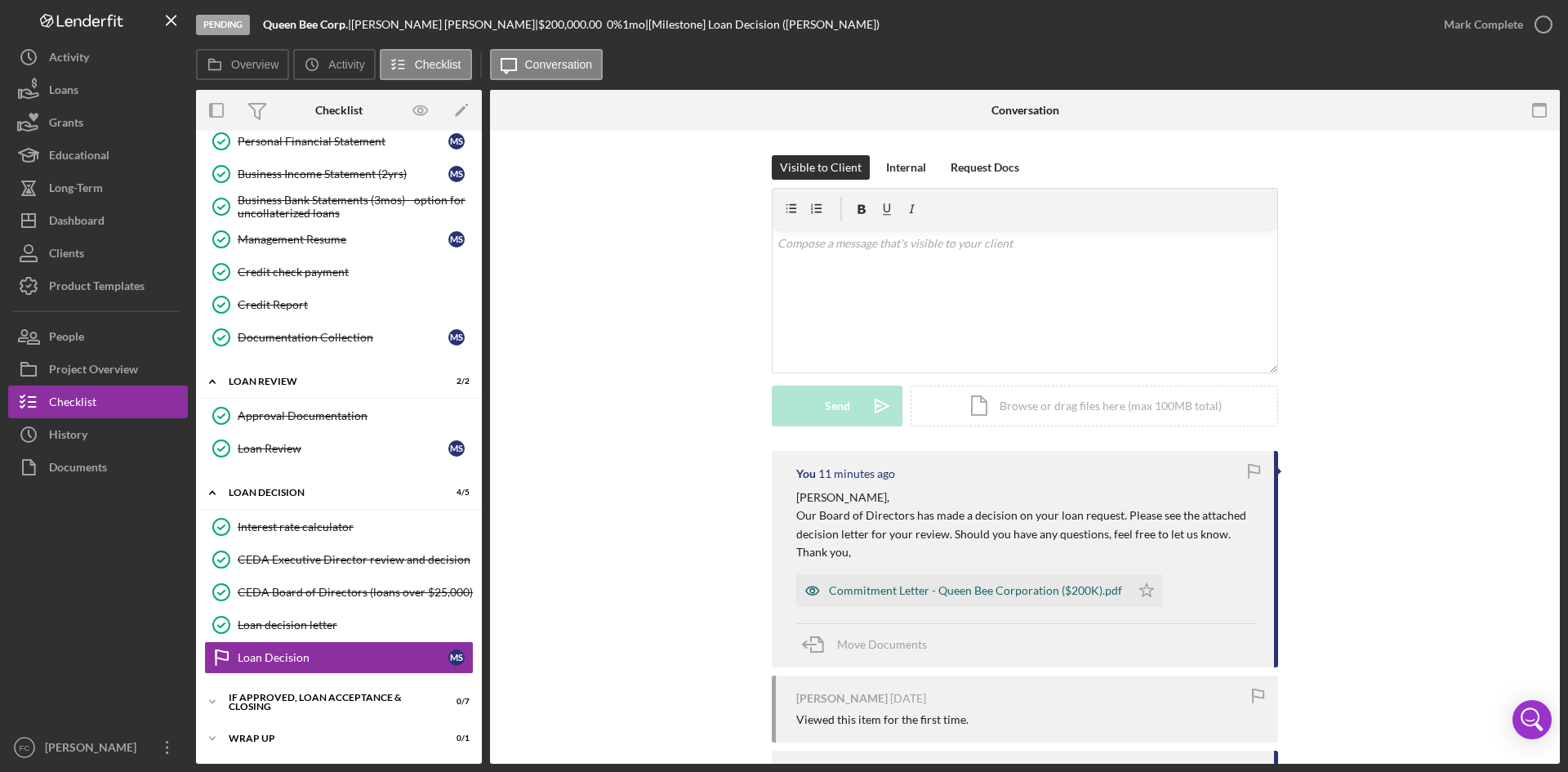
click at [986, 595] on div "Commitment Letter - Queen Bee Corporation ($200K).pdf" at bounding box center [975, 590] width 293 height 13
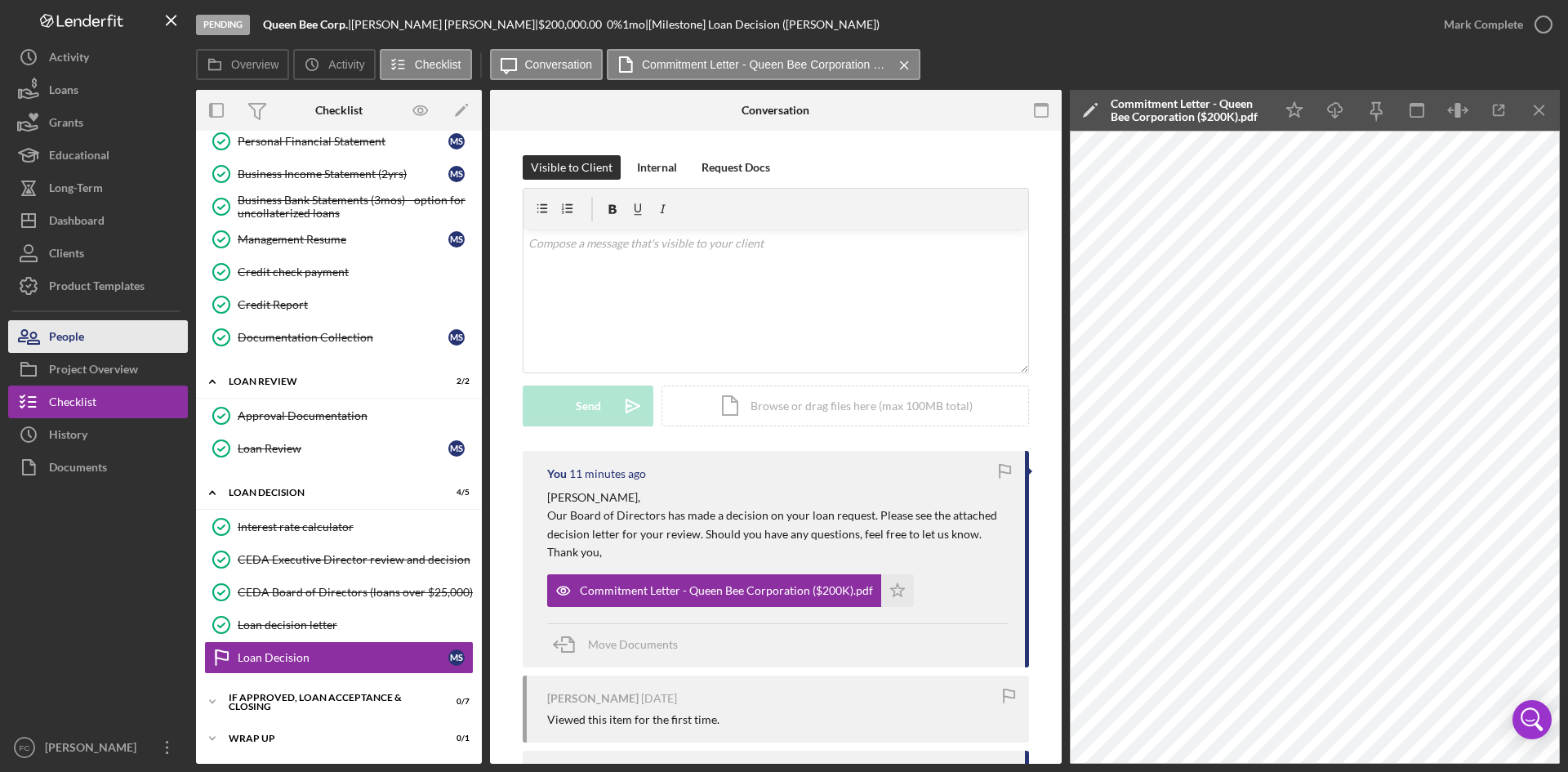
click at [85, 343] on button "People" at bounding box center [98, 336] width 180 height 33
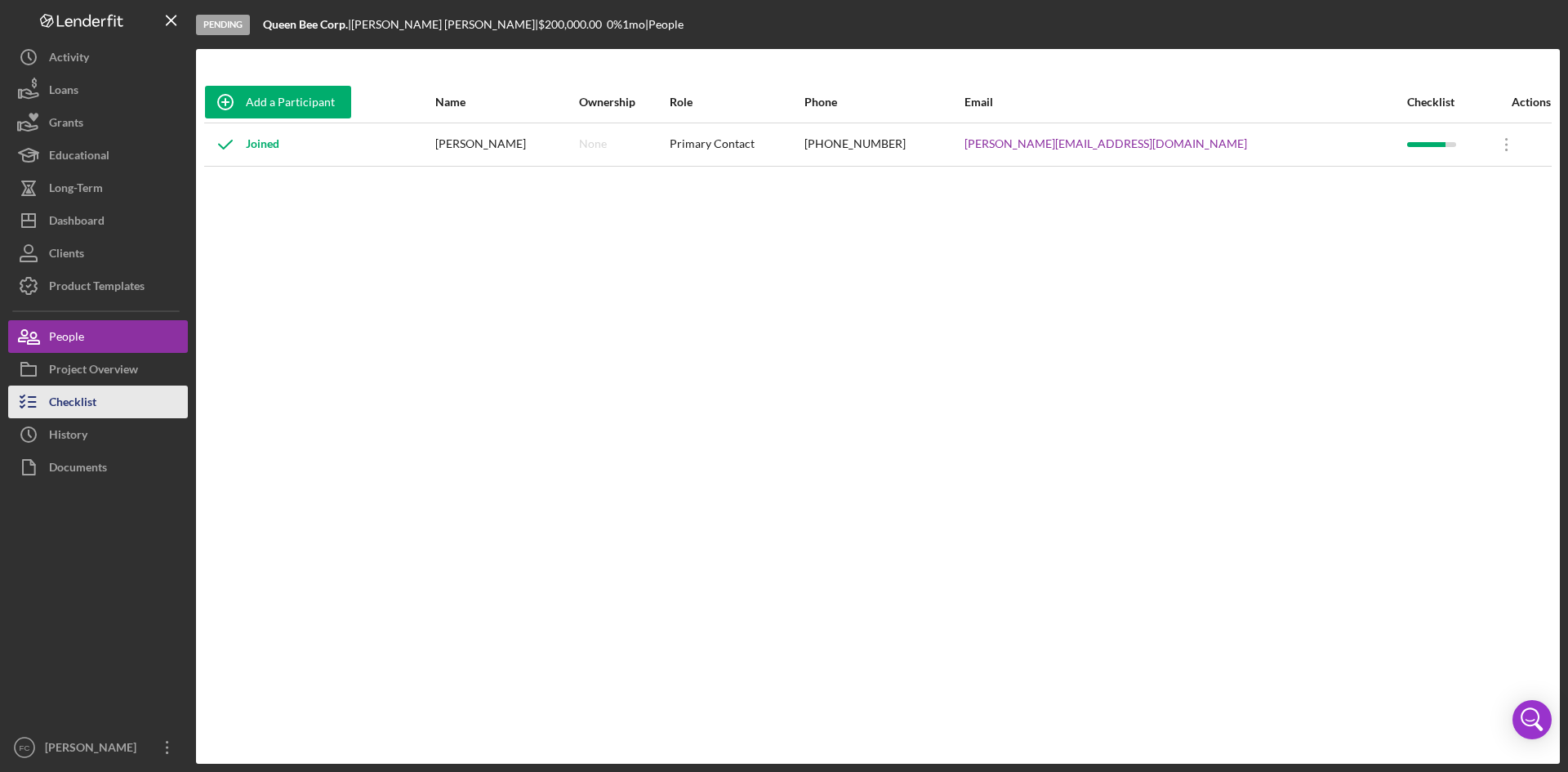
click at [93, 416] on div "Checklist" at bounding box center [73, 404] width 47 height 36
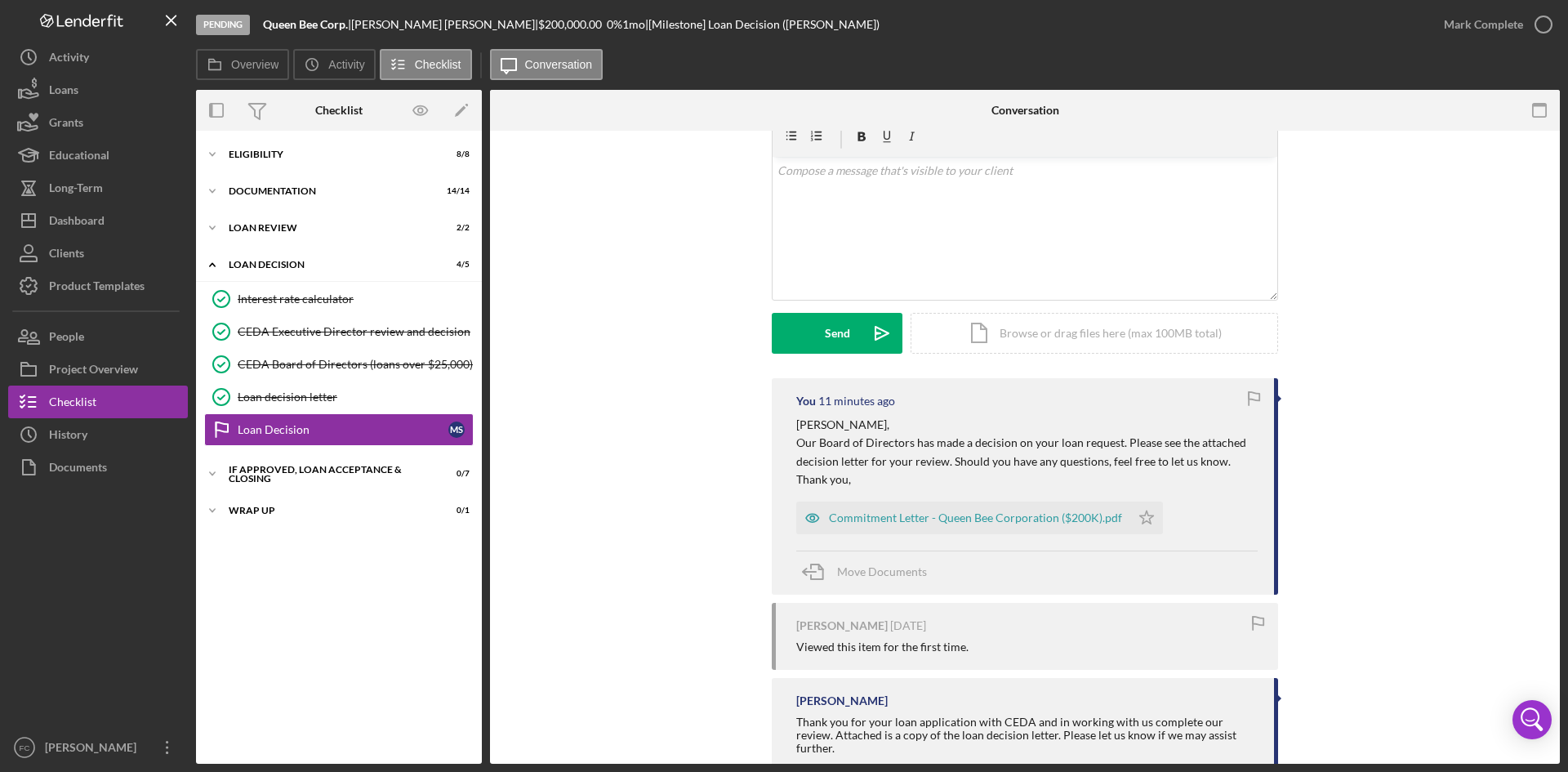
scroll to position [104, 0]
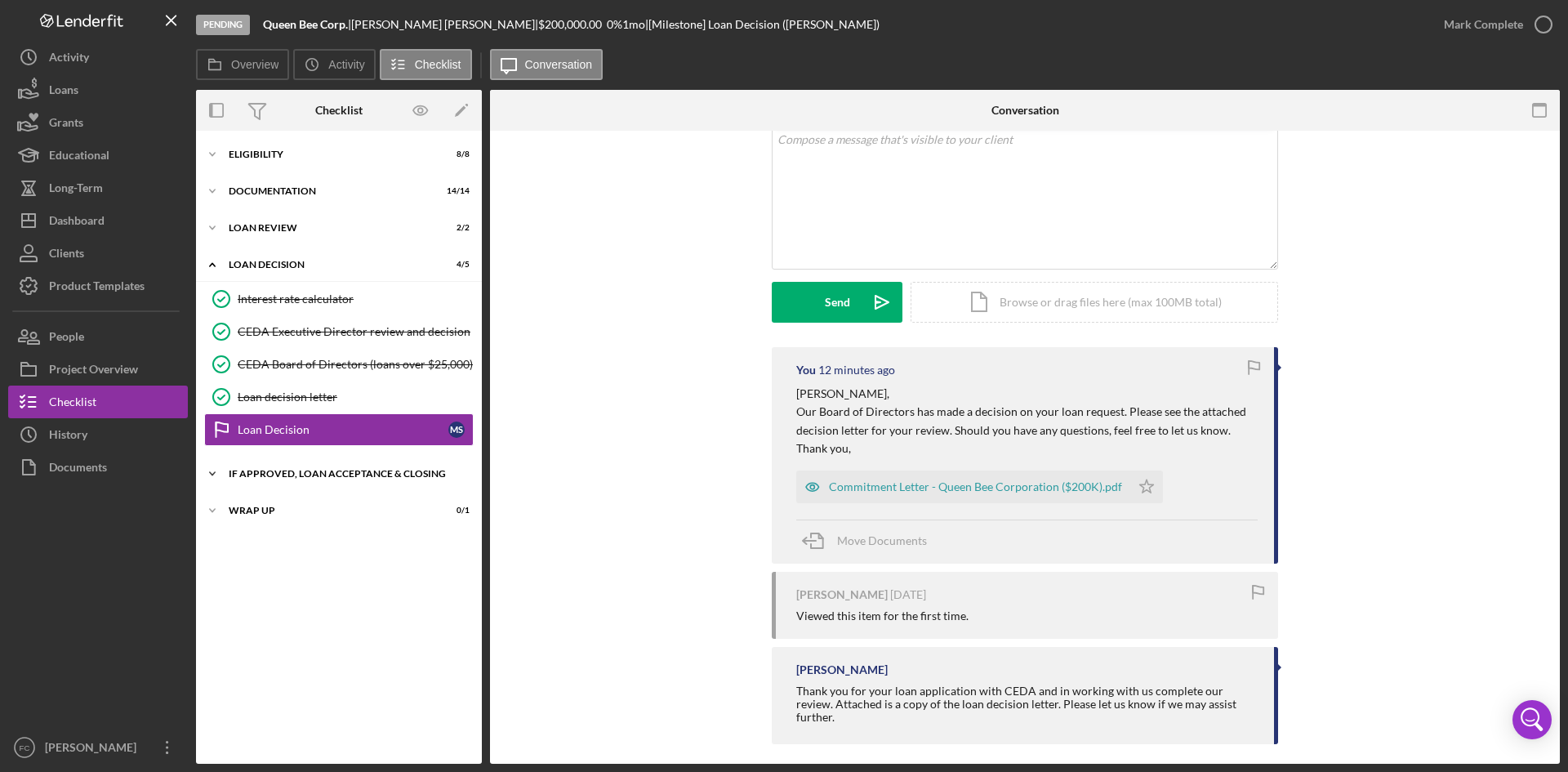
click at [348, 469] on div "If approved, loan acceptance & closing" at bounding box center [345, 474] width 233 height 10
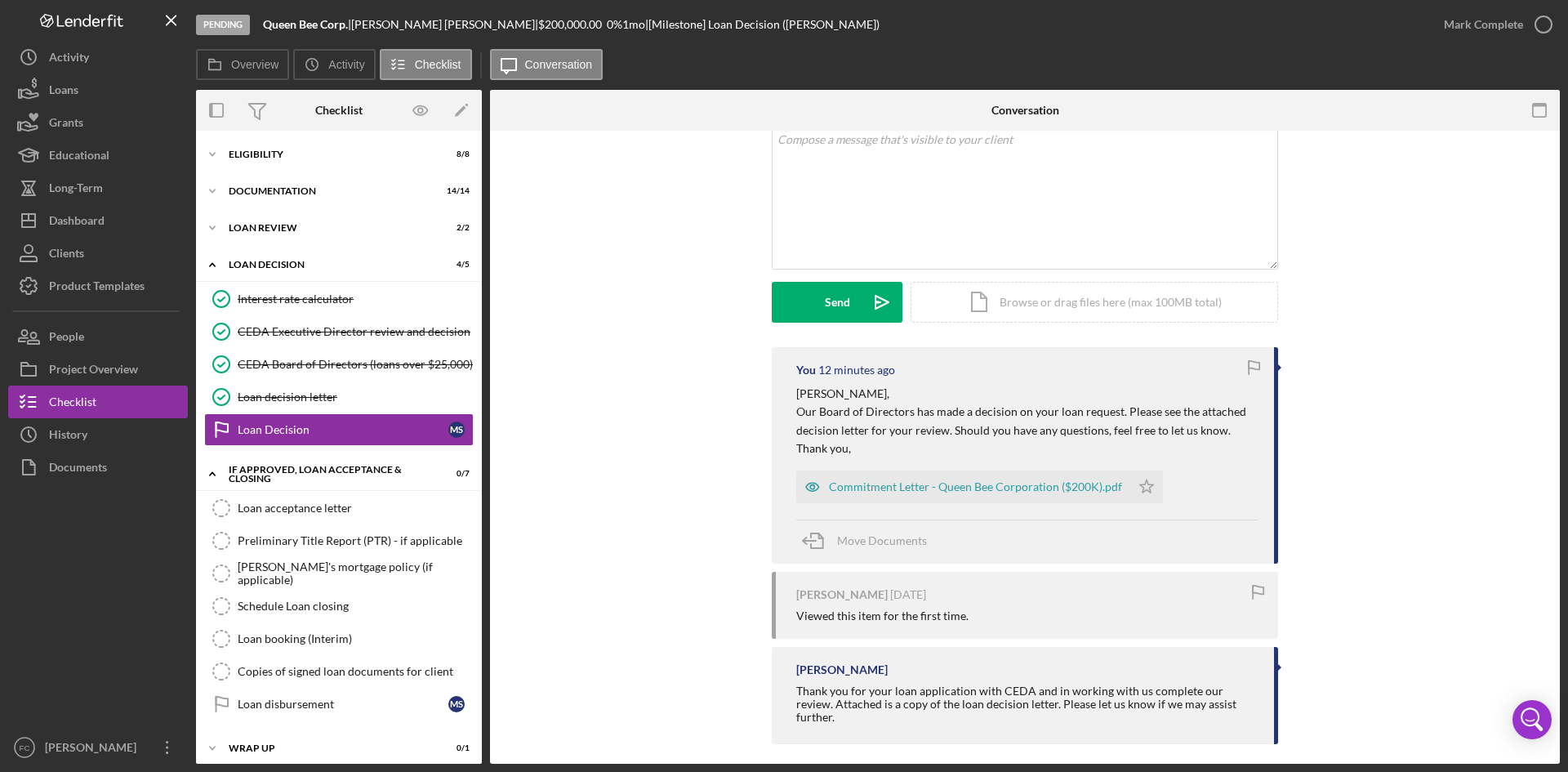
click at [1397, 451] on div "You 12 minutes ago [PERSON_NAME], Our Board of Directors has made a decision on…" at bounding box center [1024, 550] width 1021 height 406
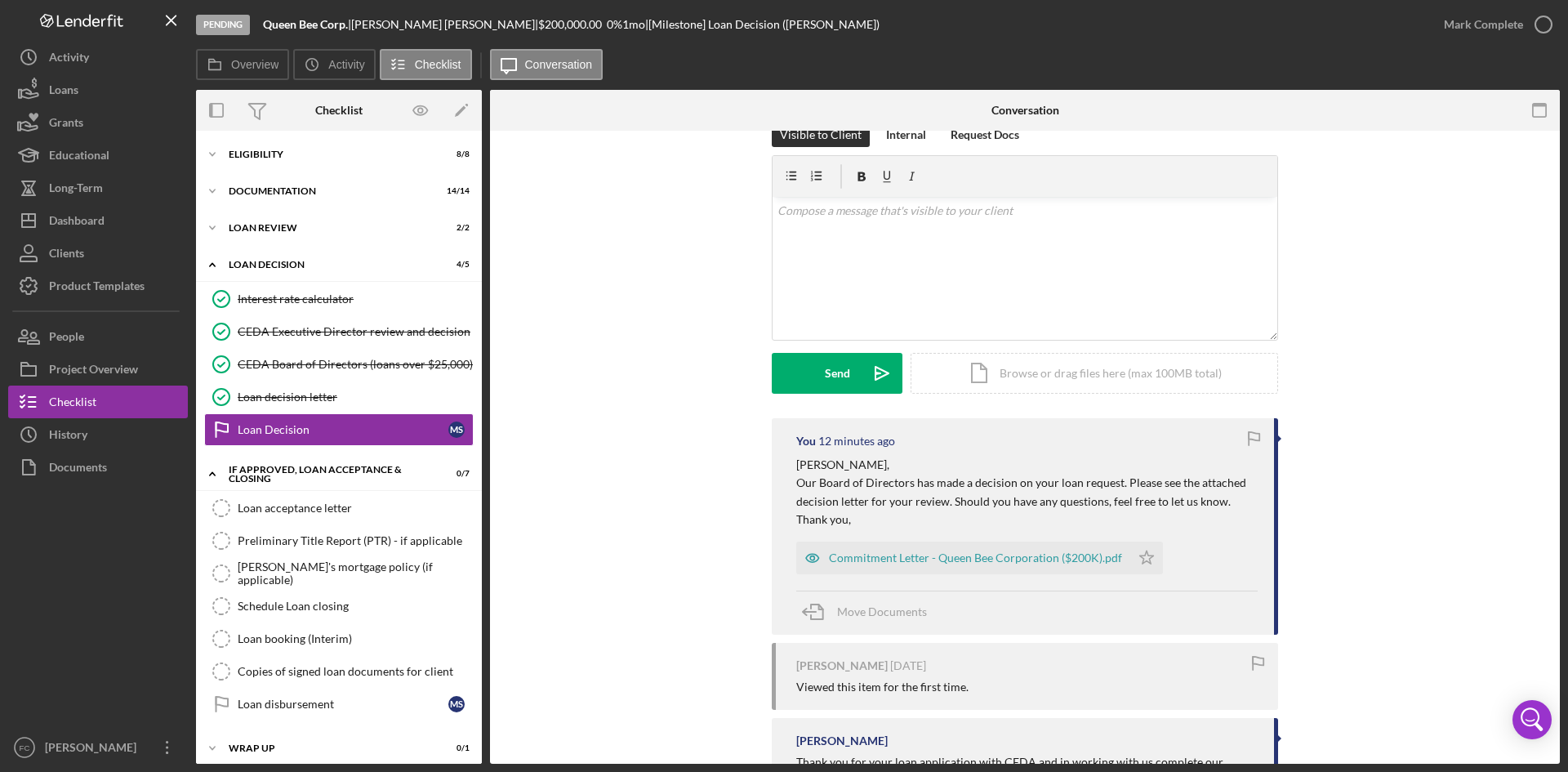
scroll to position [0, 0]
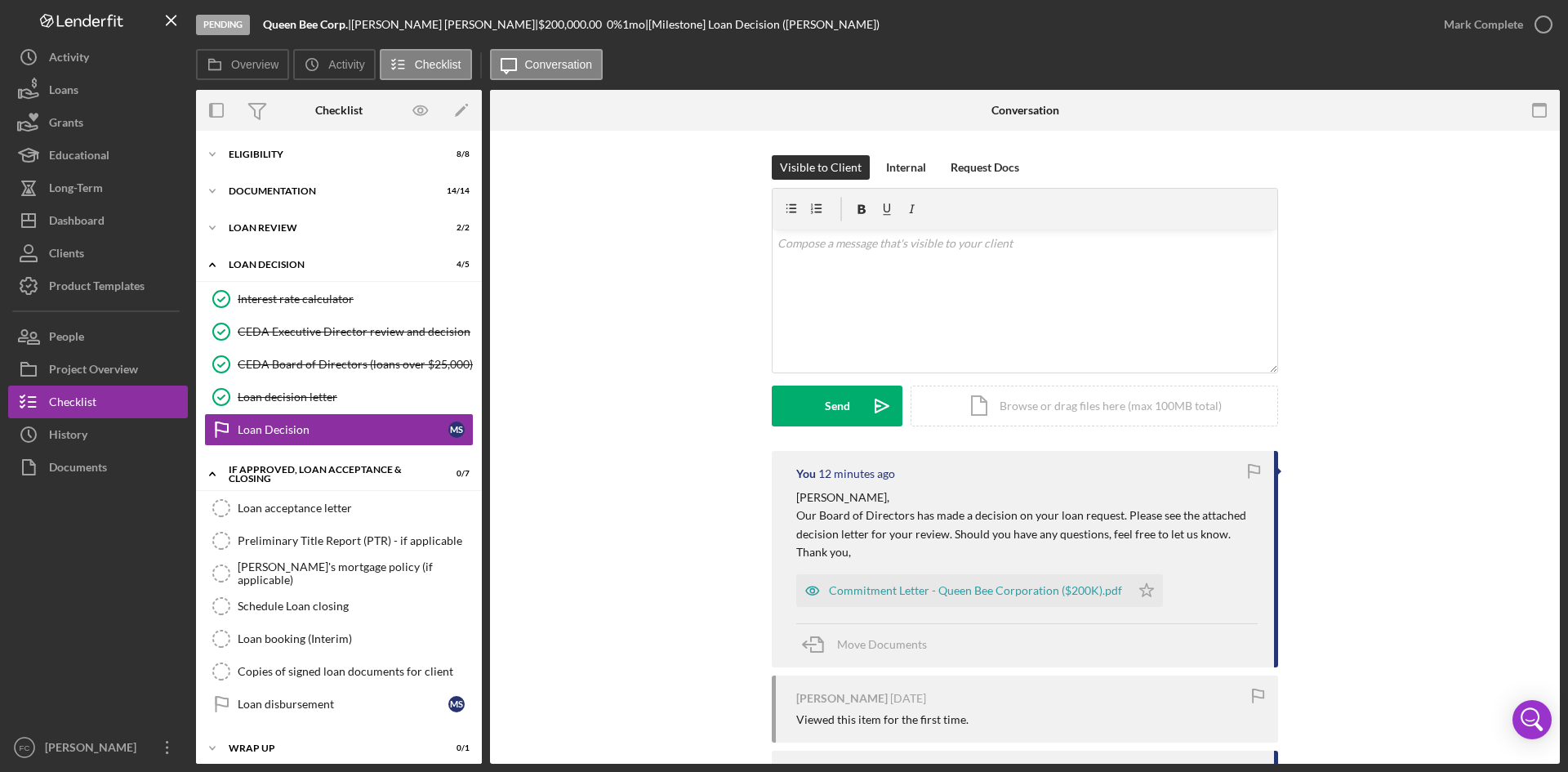
click at [1397, 498] on div "You 12 minutes ago [PERSON_NAME], Our Board of Directors has made a decision on…" at bounding box center [1024, 654] width 1021 height 406
click at [317, 406] on link "Loan decision letter Loan decision letter" at bounding box center [339, 397] width 269 height 33
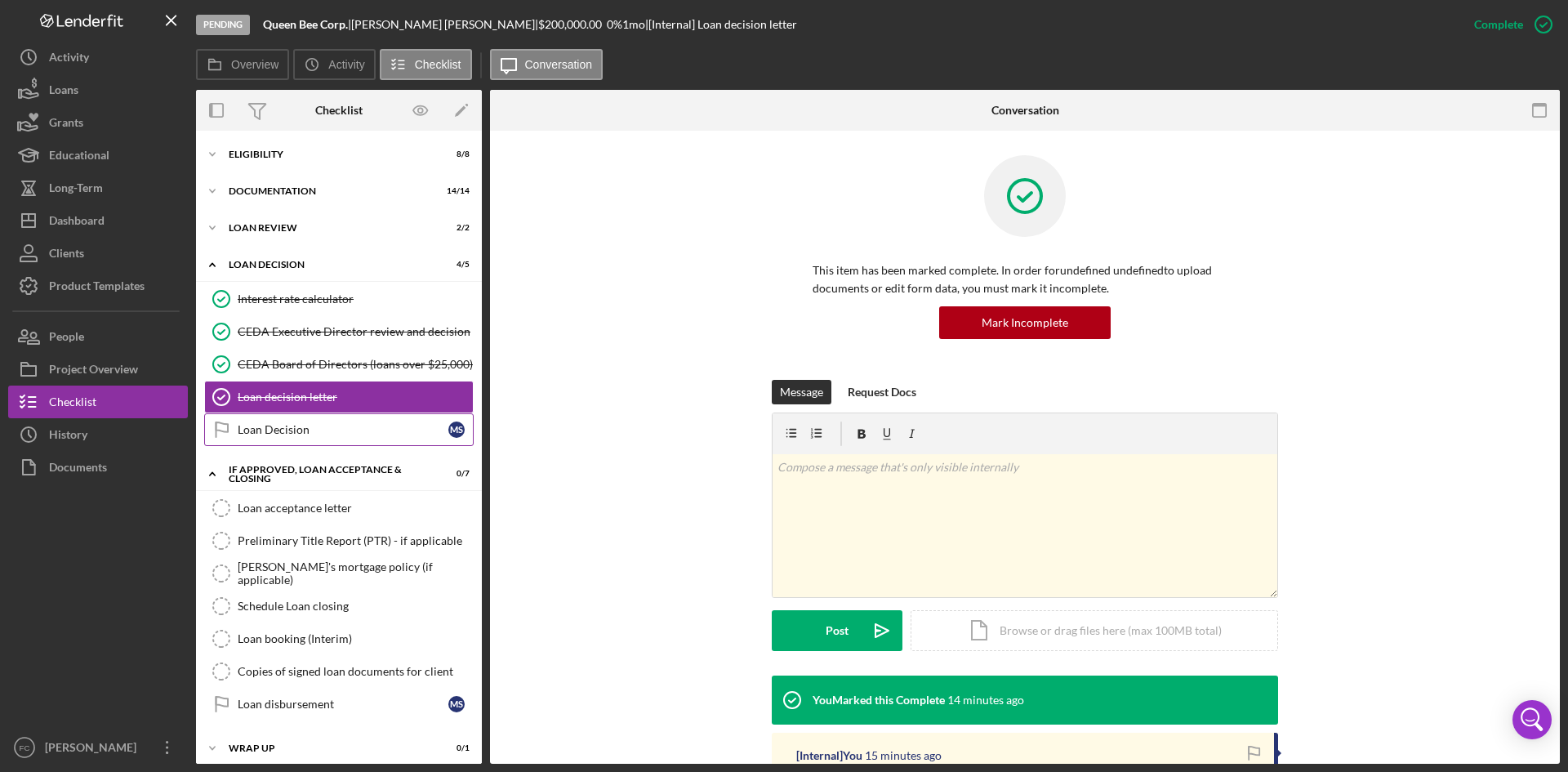
click at [351, 428] on div "Loan Decision" at bounding box center [343, 429] width 211 height 13
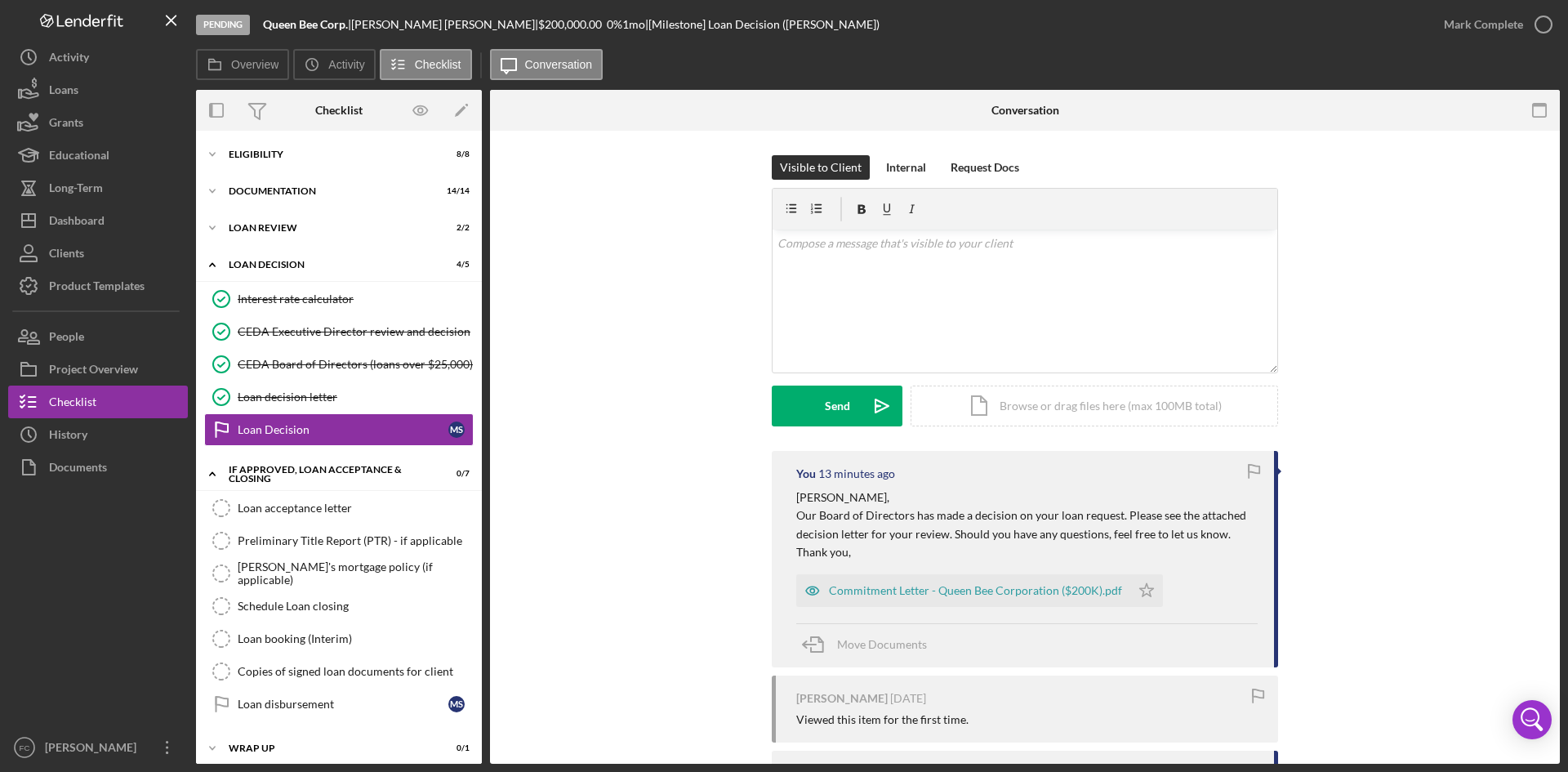
click at [1341, 523] on div "You 13 minutes ago [PERSON_NAME], Our Board of Directors has made a decision on…" at bounding box center [1024, 654] width 1021 height 406
click at [293, 403] on div "Loan decision letter" at bounding box center [355, 396] width 235 height 13
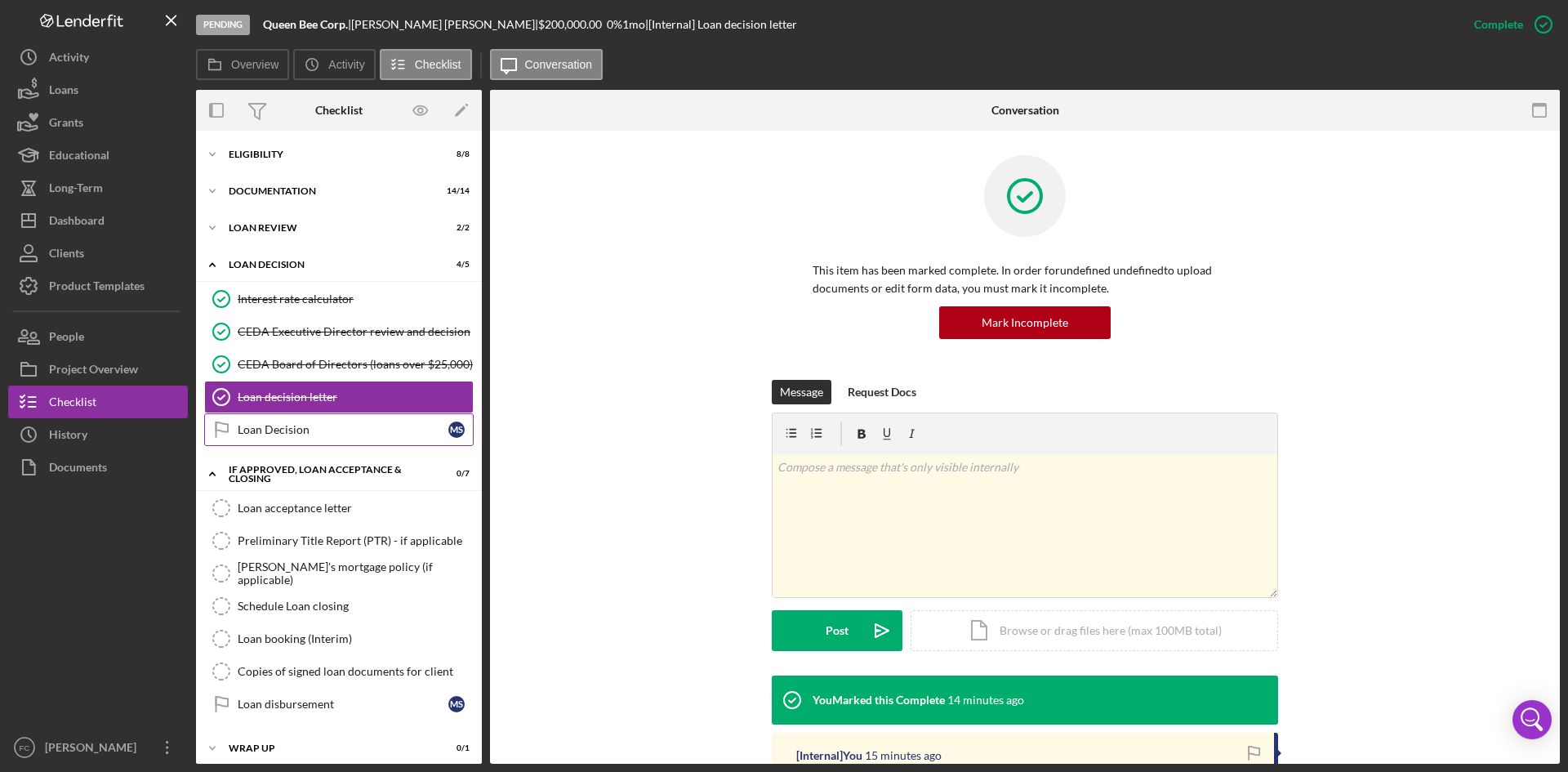
click at [333, 426] on div "Loan Decision" at bounding box center [343, 429] width 211 height 13
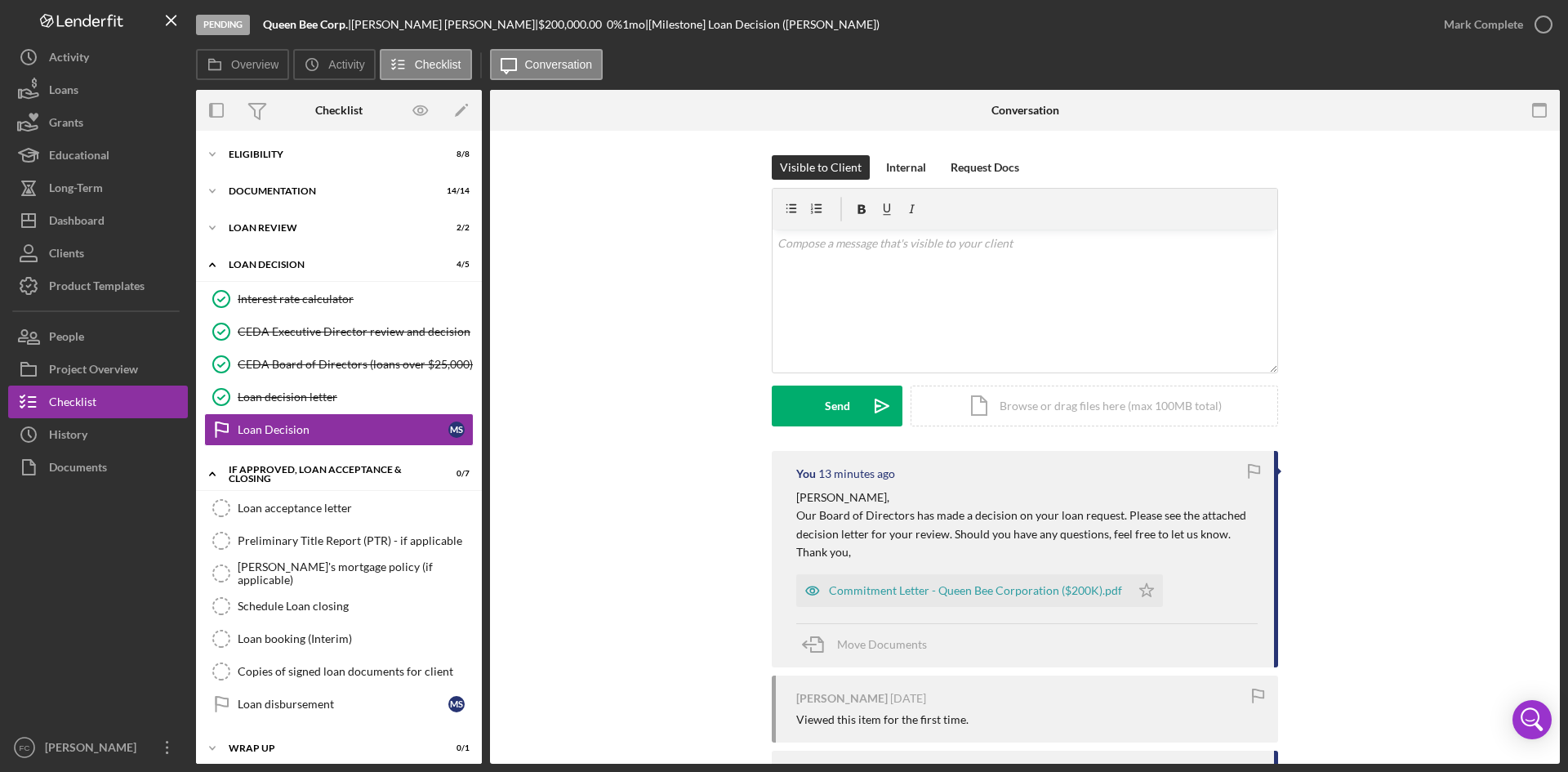
drag, startPoint x: 627, startPoint y: 443, endPoint x: 616, endPoint y: 449, distance: 12.5
click at [617, 443] on div "Visible to Client Internal Request Docs v Color teal Color pink Remove color Ad…" at bounding box center [1024, 303] width 1021 height 296
click at [1435, 462] on div "You 13 minutes ago [PERSON_NAME], Our Board of Directors has made a decision on…" at bounding box center [1024, 654] width 1021 height 406
click at [1419, 393] on div "Visible to Client Internal Request Docs v Color teal Color pink Remove color Ad…" at bounding box center [1024, 303] width 1021 height 296
click at [1397, 575] on div "You 13 minutes ago [PERSON_NAME], Our Board of Directors has made a decision on…" at bounding box center [1024, 654] width 1021 height 406
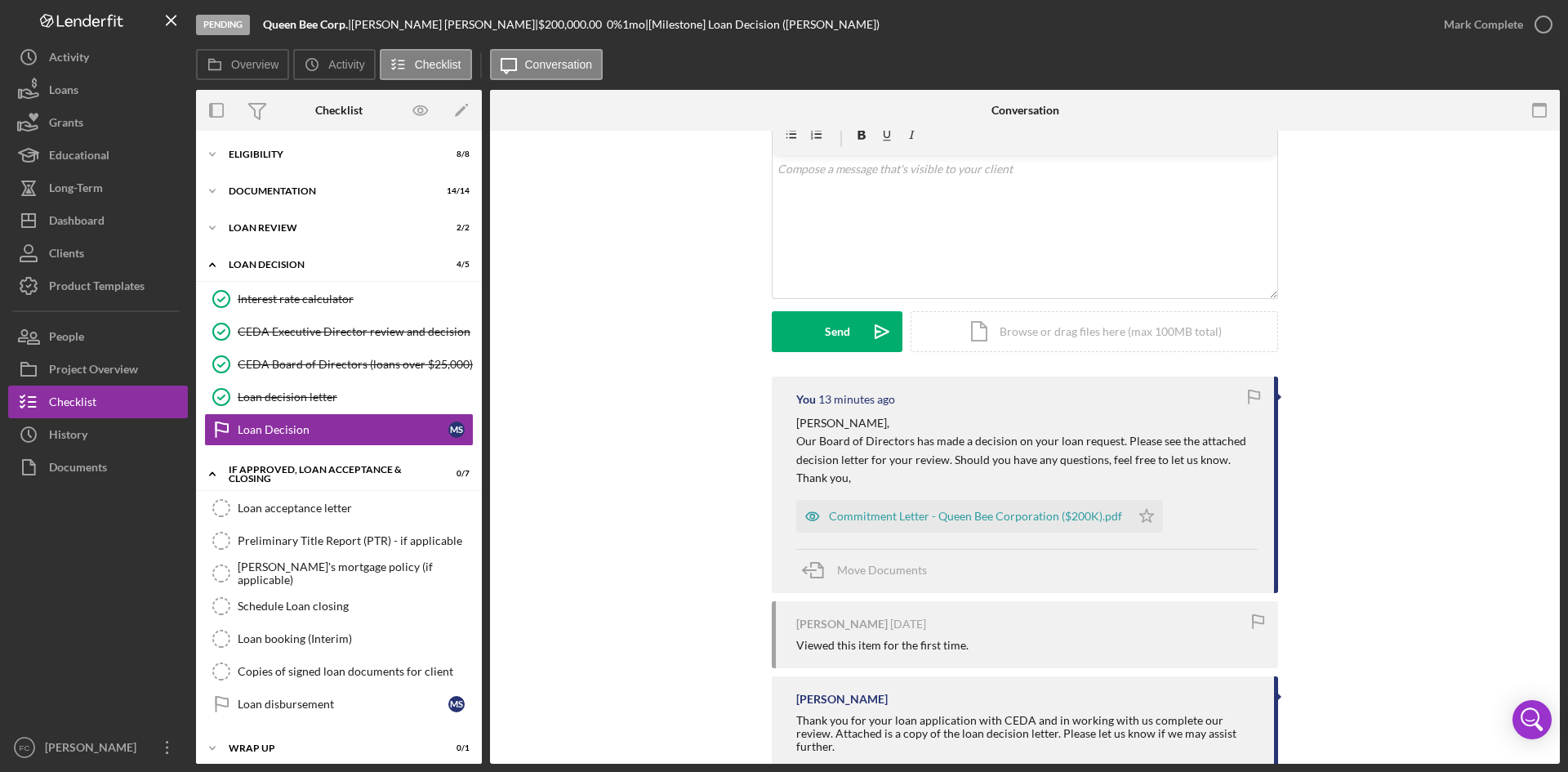
scroll to position [104, 0]
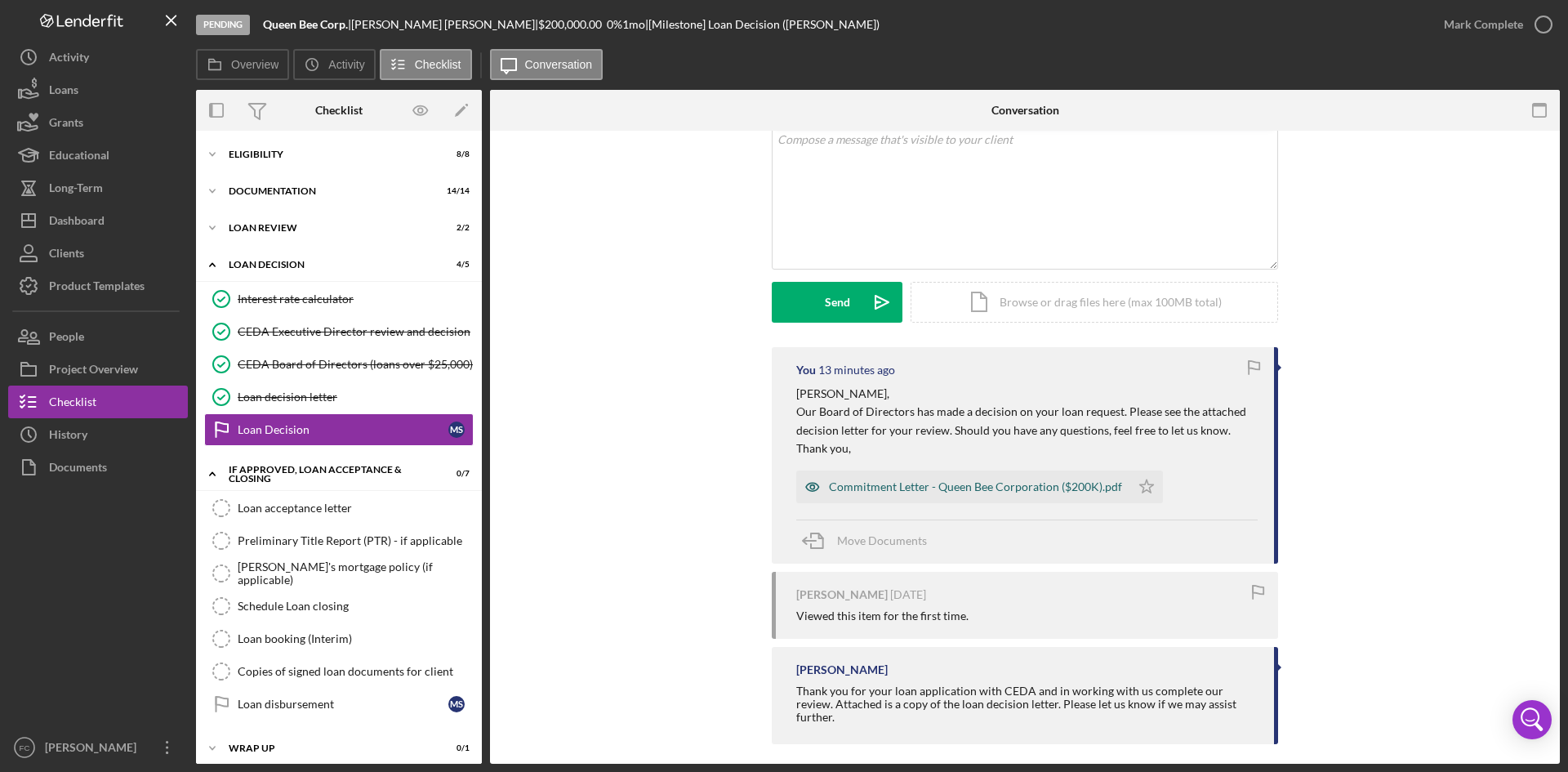
click at [980, 482] on div "Commitment Letter - Queen Bee Corporation ($200K).pdf" at bounding box center [975, 486] width 293 height 13
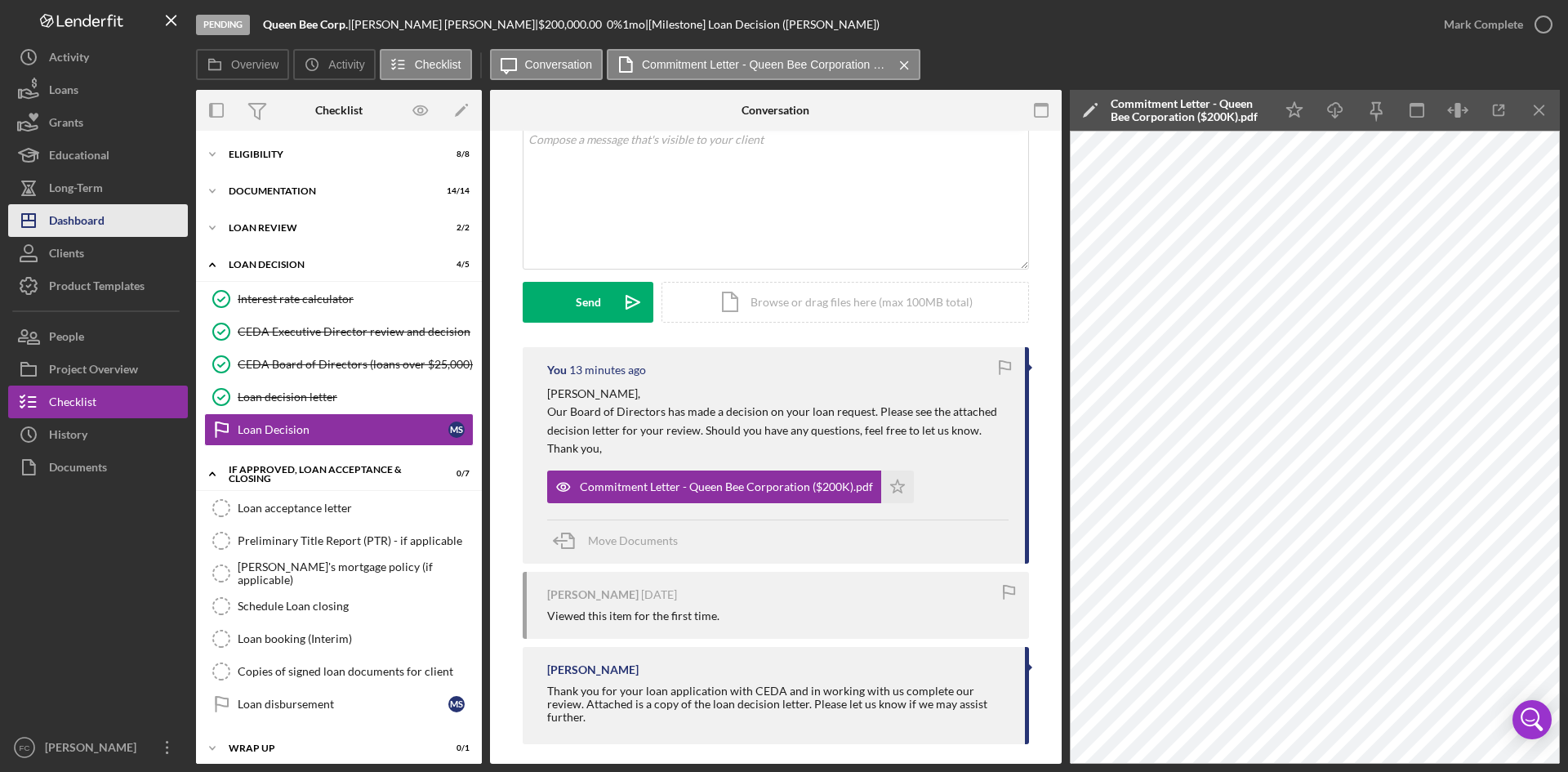
click at [115, 210] on button "Icon/Dashboard Dashboard" at bounding box center [98, 221] width 180 height 33
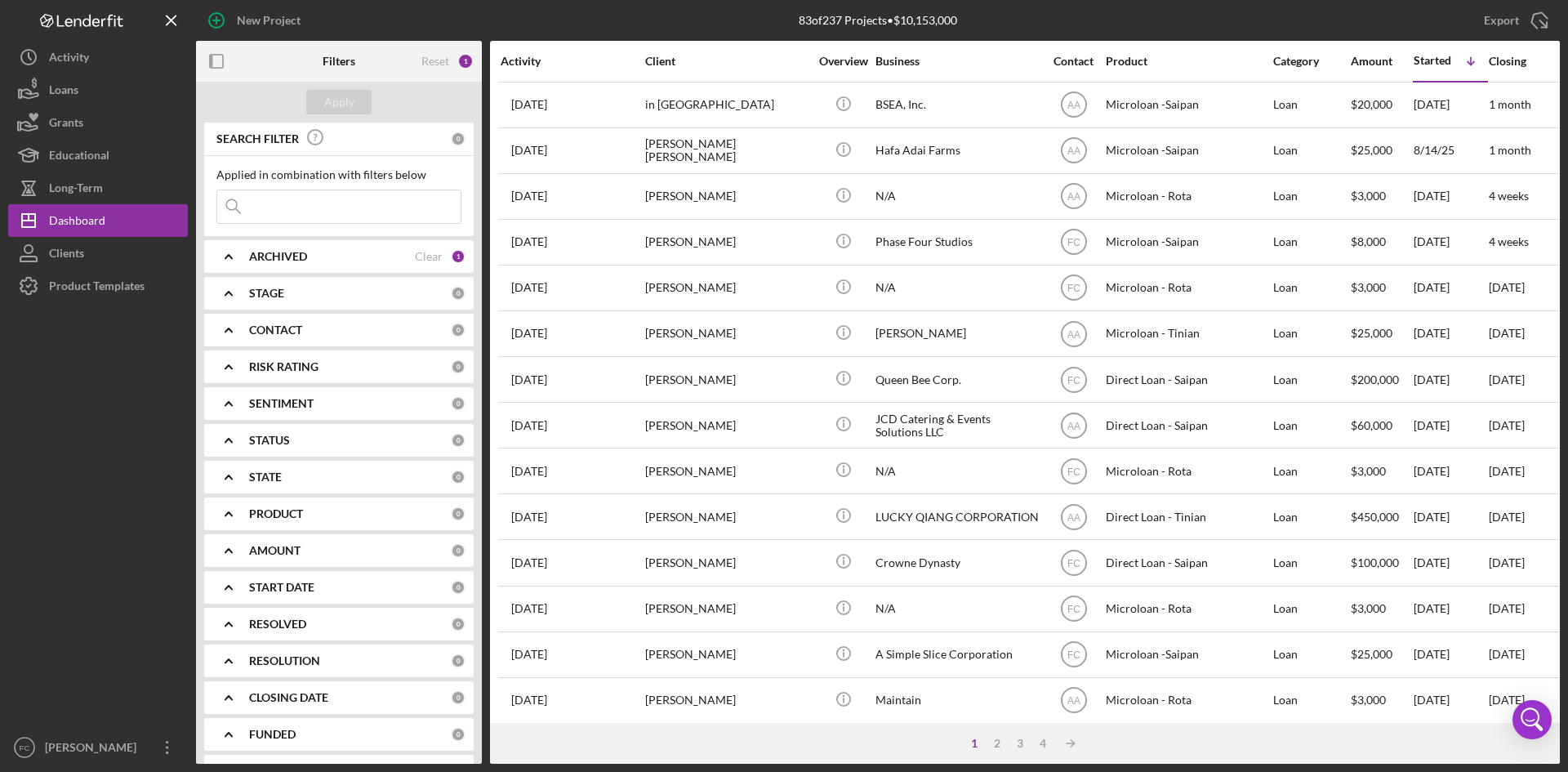
click at [408, 260] on div "ARCHIVED Clear 1" at bounding box center [357, 256] width 216 height 15
click at [393, 262] on div "ARCHIVED" at bounding box center [332, 256] width 165 height 13
click at [381, 199] on input at bounding box center [339, 206] width 244 height 33
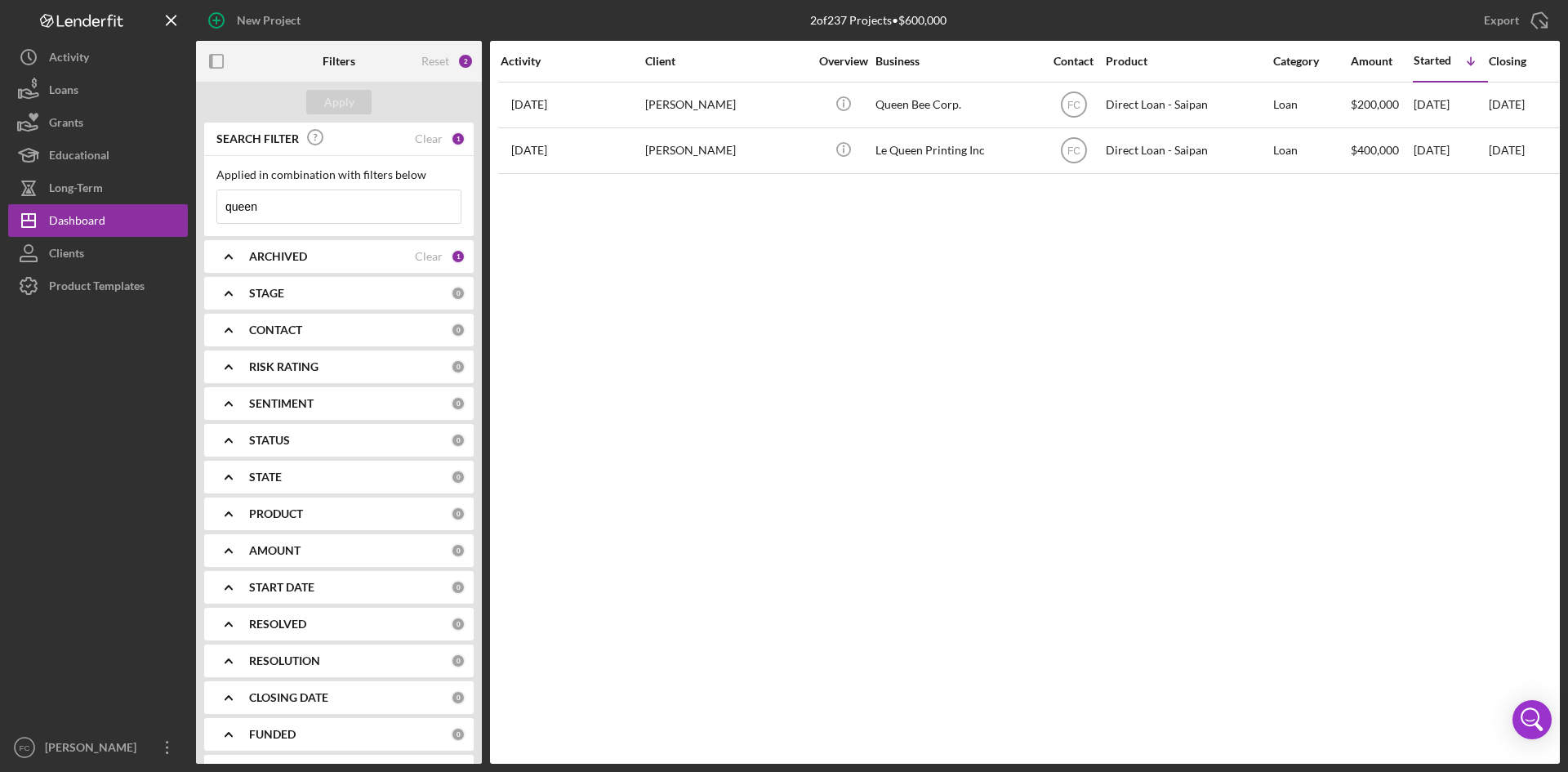
type input "queen"
drag, startPoint x: 1024, startPoint y: 251, endPoint x: 1011, endPoint y: 251, distance: 13.0
click at [1024, 251] on div "Activity Client Overview Business Contact Product Category Amount Started Icon/…" at bounding box center [1024, 402] width 1070 height 723
click at [118, 223] on button "Icon/Dashboard Dashboard" at bounding box center [98, 221] width 180 height 33
click at [425, 135] on div "Clear" at bounding box center [428, 139] width 28 height 13
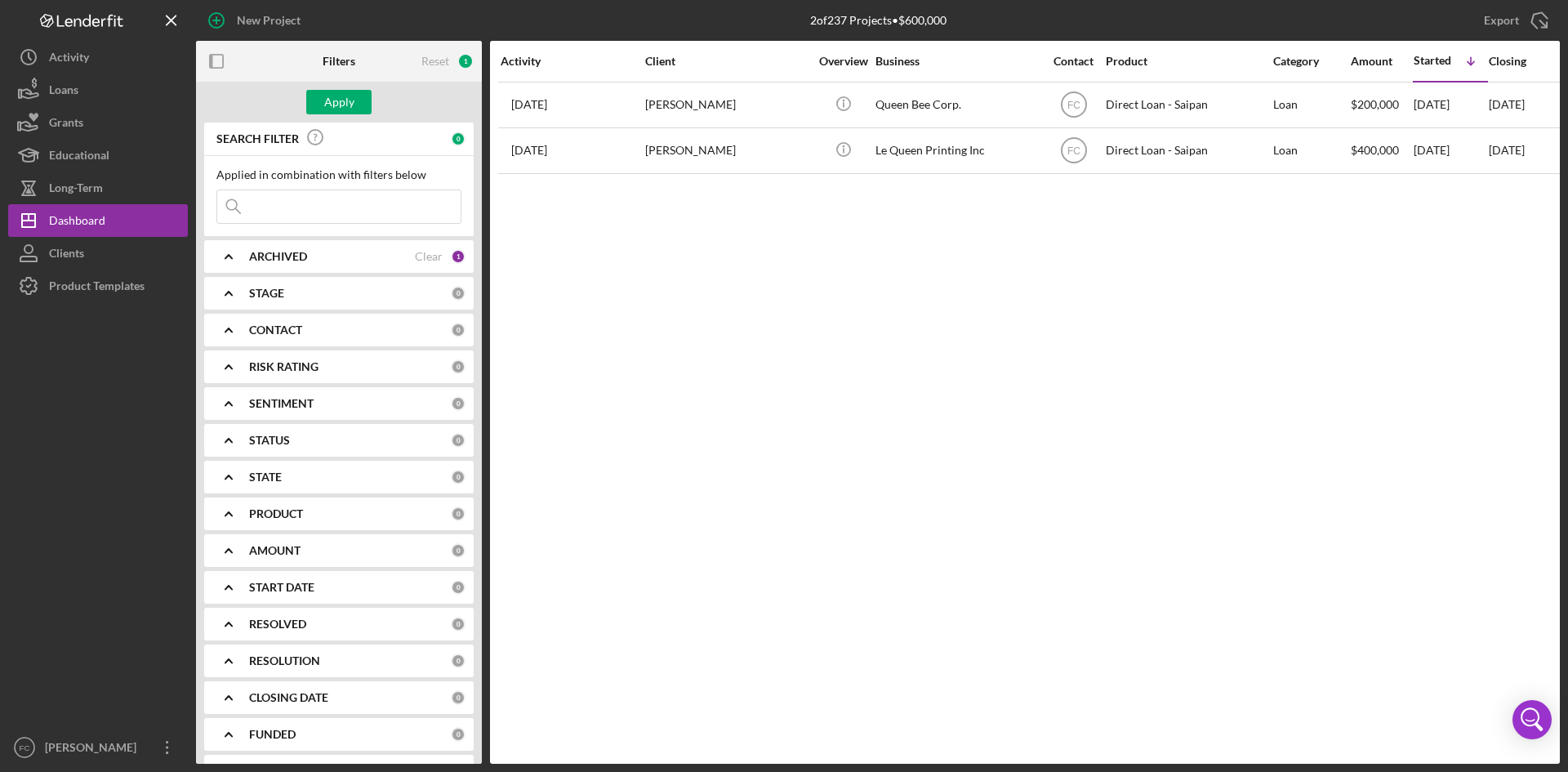
click at [1065, 361] on div "Activity Client Overview Business Contact Product Category Amount Started Icon/…" at bounding box center [1024, 402] width 1070 height 723
click at [75, 200] on div "Long-Term" at bounding box center [75, 190] width 54 height 36
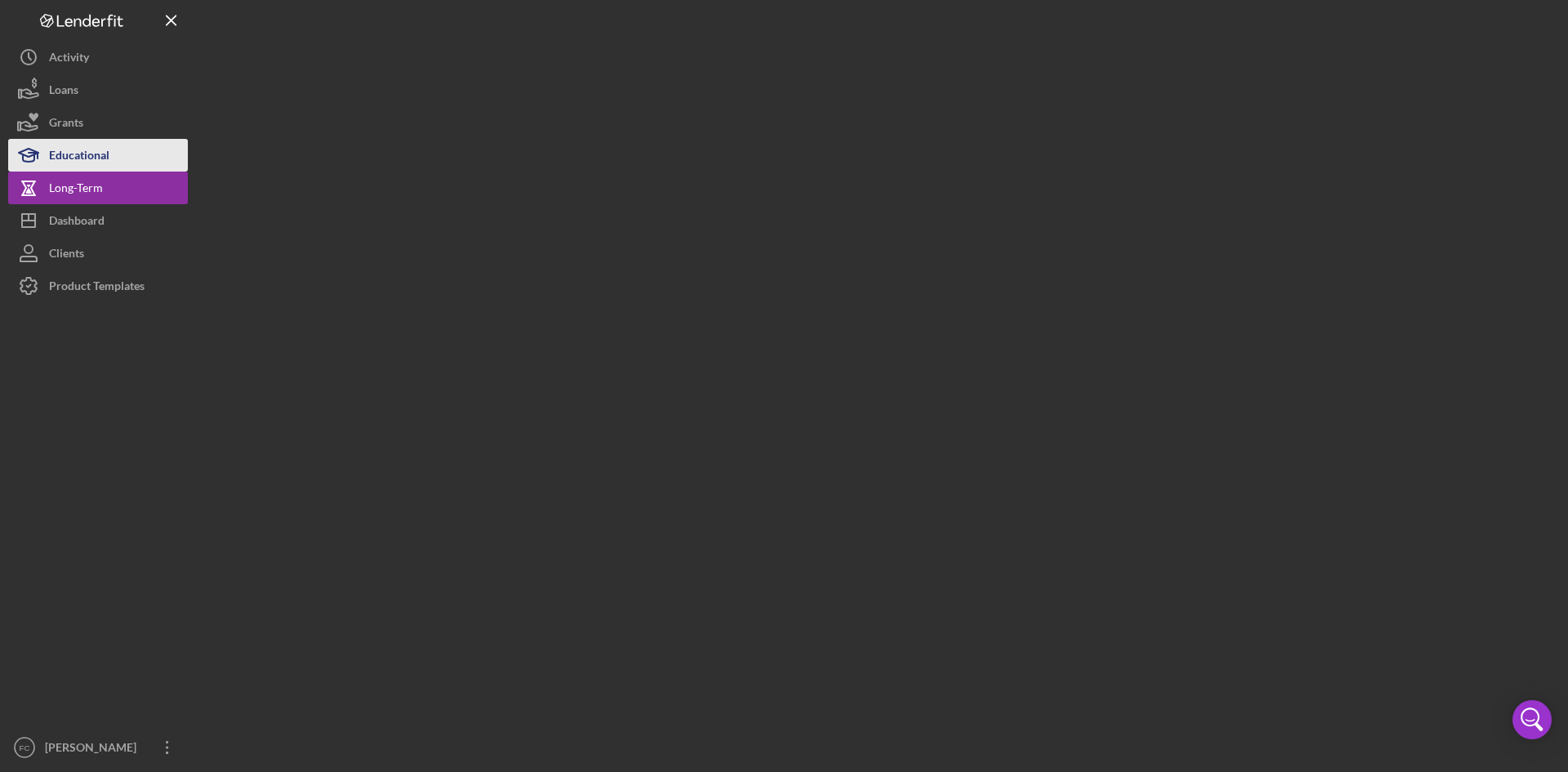
click at [75, 160] on div "Educational" at bounding box center [79, 157] width 60 height 36
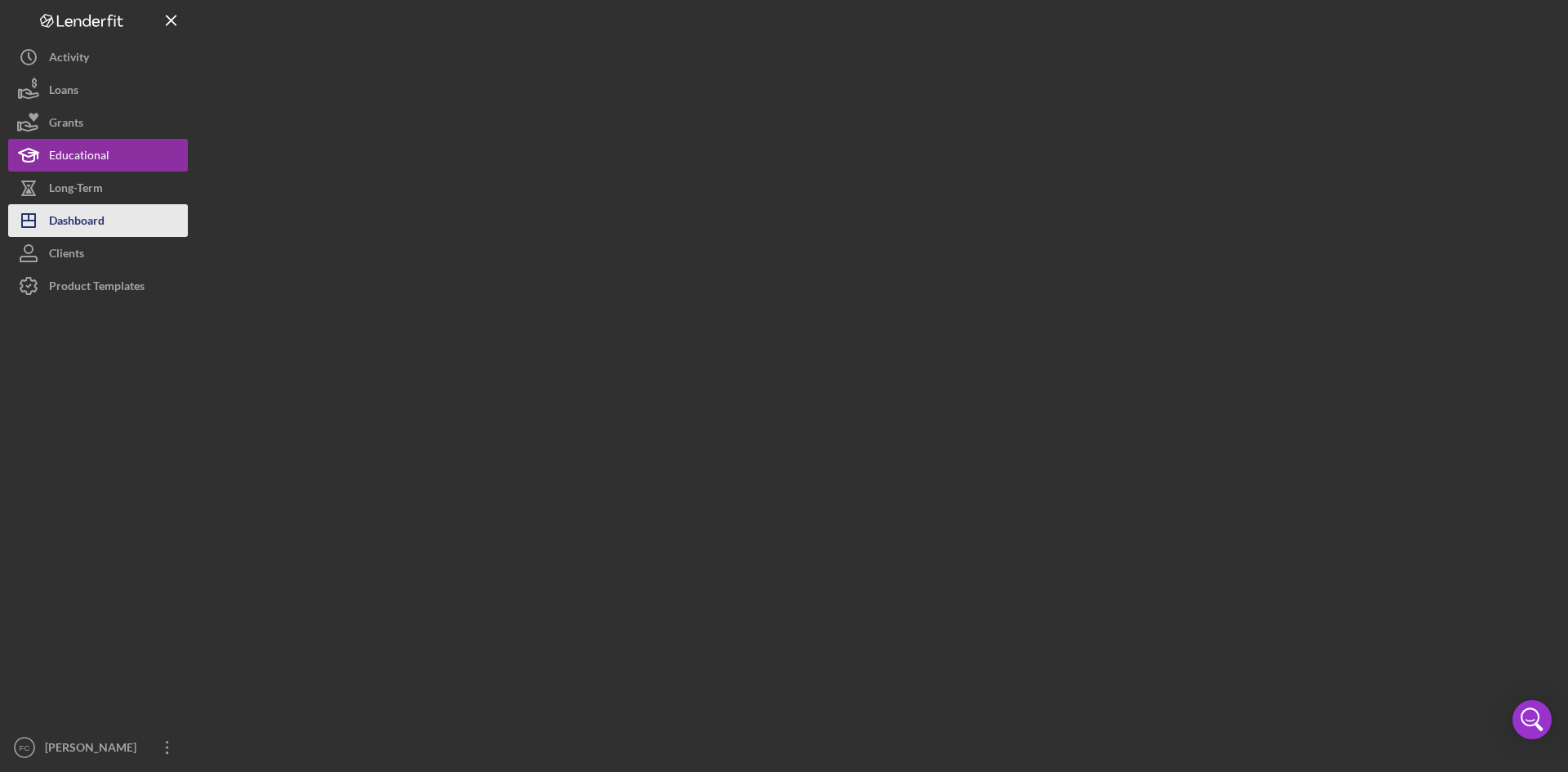
click at [78, 230] on div "Dashboard" at bounding box center [76, 223] width 55 height 36
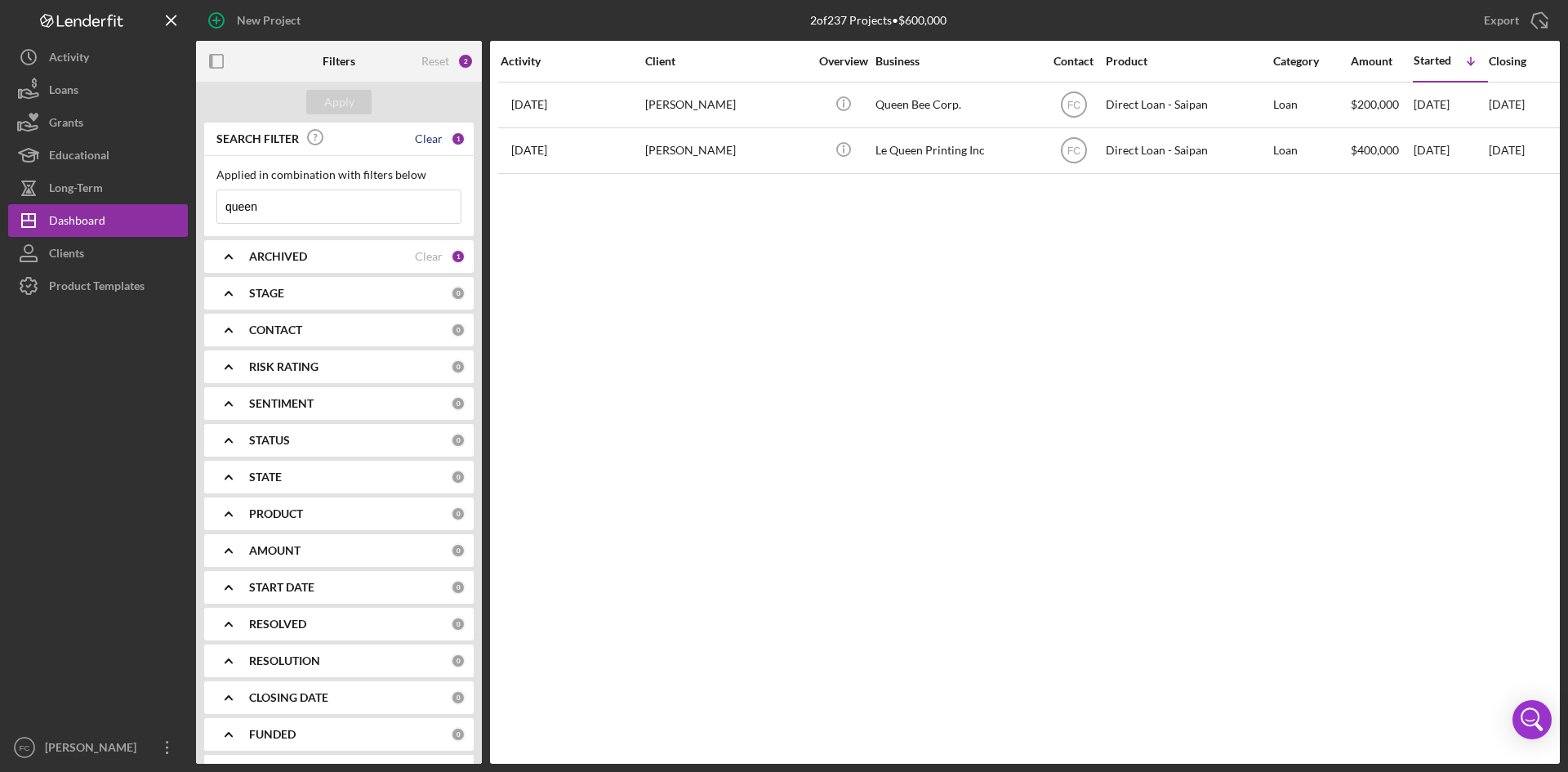
click at [431, 136] on div "Clear" at bounding box center [428, 139] width 28 height 13
click at [333, 99] on div "Apply" at bounding box center [339, 102] width 30 height 25
